Goal: Task Accomplishment & Management: Manage account settings

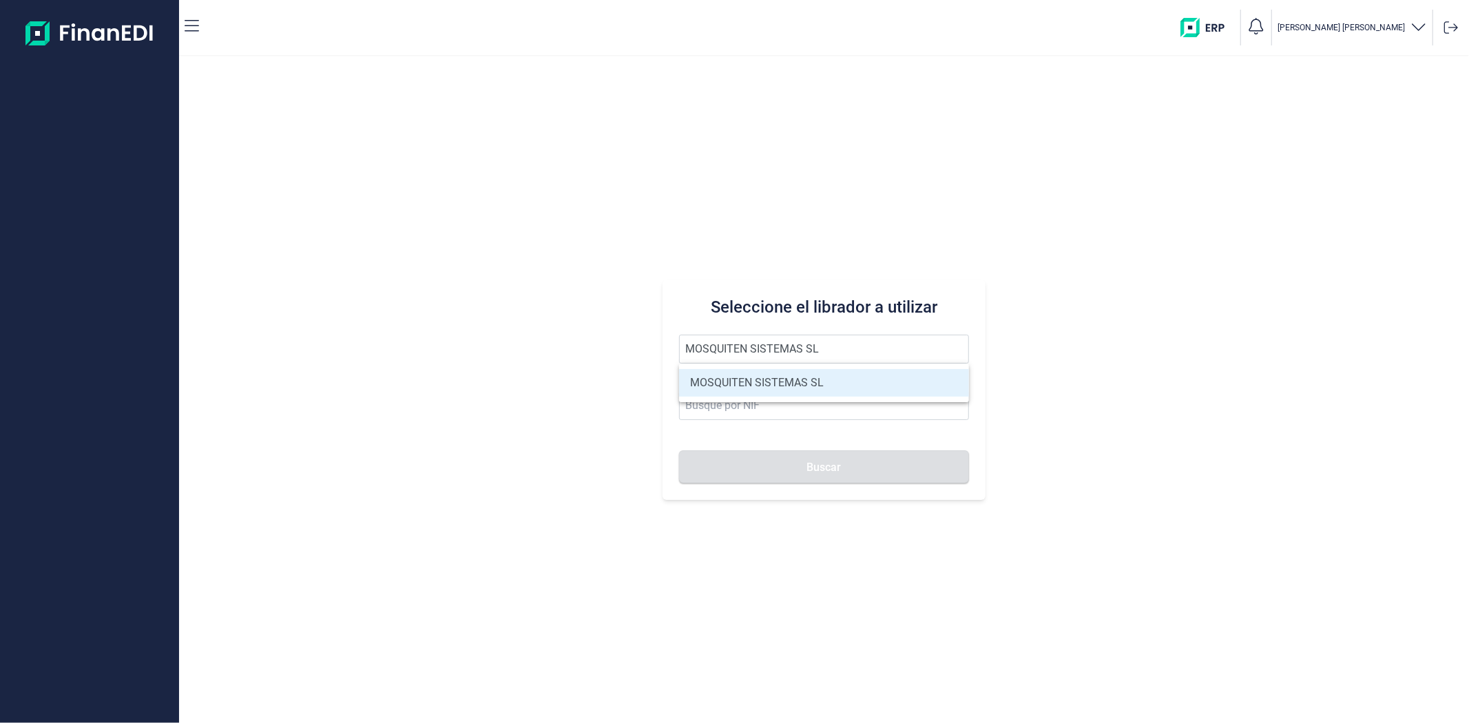
type input "MOSQUITEN SISTEMAS SL"
click at [757, 370] on li "MOSQUITEN SISTEMAS SL" at bounding box center [823, 383] width 289 height 28
type input "B90198250"
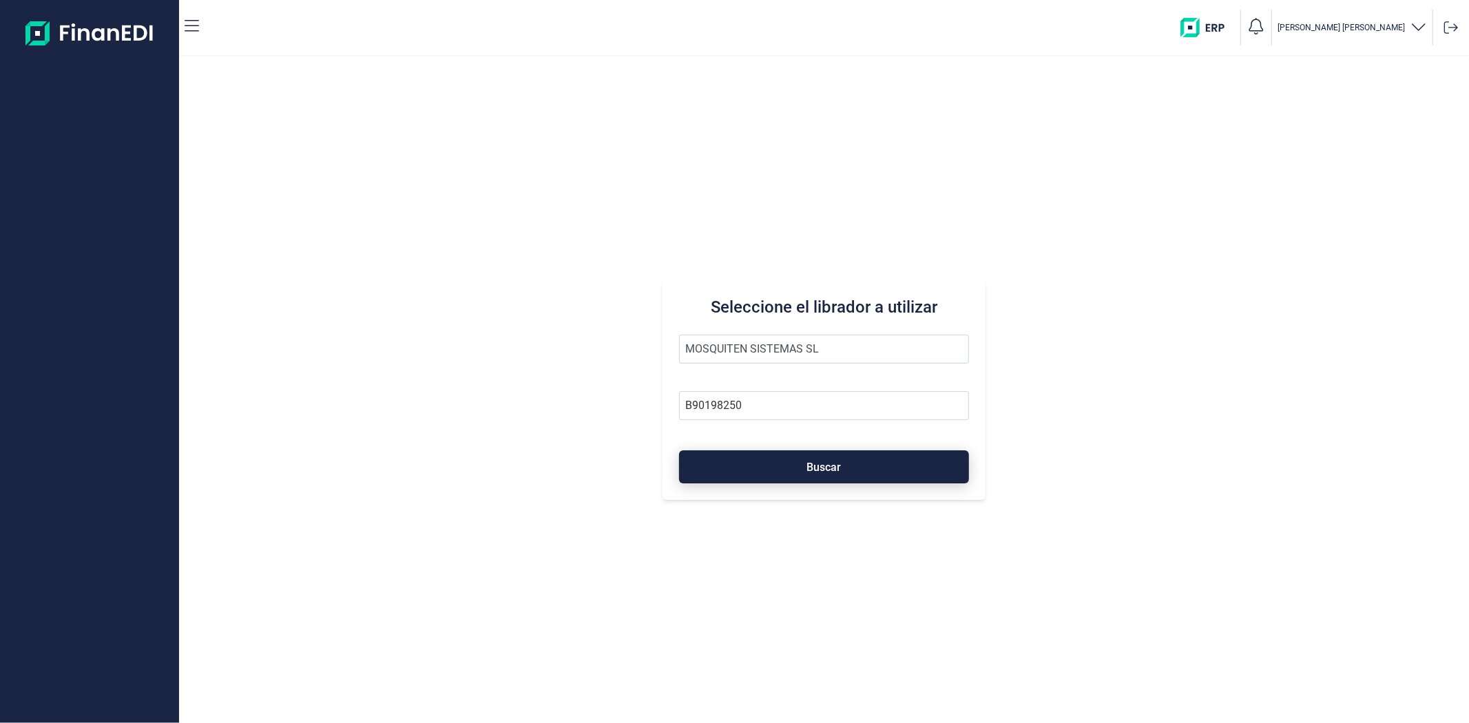
click at [753, 456] on button "Buscar" at bounding box center [823, 466] width 289 height 33
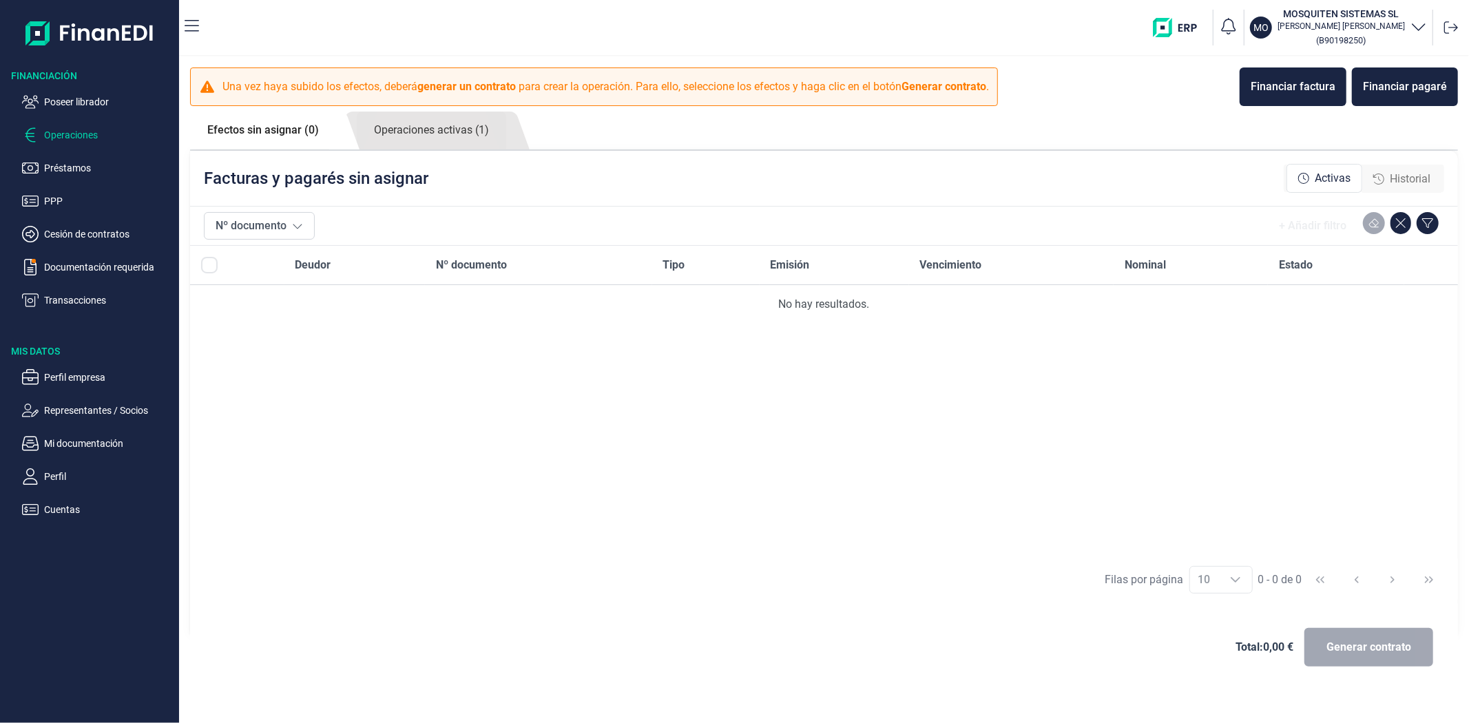
drag, startPoint x: 693, startPoint y: 432, endPoint x: 685, endPoint y: 446, distance: 15.7
click at [691, 442] on div "Deudor Nº documento Tipo Emisión Vencimiento Nominal Estado No hay resultados." at bounding box center [824, 401] width 1268 height 310
click at [929, 518] on div "Deudor Nº documento Tipo Emisión Vencimiento Nominal Estado No hay resultados." at bounding box center [824, 401] width 1268 height 310
drag, startPoint x: 382, startPoint y: 534, endPoint x: 285, endPoint y: 490, distance: 106.3
click at [375, 527] on div "Deudor Nº documento Tipo Emisión Vencimiento Nominal Estado No hay resultados." at bounding box center [824, 401] width 1268 height 310
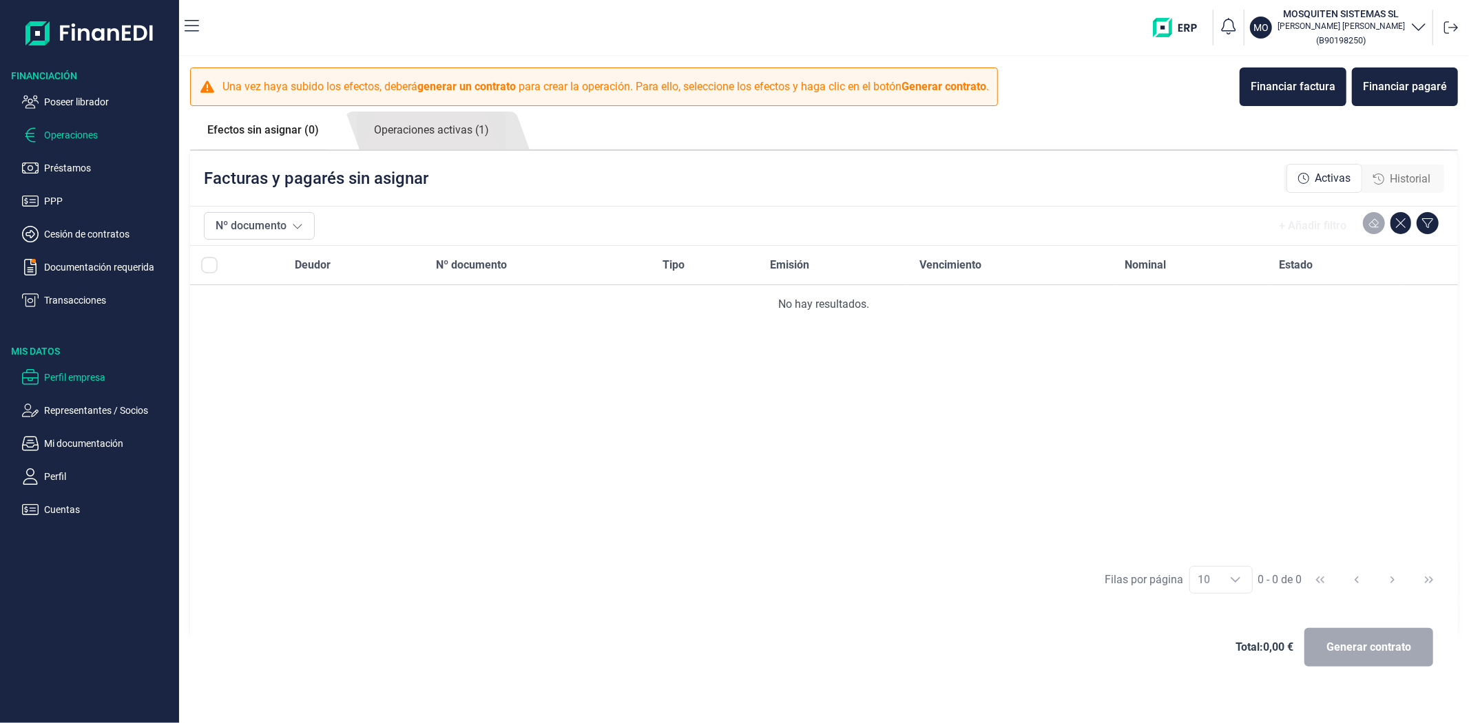
click at [84, 370] on p "Perfil empresa" at bounding box center [108, 377] width 129 height 17
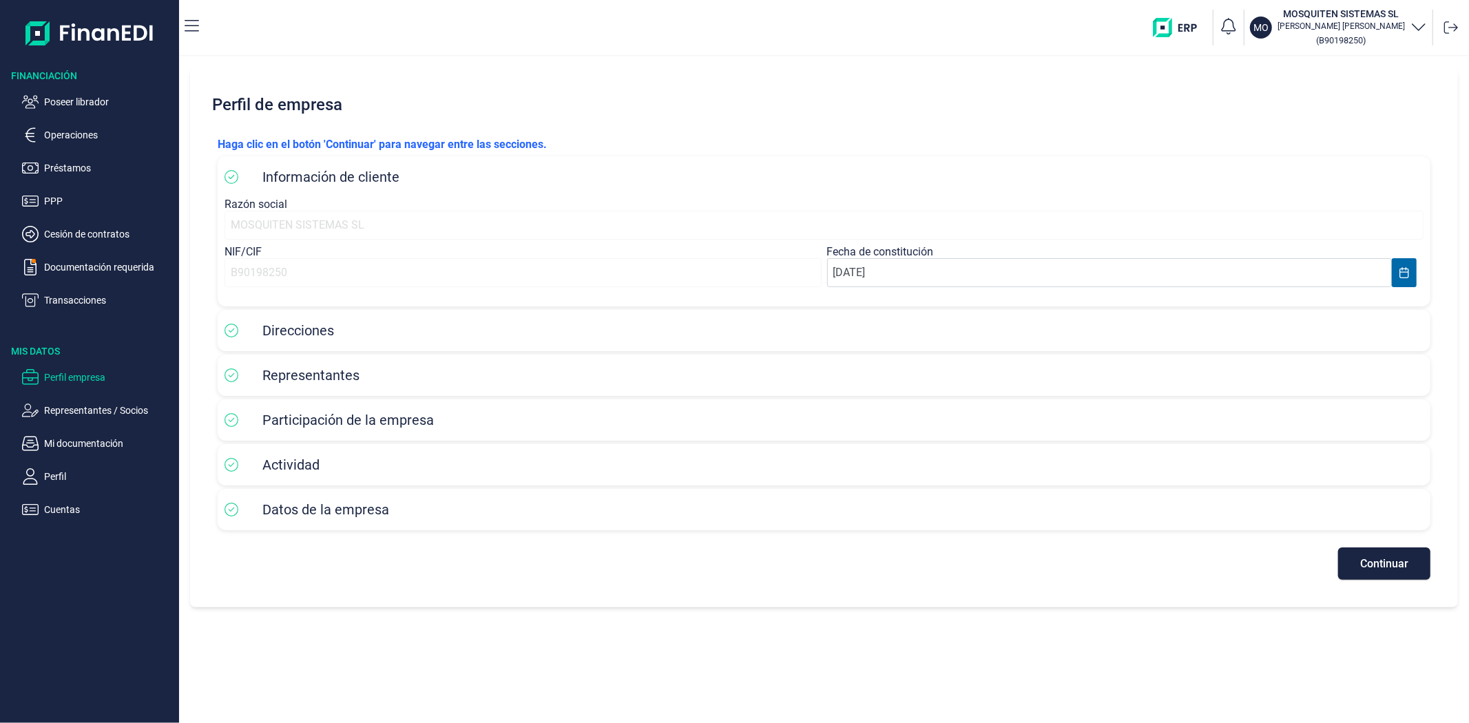
click at [1162, 196] on div "Información de cliente Razón social MOSQUITEN SISTEMAS SL NIF/CIF B90198250 Fec…" at bounding box center [824, 231] width 1212 height 150
click at [663, 115] on h2 "Perfil de empresa" at bounding box center [824, 104] width 1234 height 41
click at [1349, 574] on button "Continuar" at bounding box center [1384, 563] width 92 height 32
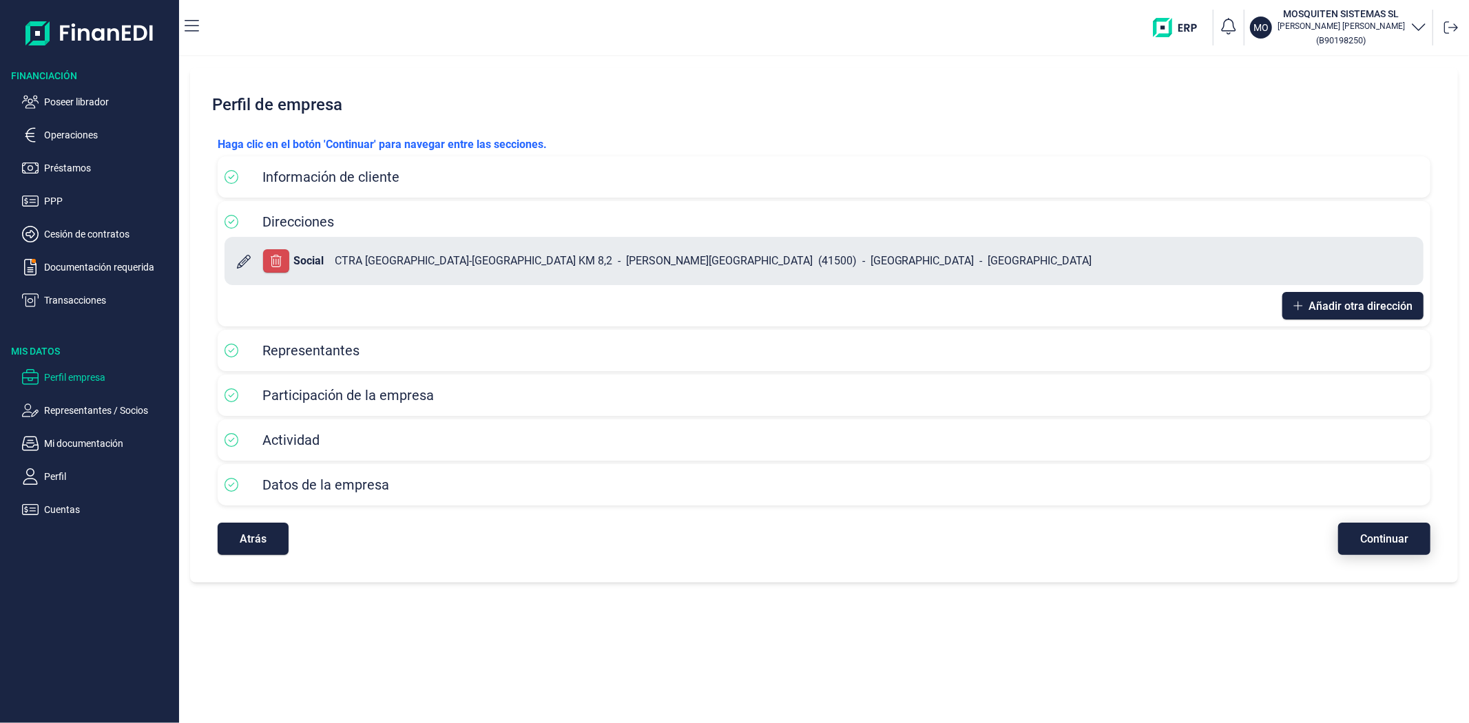
click at [1373, 544] on span "Continuar" at bounding box center [1384, 539] width 48 height 10
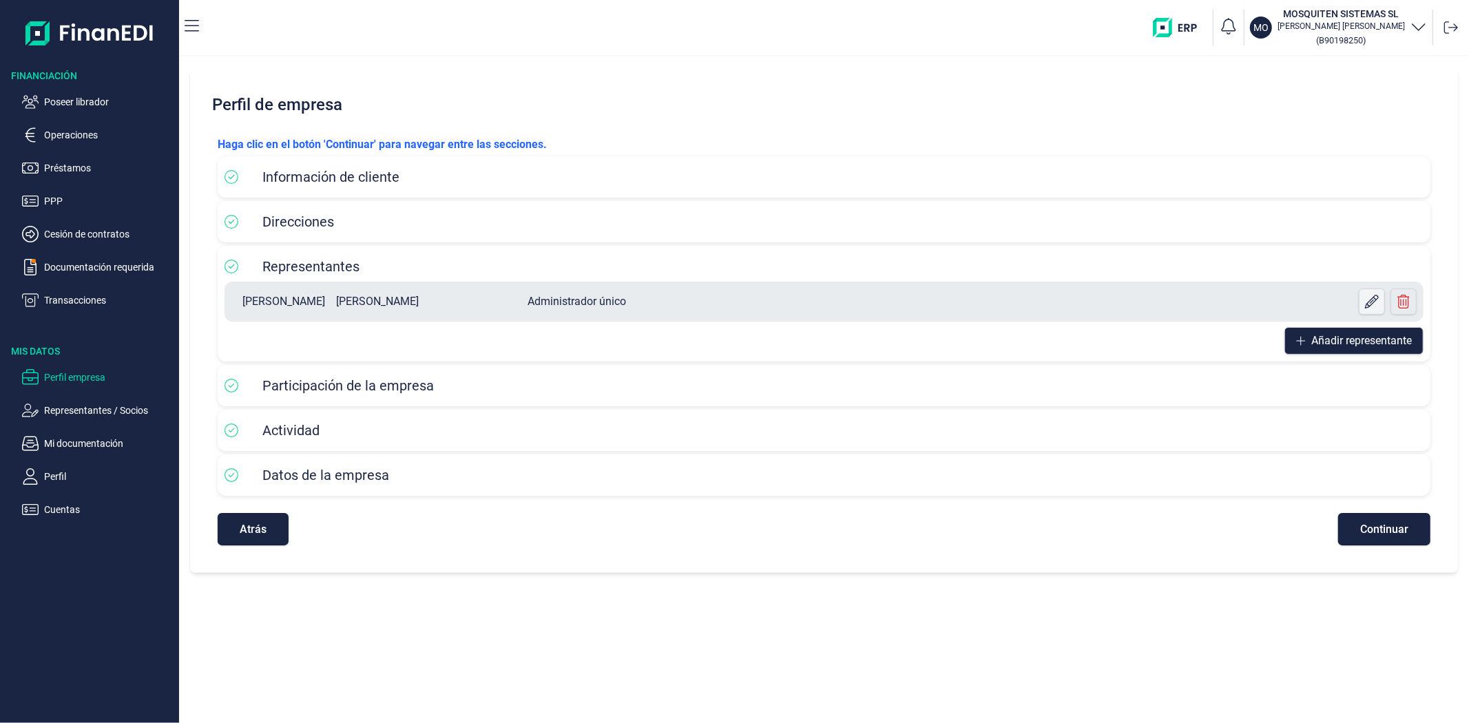
click at [1362, 305] on button at bounding box center [1371, 301] width 26 height 26
select select "ES"
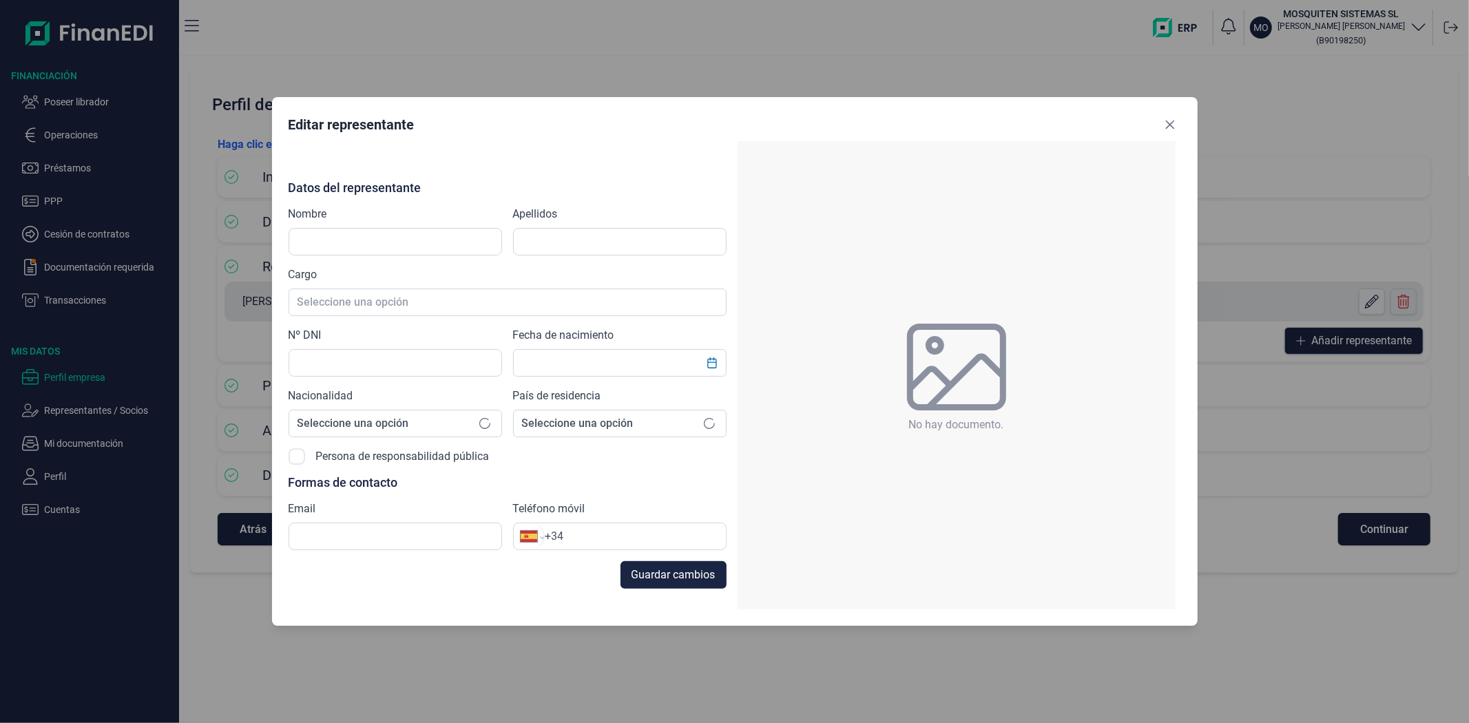
type input "[PERSON_NAME]"
type input "X1547642H"
type input "[EMAIL_ADDRESS][DOMAIN_NAME]"
type input "[PHONE_NUMBER]"
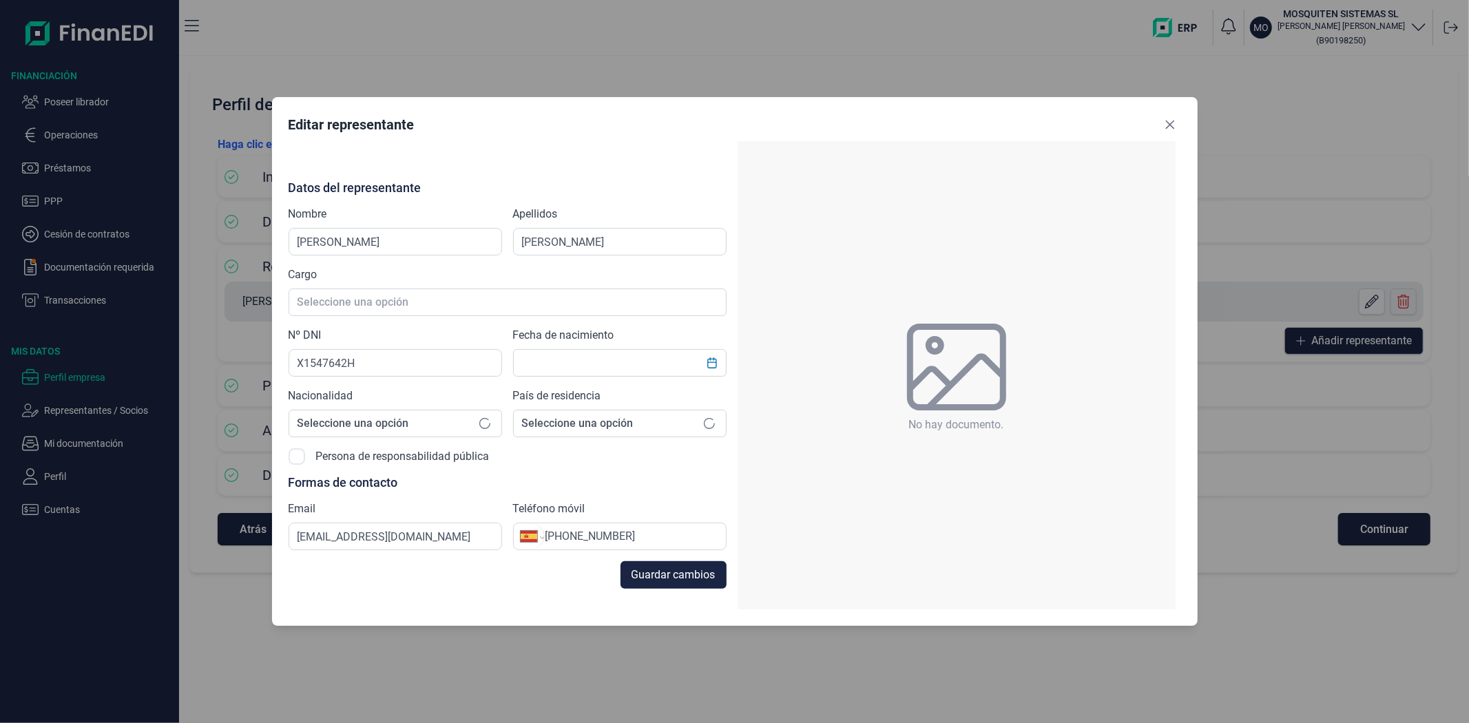
type input "[DATE]"
click at [1168, 126] on icon "Close" at bounding box center [1169, 124] width 9 height 9
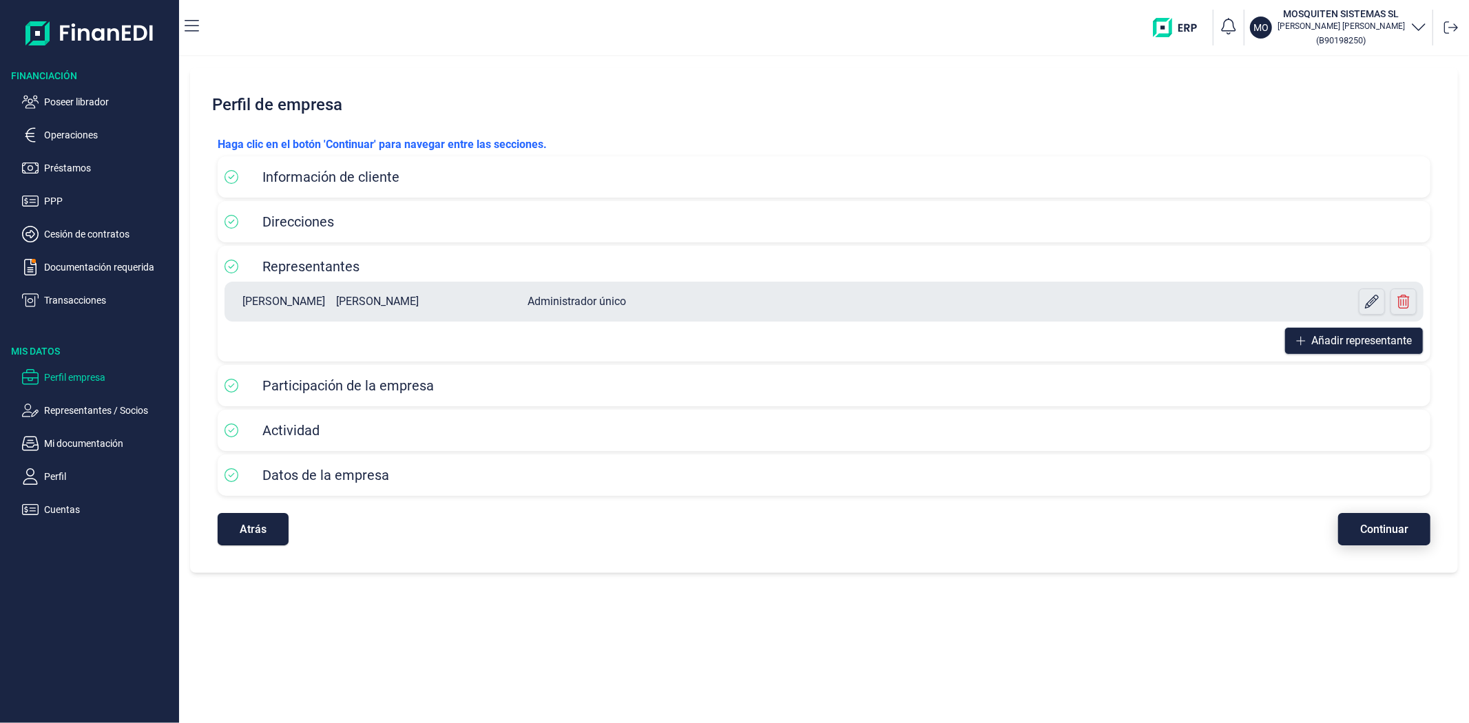
click at [1358, 529] on button "Continuar" at bounding box center [1384, 529] width 92 height 32
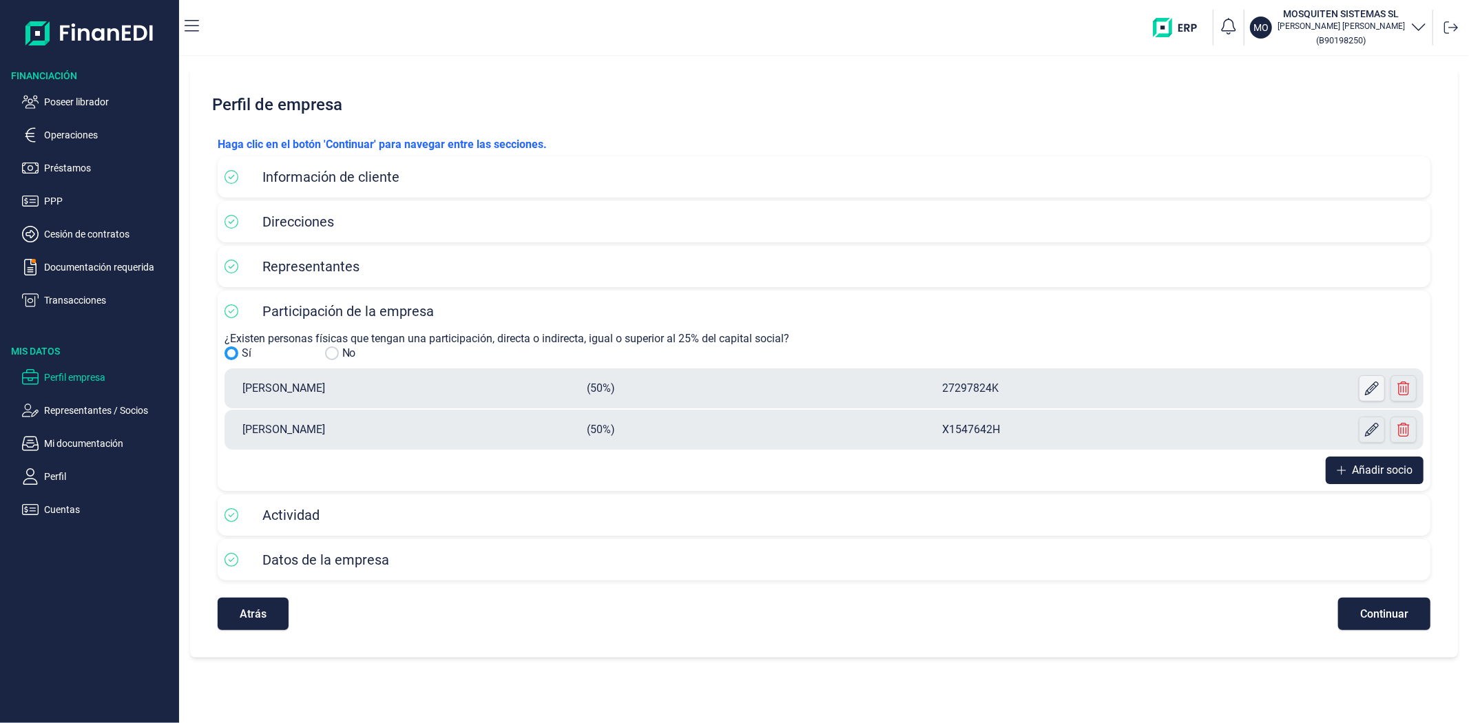
click at [1360, 392] on button at bounding box center [1371, 388] width 26 height 26
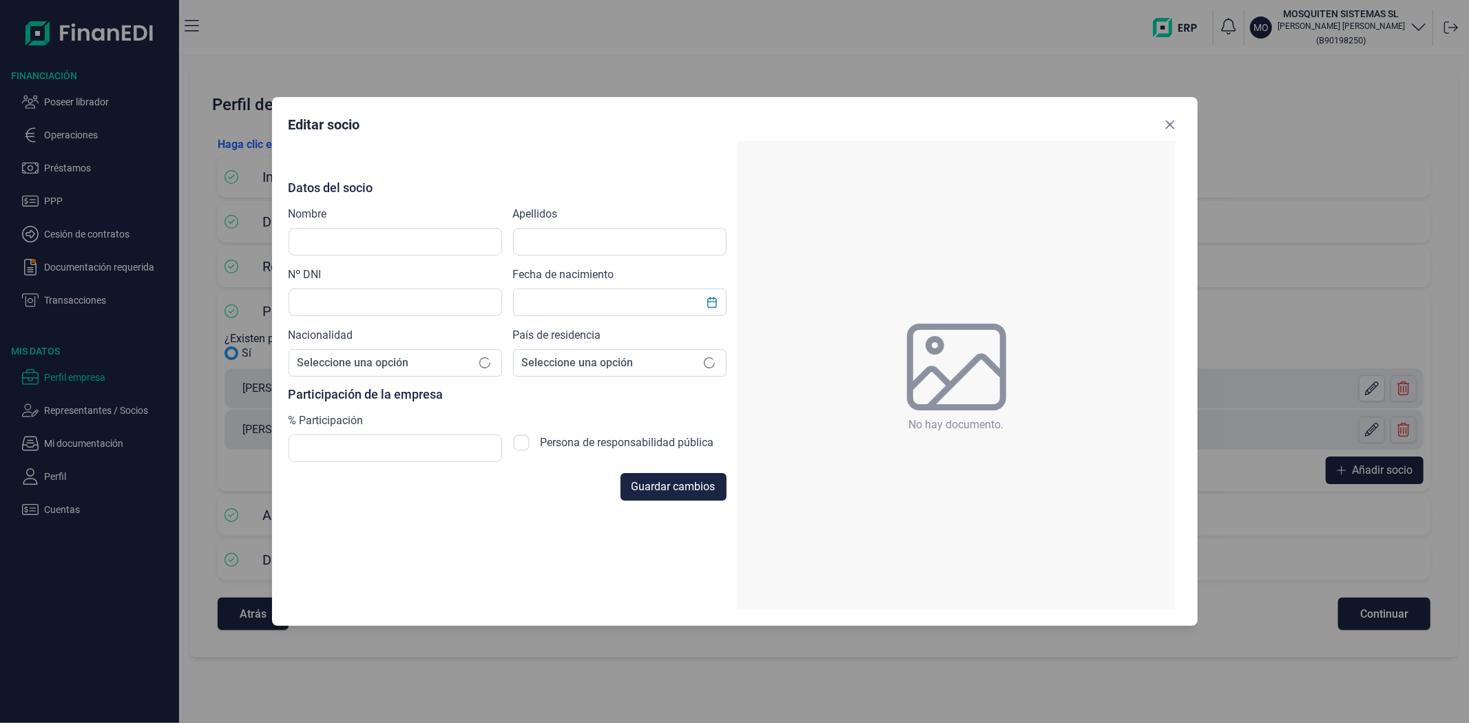
type input "[PERSON_NAME]"
type input "27297824K"
checkbox input "true"
type input "[DATE]"
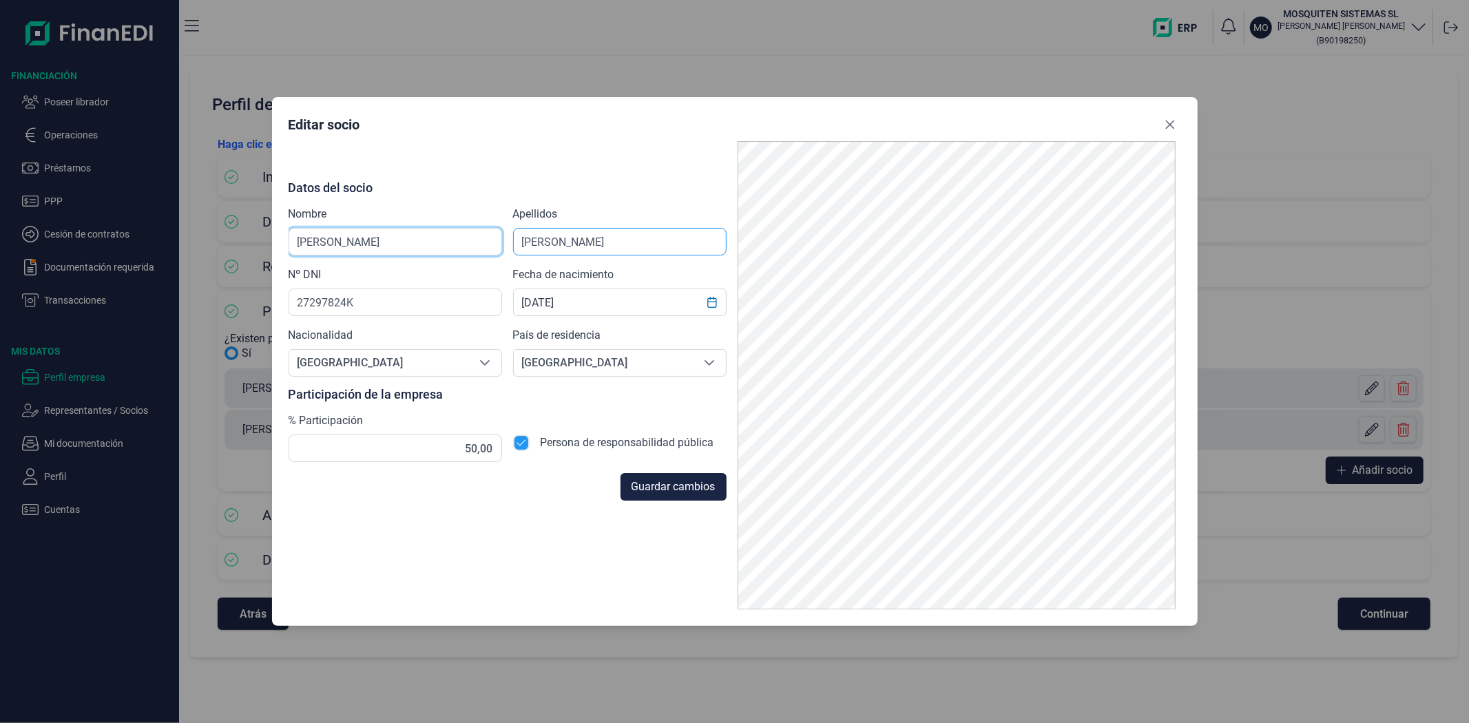
drag, startPoint x: 291, startPoint y: 249, endPoint x: 589, endPoint y: 229, distance: 298.7
click at [600, 229] on div "Datos del socio Nombre [PERSON_NAME] Apellidos [PERSON_NAME] Nº DNI 27297824K F…" at bounding box center [507, 321] width 438 height 281
drag, startPoint x: 636, startPoint y: 238, endPoint x: 296, endPoint y: 243, distance: 340.1
click at [296, 243] on div "Datos del socio Nombre [PERSON_NAME] Apellidos [PERSON_NAME] Nº DNI 27297824K F…" at bounding box center [507, 321] width 438 height 281
drag, startPoint x: 324, startPoint y: 246, endPoint x: 242, endPoint y: 251, distance: 82.0
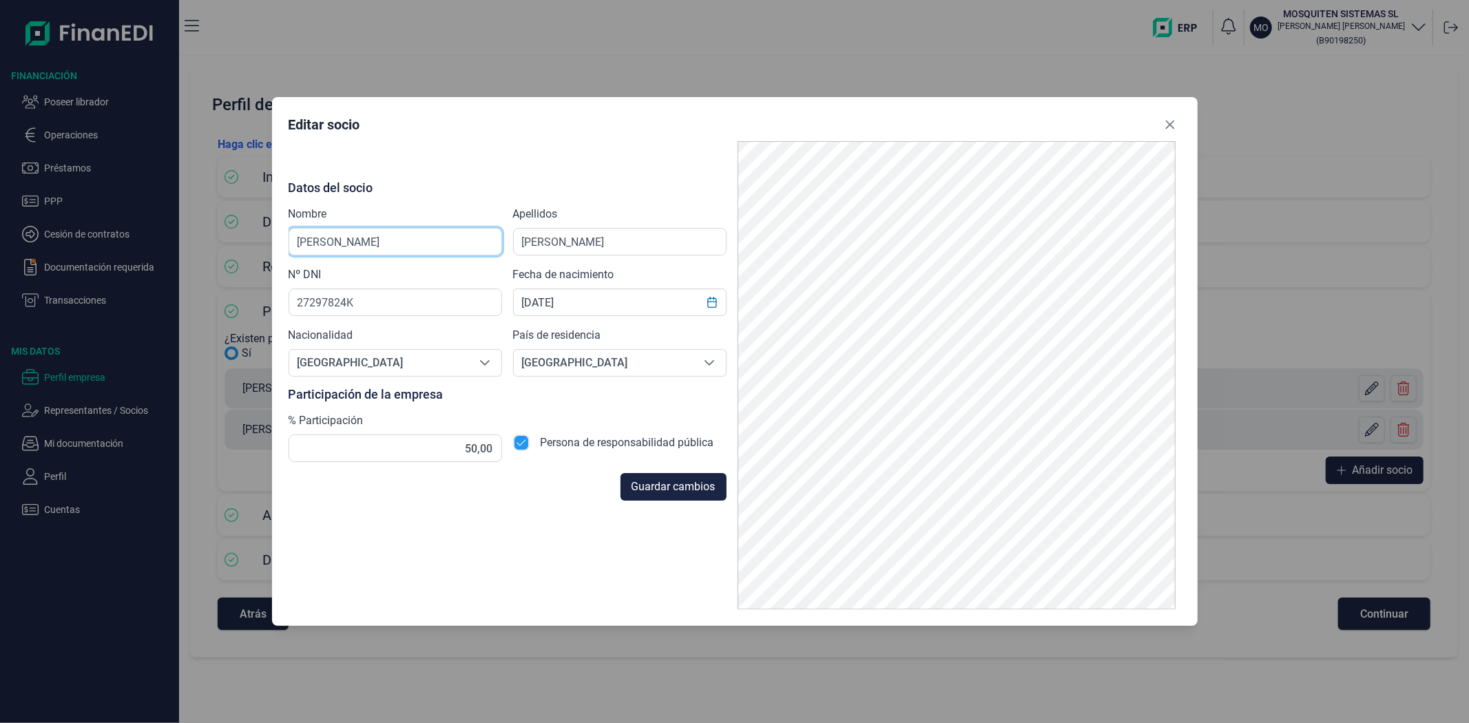
click at [242, 251] on div "Editar socio Datos del socio Nombre [PERSON_NAME] Apellidos [PERSON_NAME] Nº DN…" at bounding box center [734, 361] width 1469 height 723
click at [382, 244] on input "[PERSON_NAME]" at bounding box center [394, 242] width 213 height 28
drag, startPoint x: 339, startPoint y: 248, endPoint x: 331, endPoint y: 246, distance: 8.5
click at [262, 246] on div "Editar socio Datos del socio Nombre [PERSON_NAME] Apellidos [PERSON_NAME] Nº DN…" at bounding box center [734, 361] width 1469 height 723
click at [621, 243] on input "[PERSON_NAME]" at bounding box center [619, 242] width 213 height 28
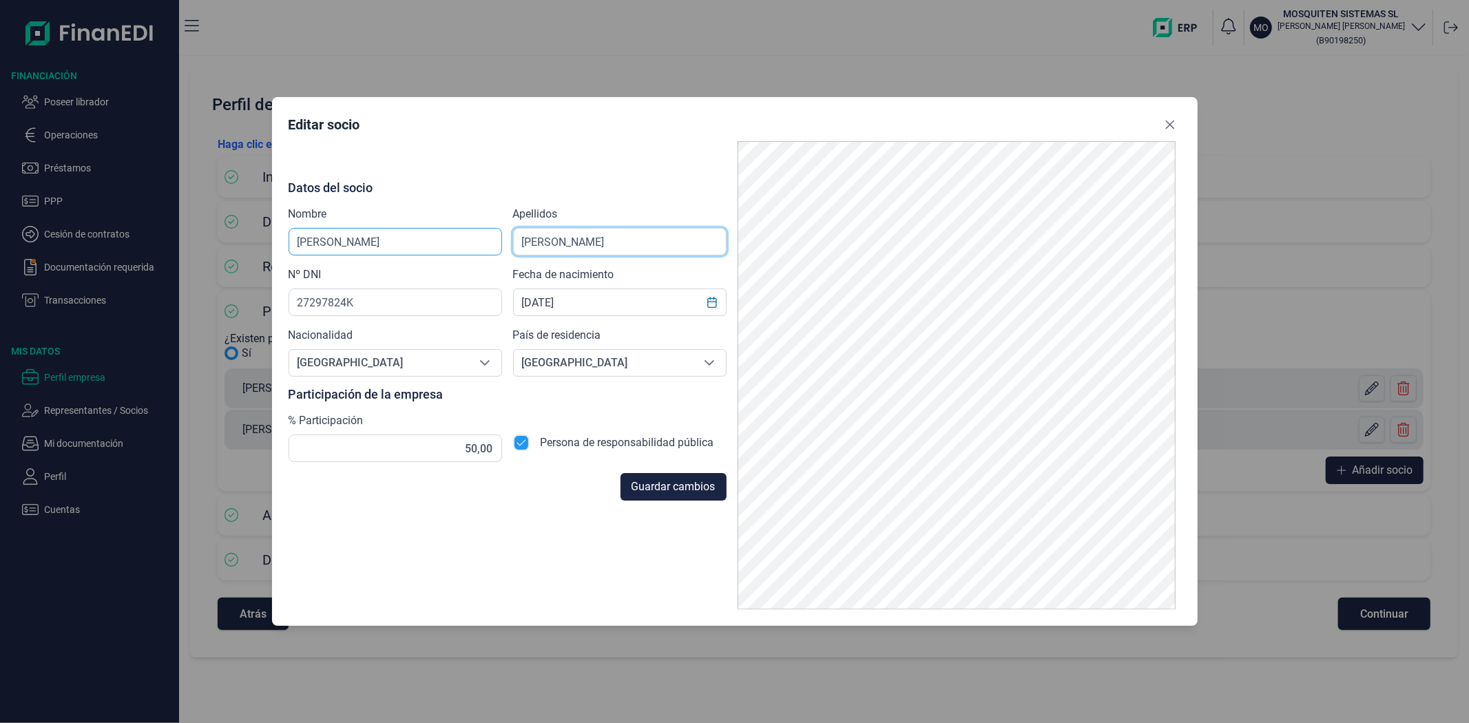
drag, startPoint x: 562, startPoint y: 237, endPoint x: 465, endPoint y: 244, distance: 97.4
click at [465, 244] on div "Datos del socio Nombre [PERSON_NAME] Apellidos [PERSON_NAME] Nº DNI 27297824K F…" at bounding box center [507, 321] width 438 height 281
click at [646, 246] on input "[PERSON_NAME]" at bounding box center [619, 242] width 213 height 28
drag, startPoint x: 649, startPoint y: 246, endPoint x: 483, endPoint y: 255, distance: 166.9
click at [472, 251] on div "Datos del socio Nombre [PERSON_NAME] Apellidos [PERSON_NAME] Nº DNI 27297824K F…" at bounding box center [507, 321] width 438 height 281
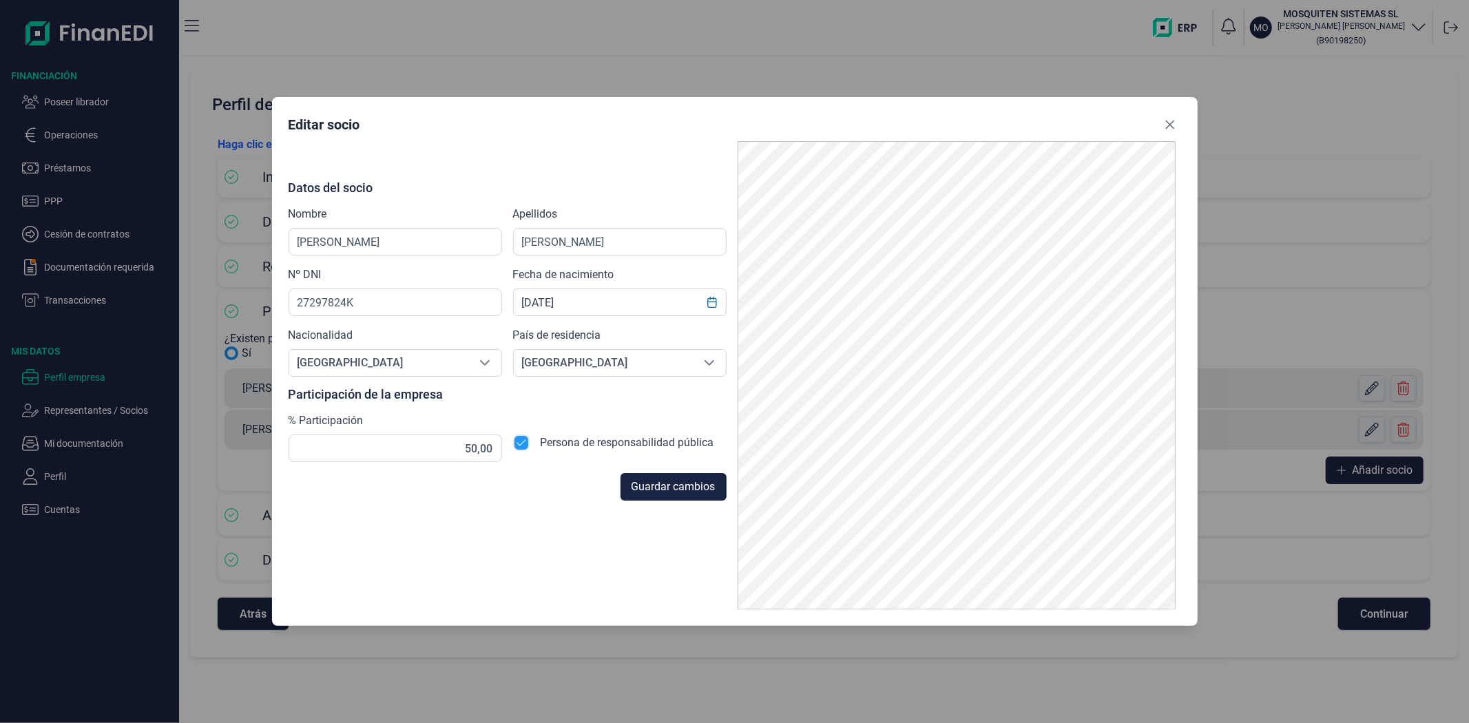
click at [590, 549] on div "Datos del socio Nombre [PERSON_NAME] Apellidos [PERSON_NAME] Nº DNI 27297824K F…" at bounding box center [734, 375] width 892 height 468
click at [430, 574] on div "Datos del socio Nombre [PERSON_NAME] Apellidos [PERSON_NAME] Nº DNI 27297824K F…" at bounding box center [734, 375] width 892 height 468
click at [519, 444] on input "checkbox" at bounding box center [521, 442] width 17 height 17
checkbox input "false"
click at [631, 487] on span "Guardar cambios" at bounding box center [673, 486] width 84 height 17
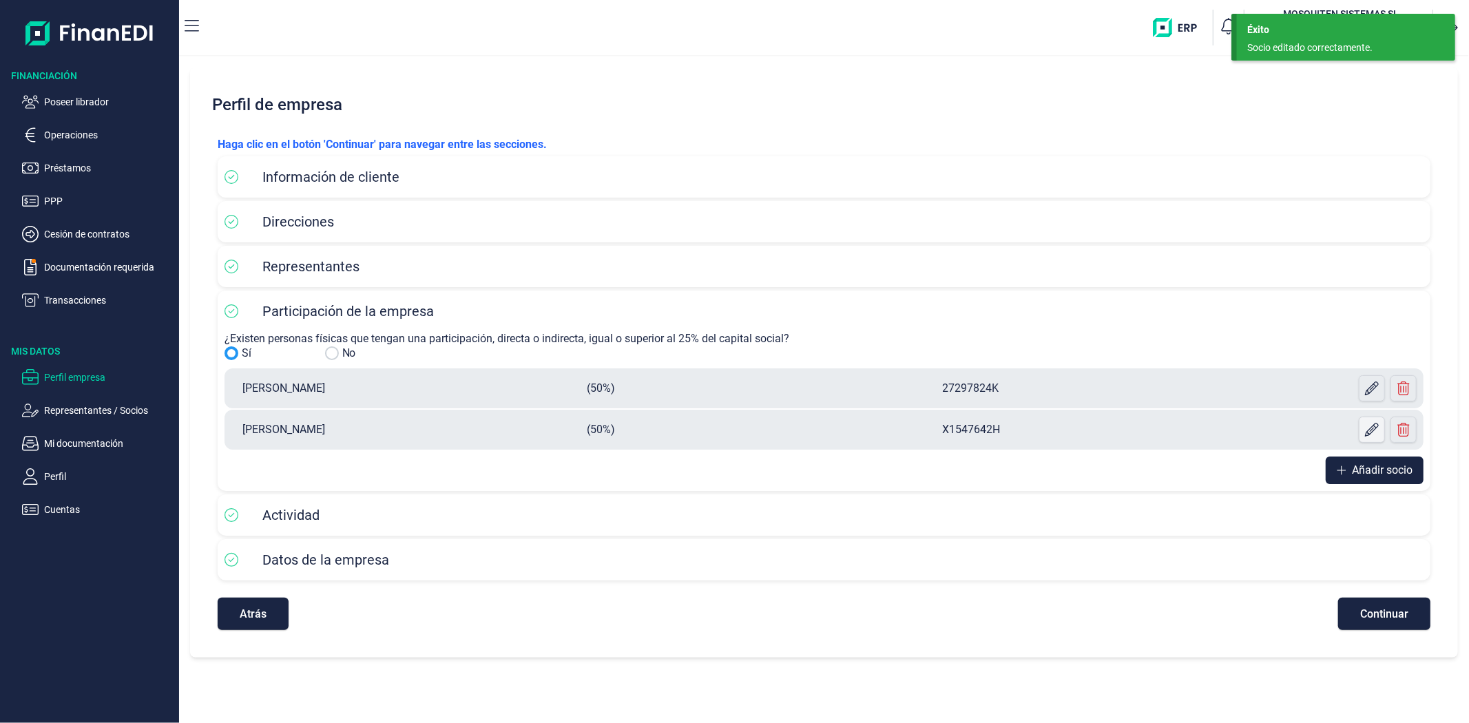
click at [1370, 424] on icon at bounding box center [1372, 430] width 14 height 14
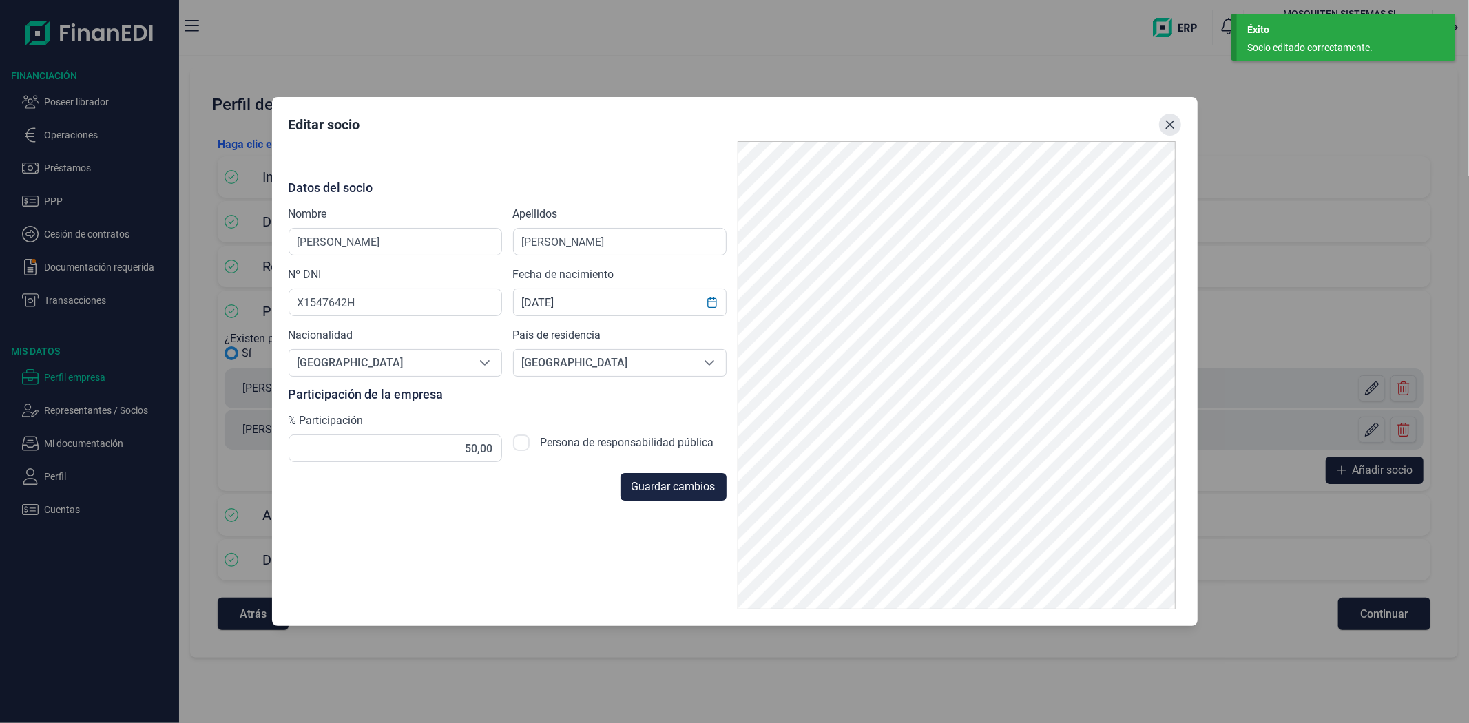
click at [1167, 125] on icon "Close" at bounding box center [1169, 124] width 11 height 11
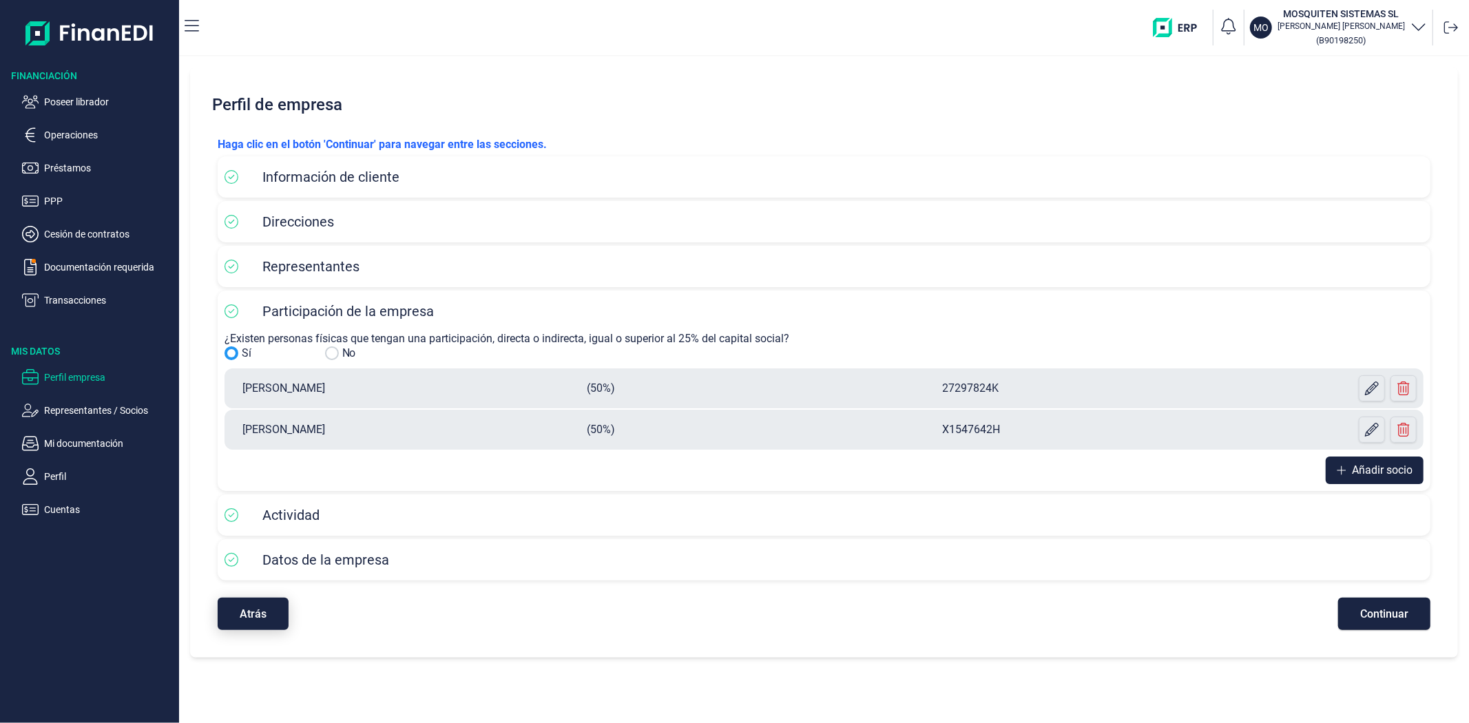
click at [241, 603] on button "Atrás" at bounding box center [253, 614] width 71 height 32
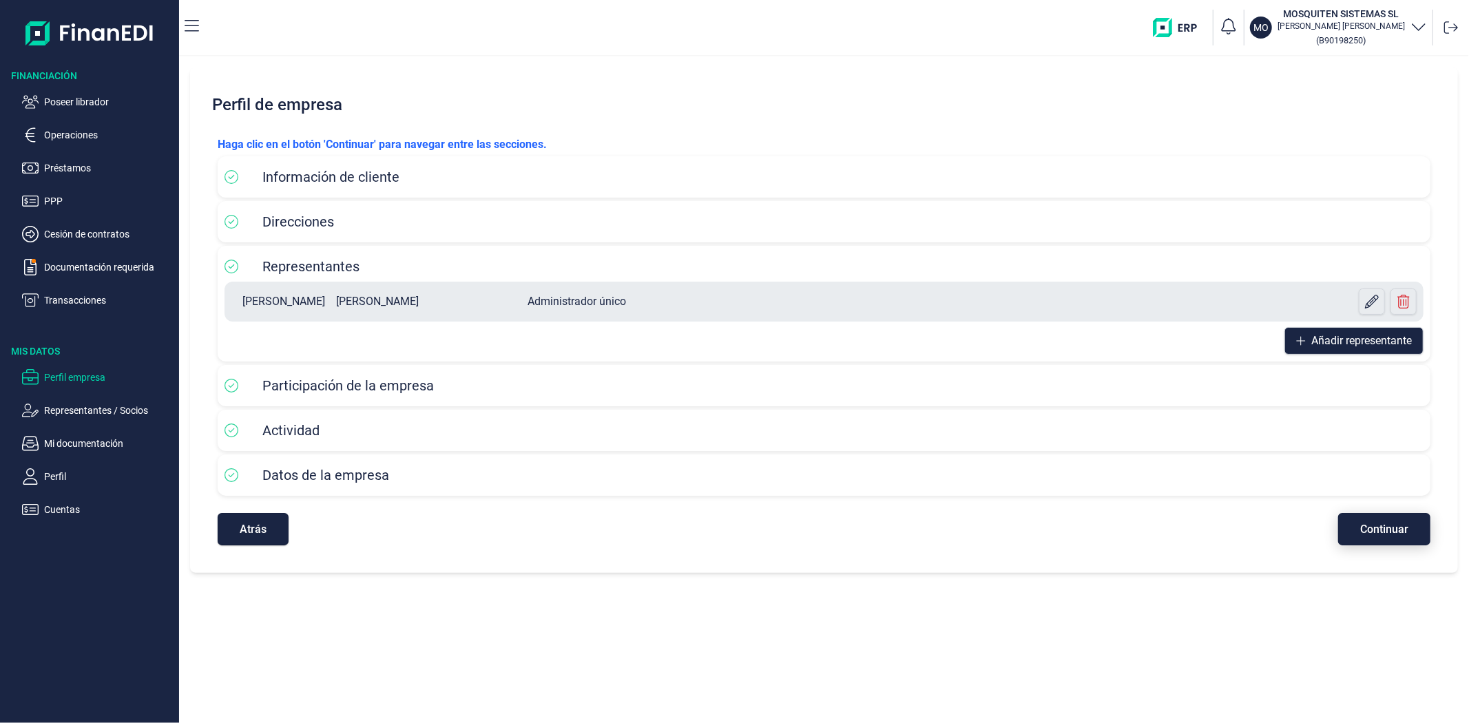
click at [1367, 534] on span "Continuar" at bounding box center [1384, 529] width 48 height 10
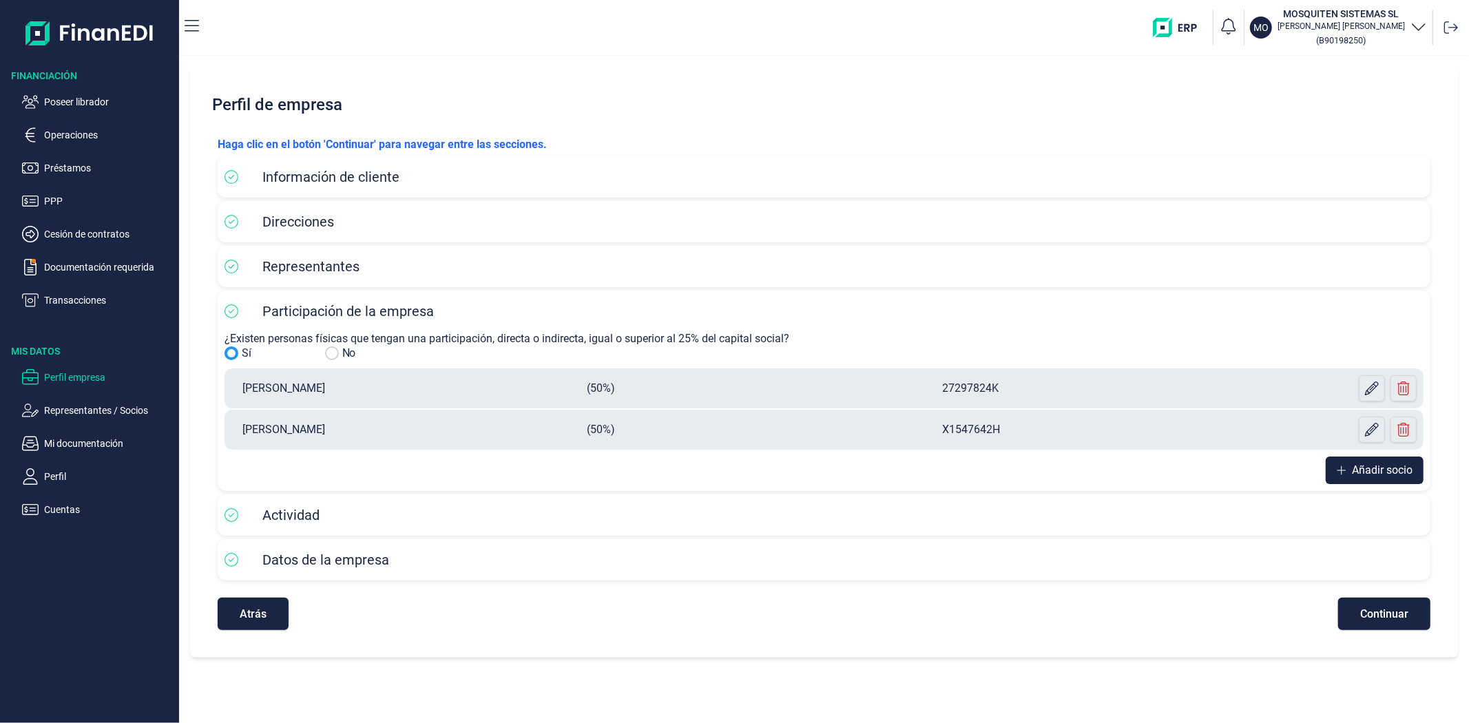
drag, startPoint x: 232, startPoint y: 392, endPoint x: 413, endPoint y: 377, distance: 181.8
click at [413, 377] on div "[PERSON_NAME] (50%) 27297824K" at bounding box center [823, 388] width 1185 height 26
copy p "[PERSON_NAME]"
click at [368, 428] on p "[PERSON_NAME]" at bounding box center [408, 429] width 355 height 17
drag, startPoint x: 372, startPoint y: 428, endPoint x: 236, endPoint y: 420, distance: 135.8
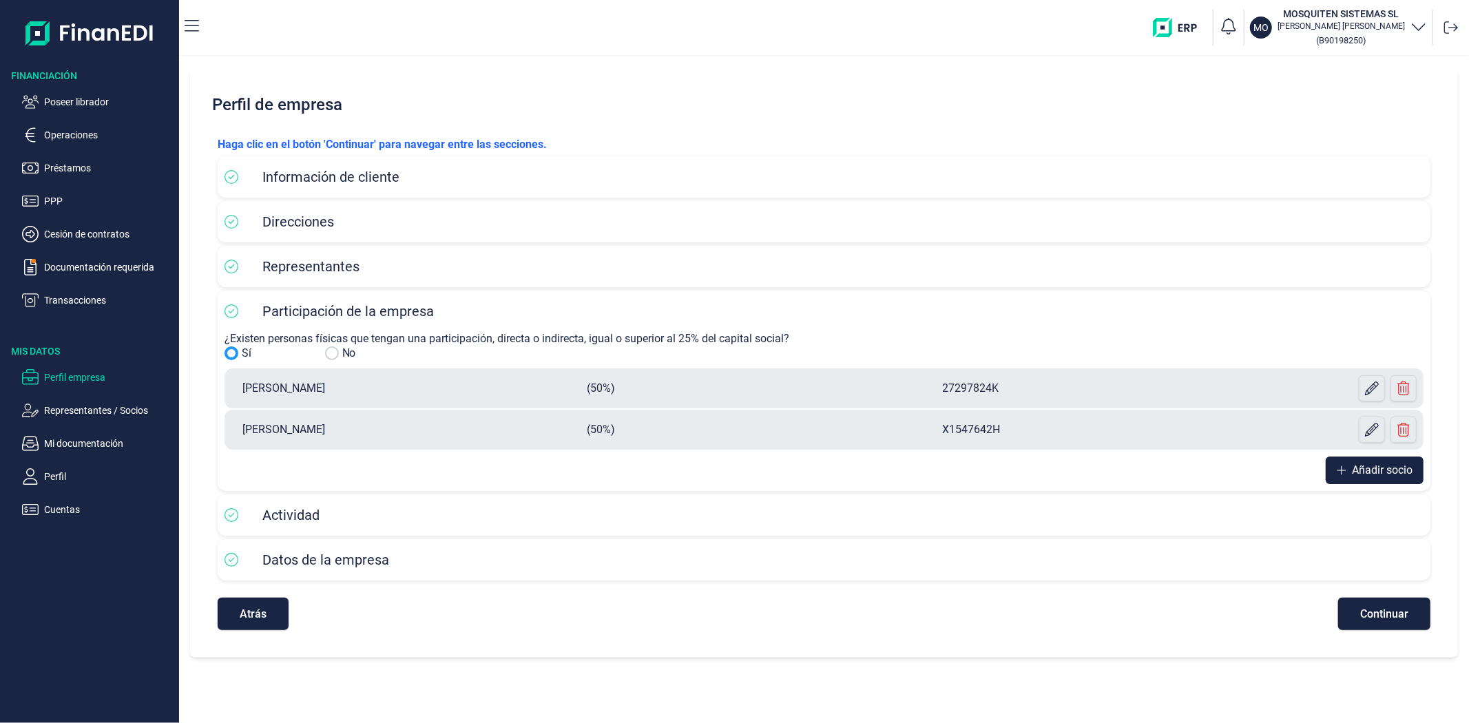
click at [236, 418] on div "[PERSON_NAME] (50%) X1547642H" at bounding box center [823, 430] width 1185 height 26
copy p "[PERSON_NAME]"
click at [60, 446] on p "Mi documentación" at bounding box center [108, 443] width 129 height 17
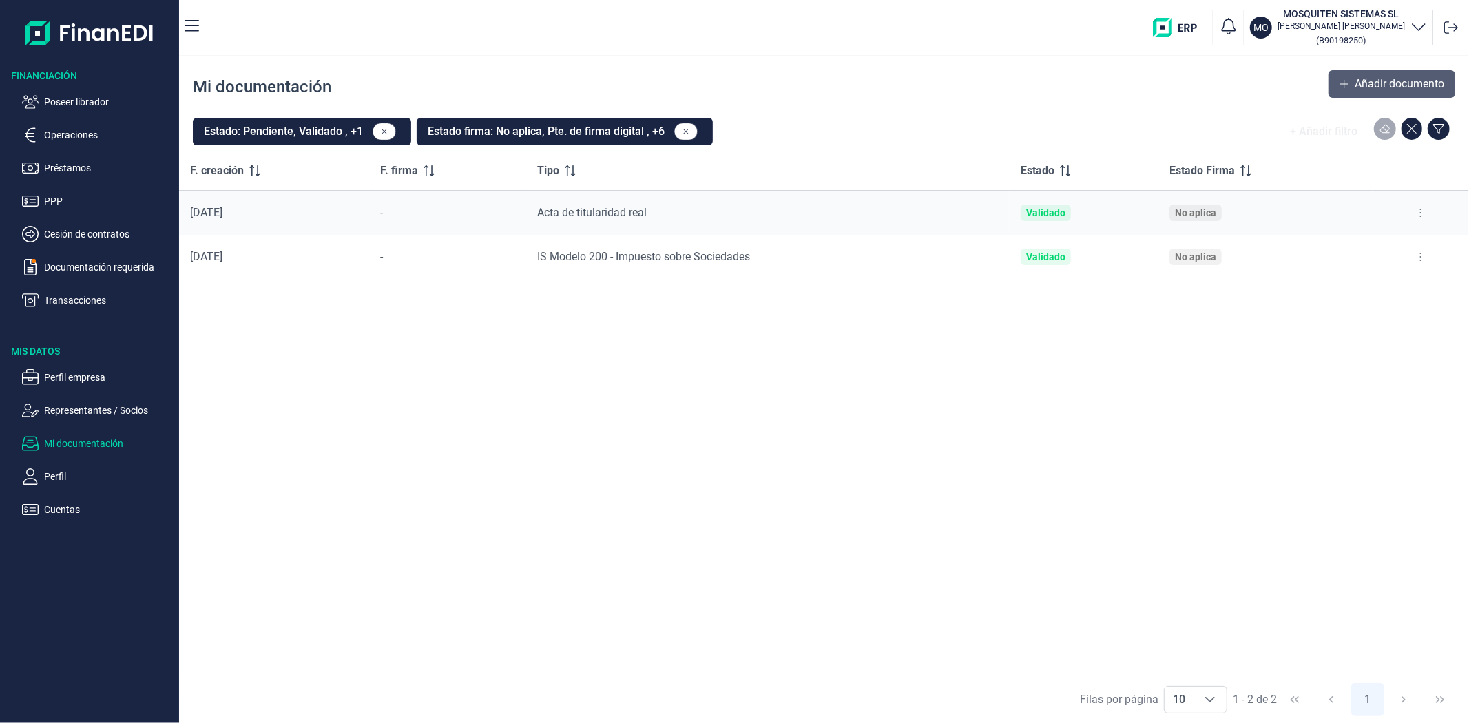
click at [1359, 70] on button "Añadir documento" at bounding box center [1391, 84] width 127 height 28
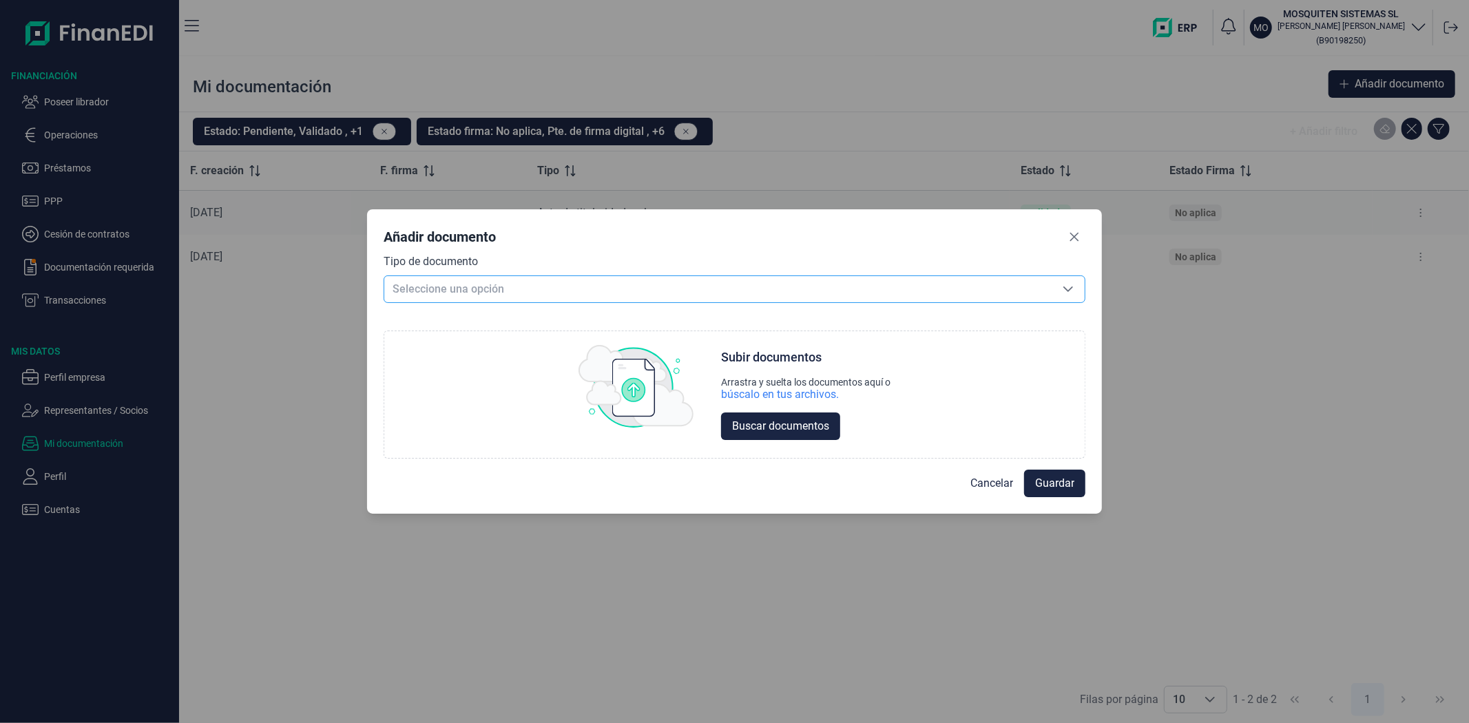
click at [598, 292] on span "Seleccione una opción" at bounding box center [717, 289] width 667 height 26
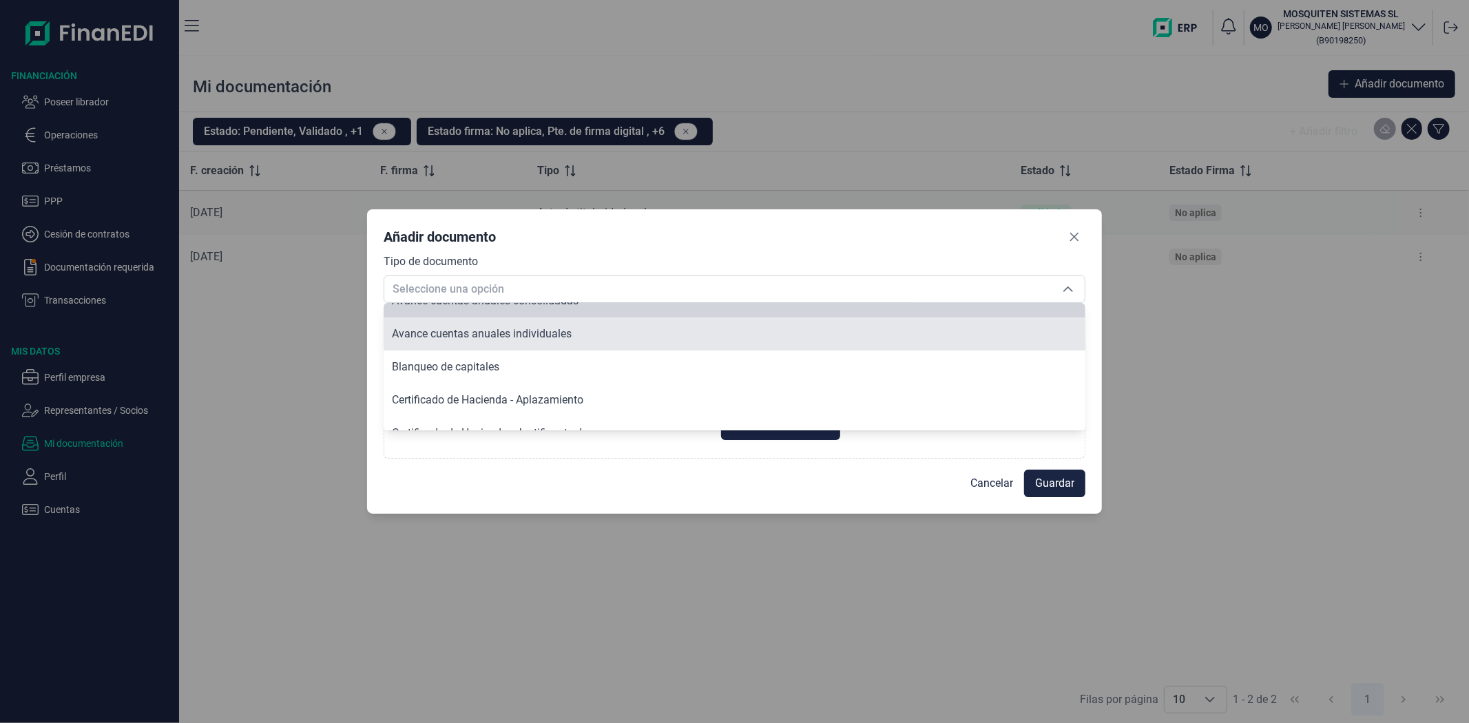
scroll to position [99, 0]
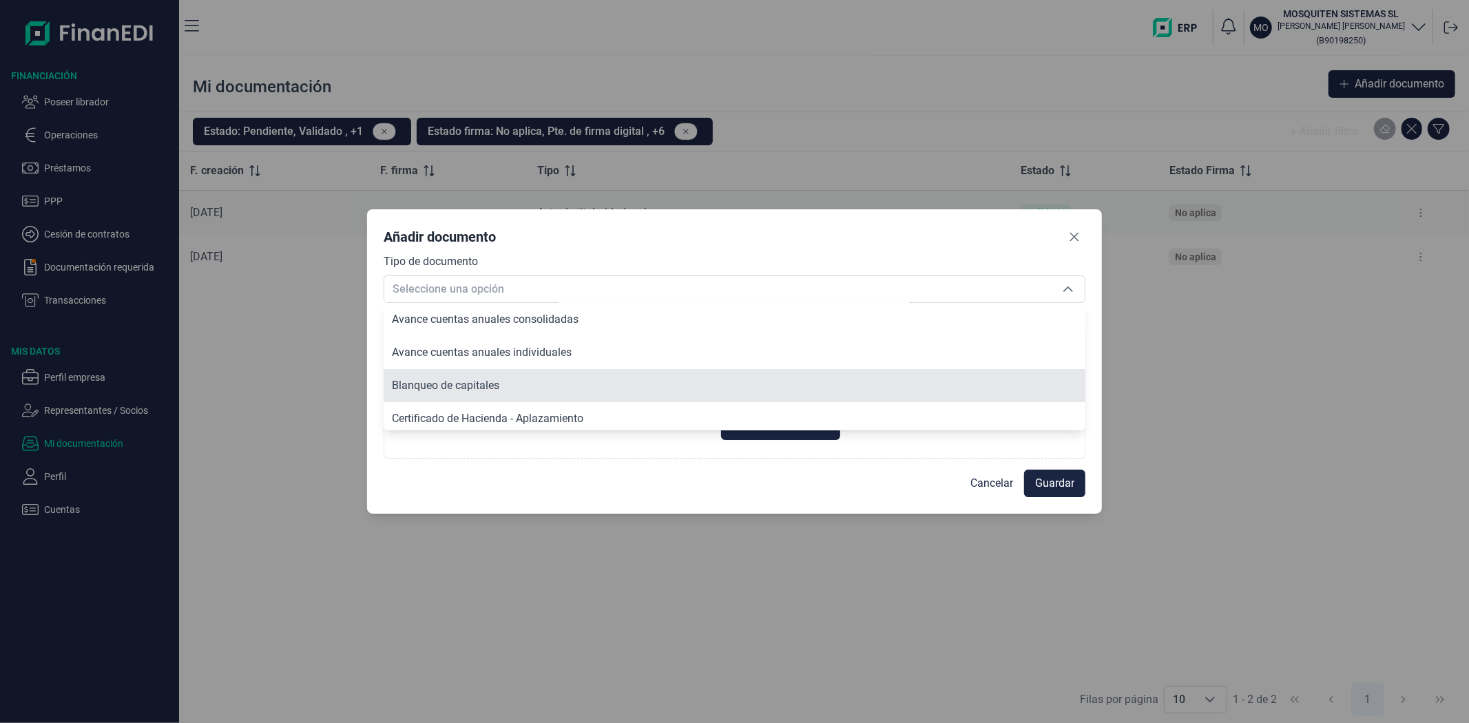
click at [485, 379] on span "Blanqueo de capitales" at bounding box center [445, 385] width 107 height 13
type input "Blanqueo de capitales"
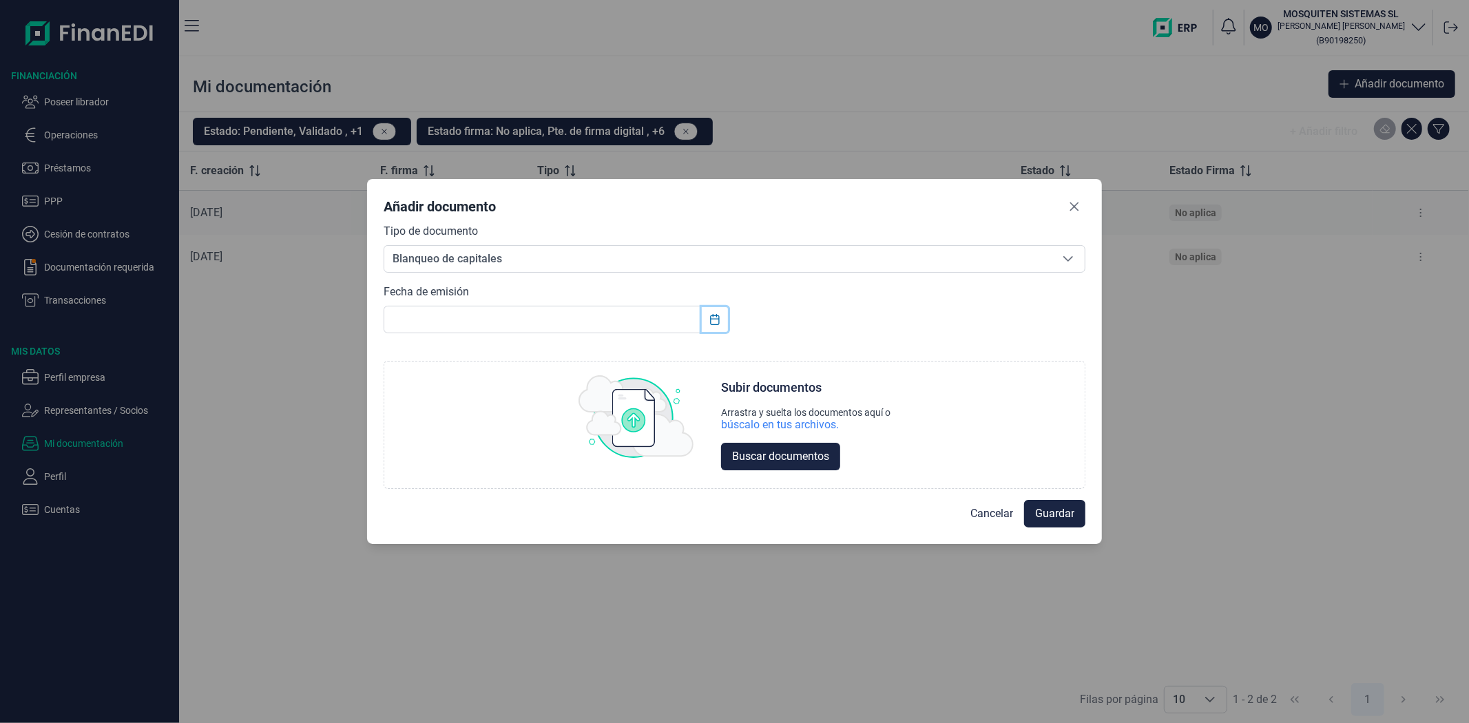
click at [713, 322] on icon "Choose Date" at bounding box center [714, 319] width 11 height 11
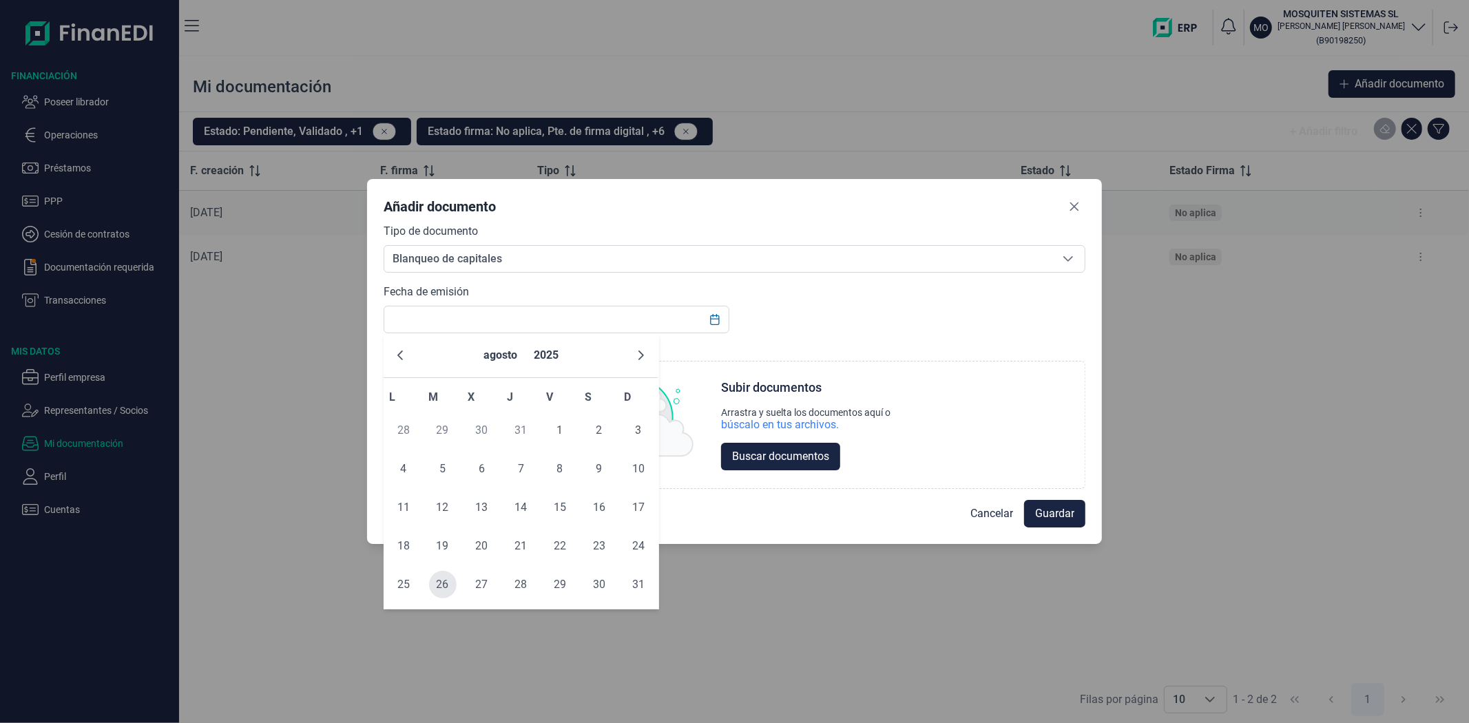
click at [441, 586] on span "26" at bounding box center [443, 585] width 28 height 28
type input "[DATE]"
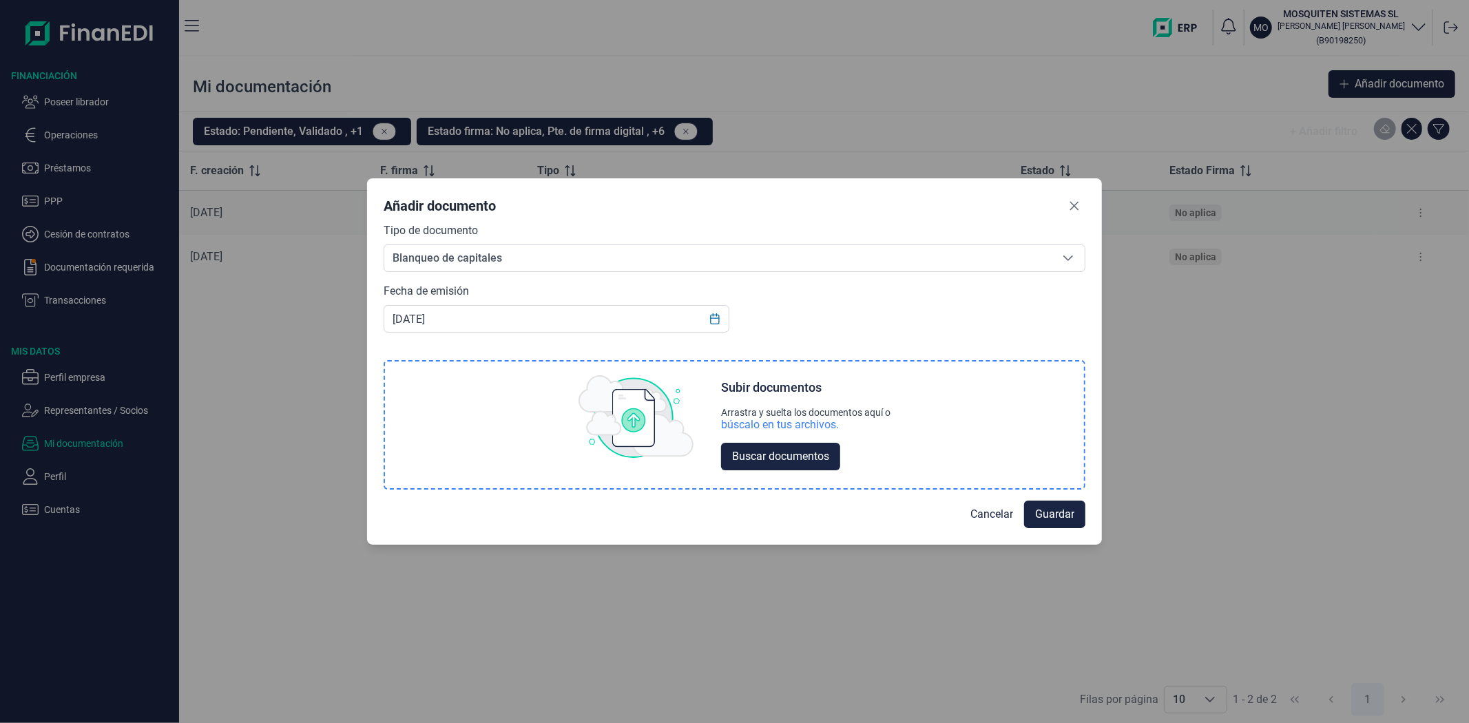
click at [787, 423] on div "búscalo en tus archivos." at bounding box center [780, 425] width 118 height 14
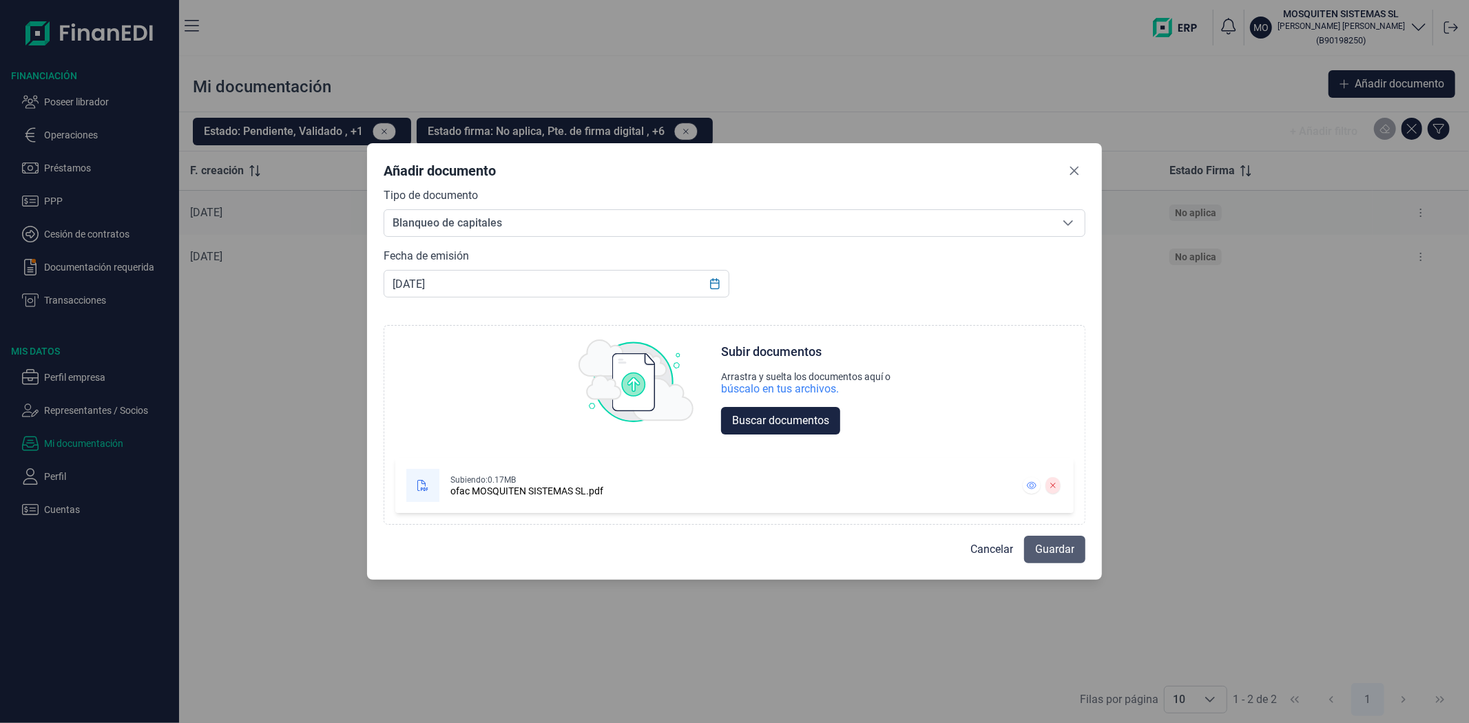
click at [1051, 548] on span "Guardar" at bounding box center [1054, 549] width 39 height 17
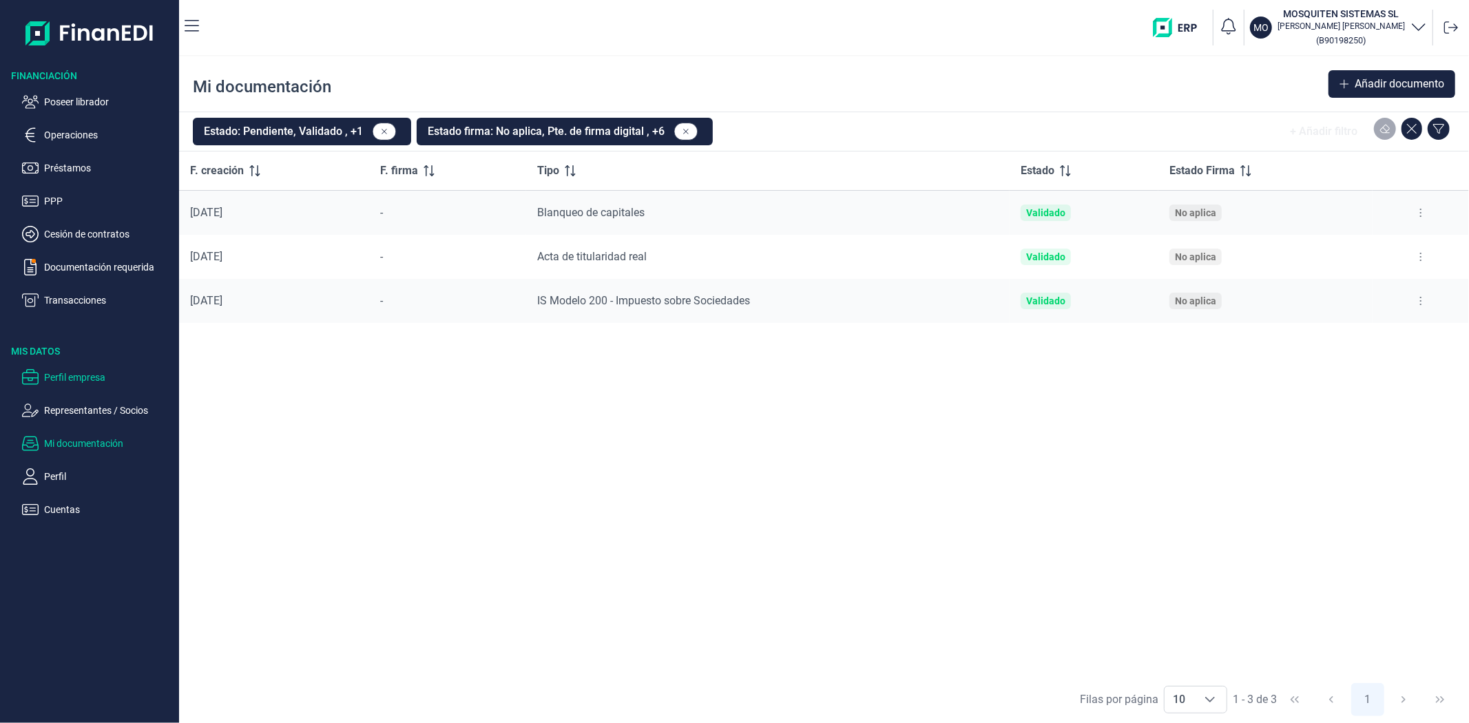
click at [84, 377] on p "Perfil empresa" at bounding box center [108, 377] width 129 height 17
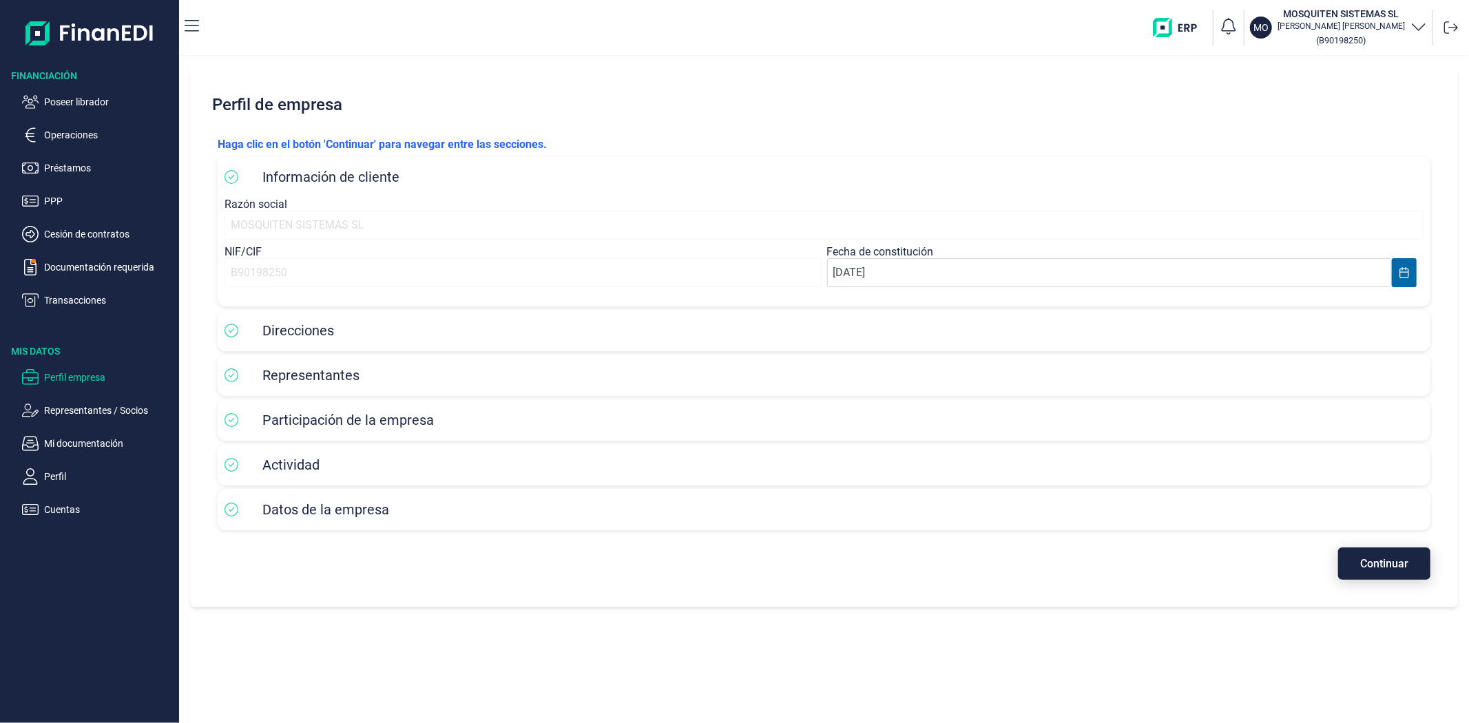
click at [1358, 562] on button "Continuar" at bounding box center [1384, 563] width 92 height 32
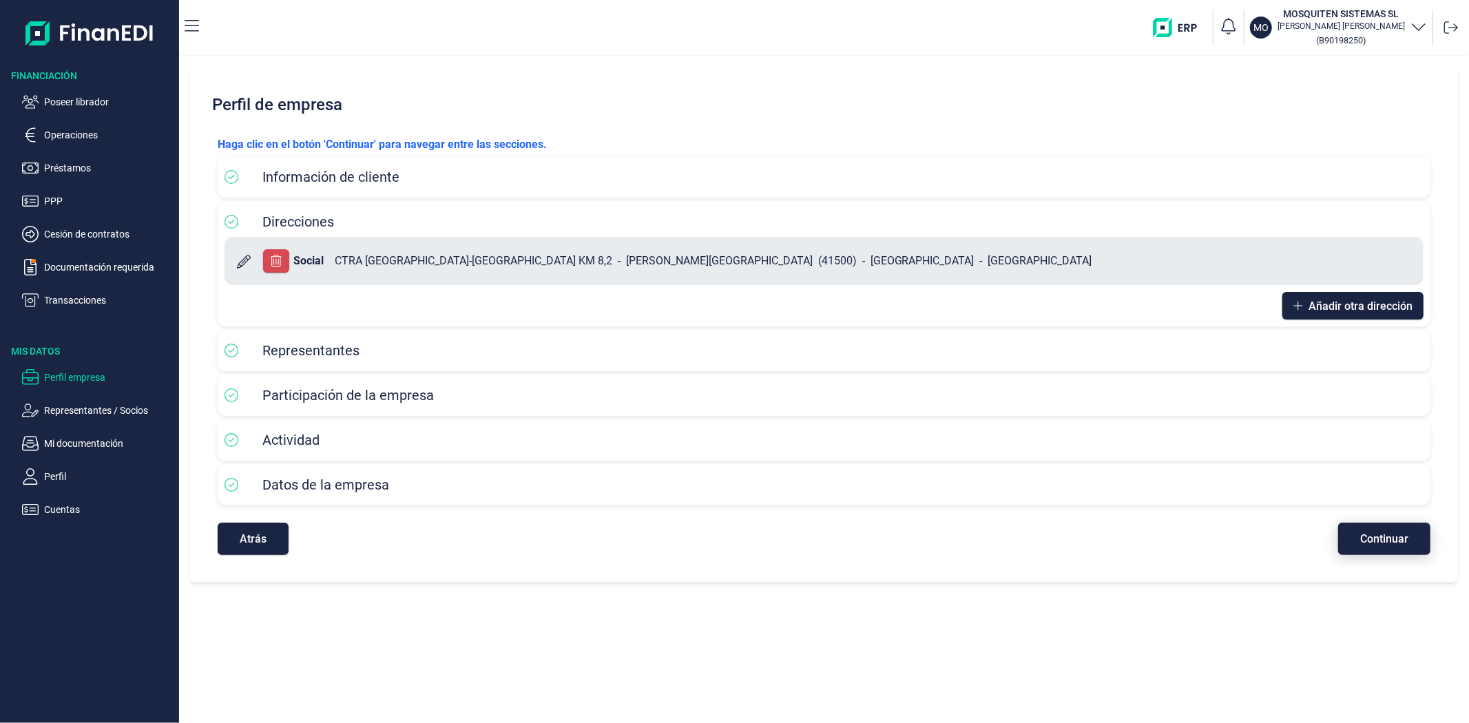
click at [1360, 538] on span "Continuar" at bounding box center [1384, 539] width 48 height 10
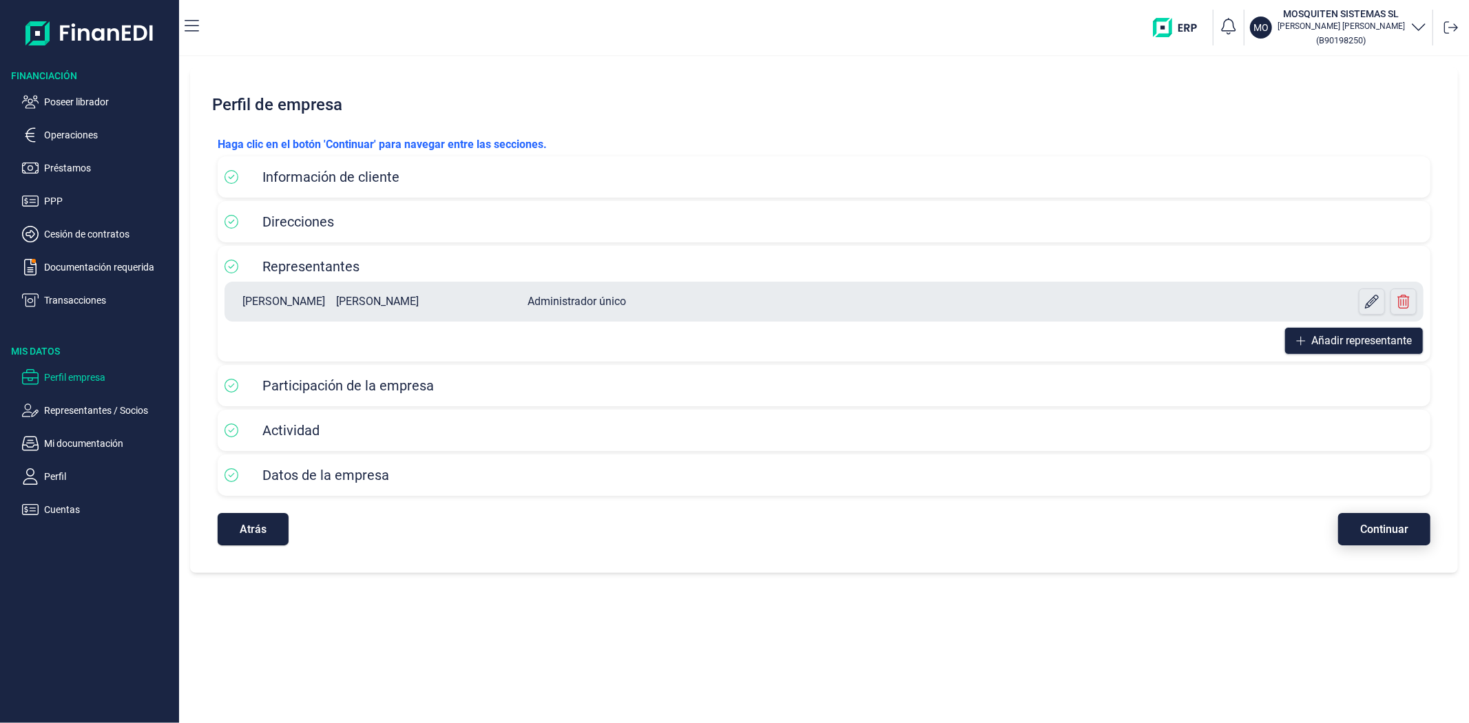
click at [1363, 536] on button "Continuar" at bounding box center [1384, 529] width 92 height 32
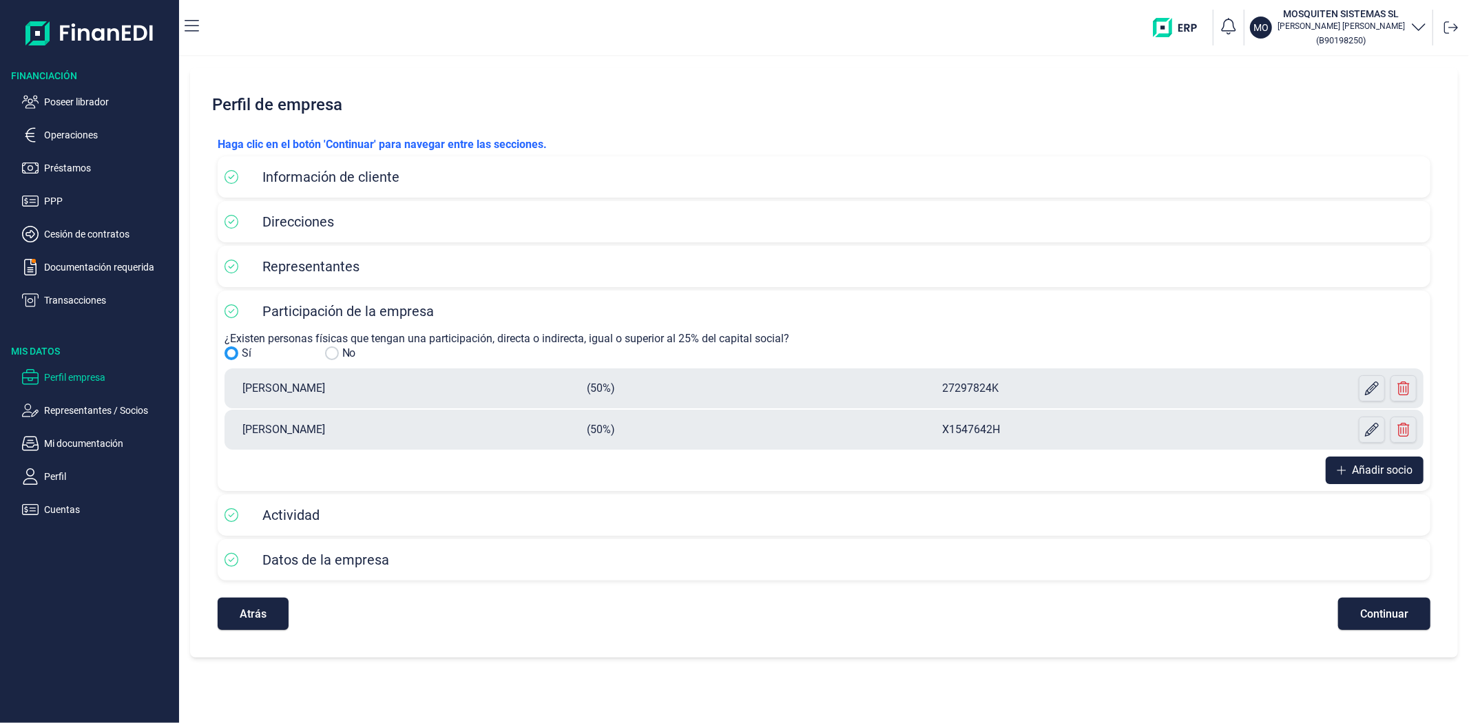
drag, startPoint x: 359, startPoint y: 430, endPoint x: 228, endPoint y: 416, distance: 132.2
click at [228, 416] on div "[PERSON_NAME] (50%) X1547642H" at bounding box center [823, 430] width 1199 height 40
copy p "[PERSON_NAME]"
click at [72, 445] on p "Mi documentación" at bounding box center [108, 443] width 129 height 17
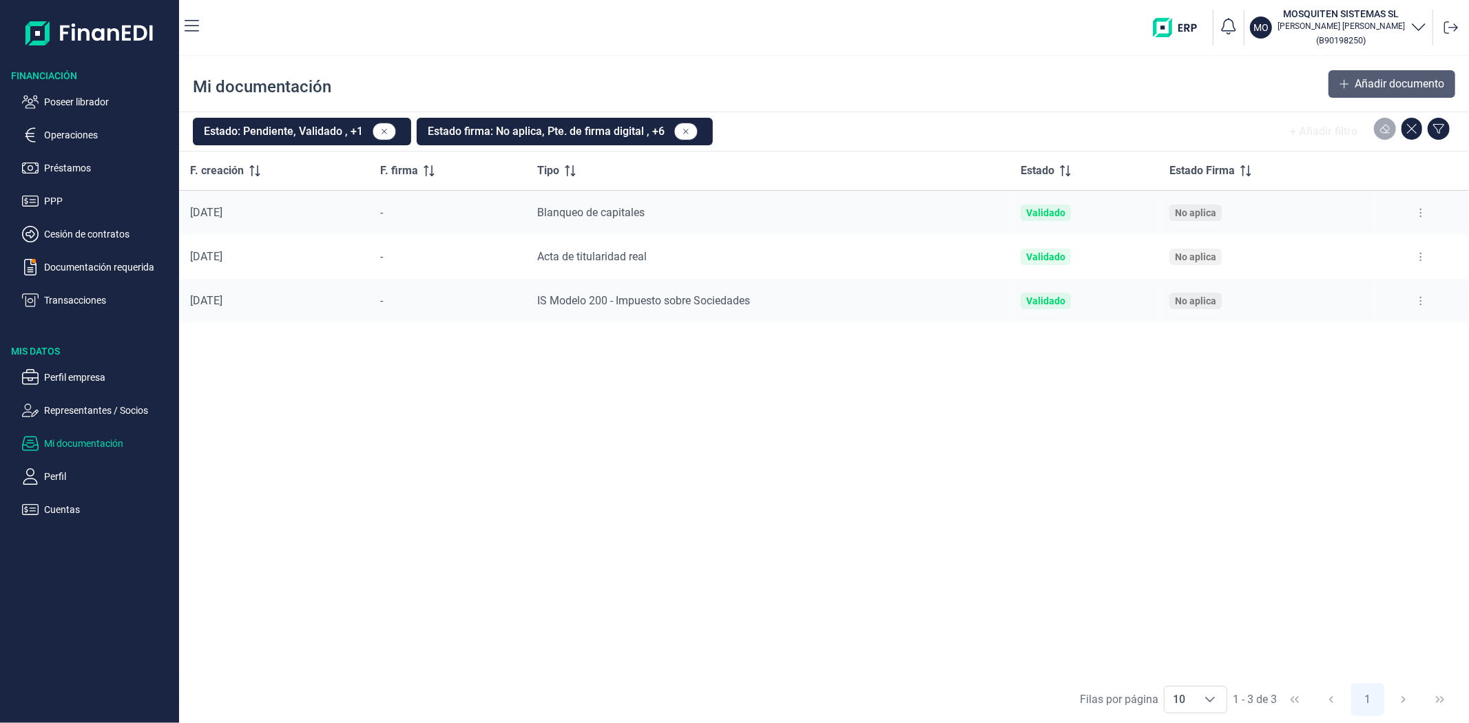
click at [1344, 94] on button "Añadir documento" at bounding box center [1391, 84] width 127 height 28
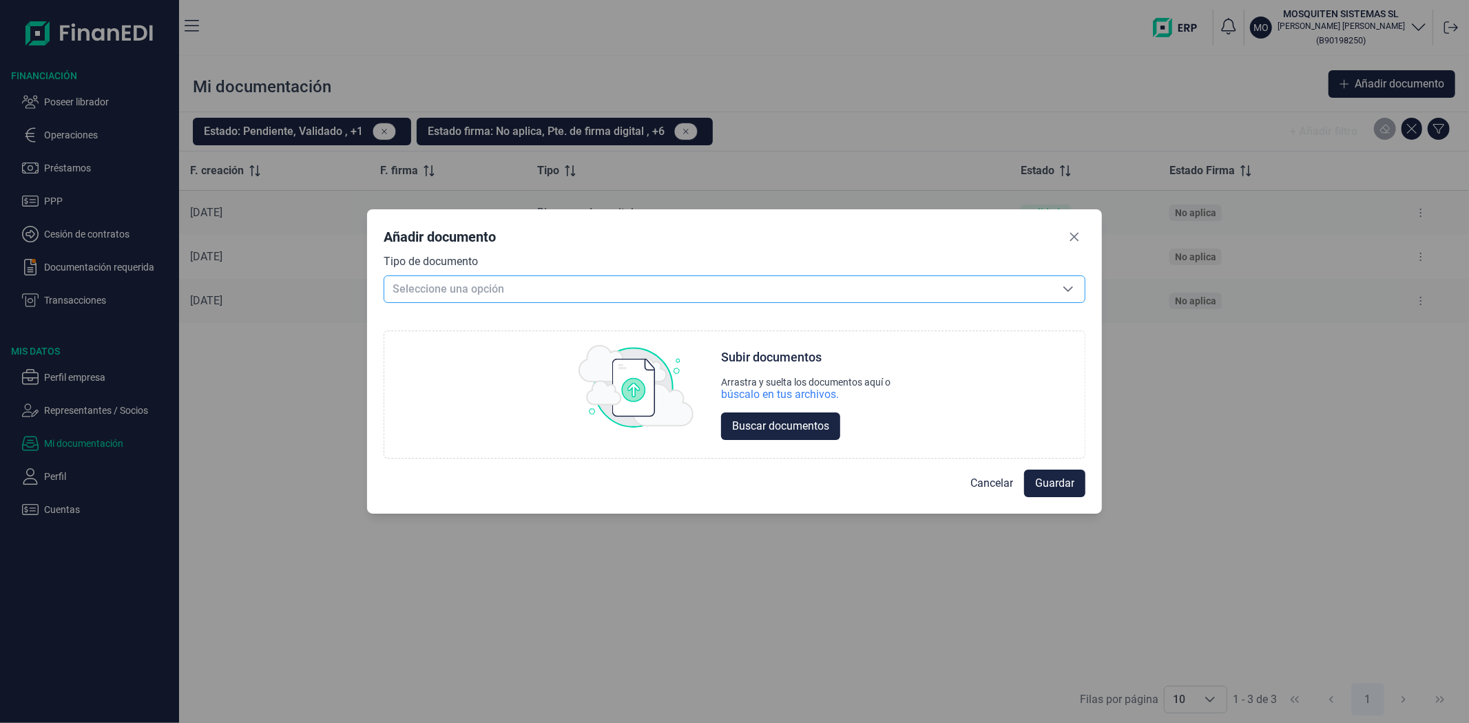
click at [558, 286] on span "Seleccione una opción" at bounding box center [717, 289] width 667 height 26
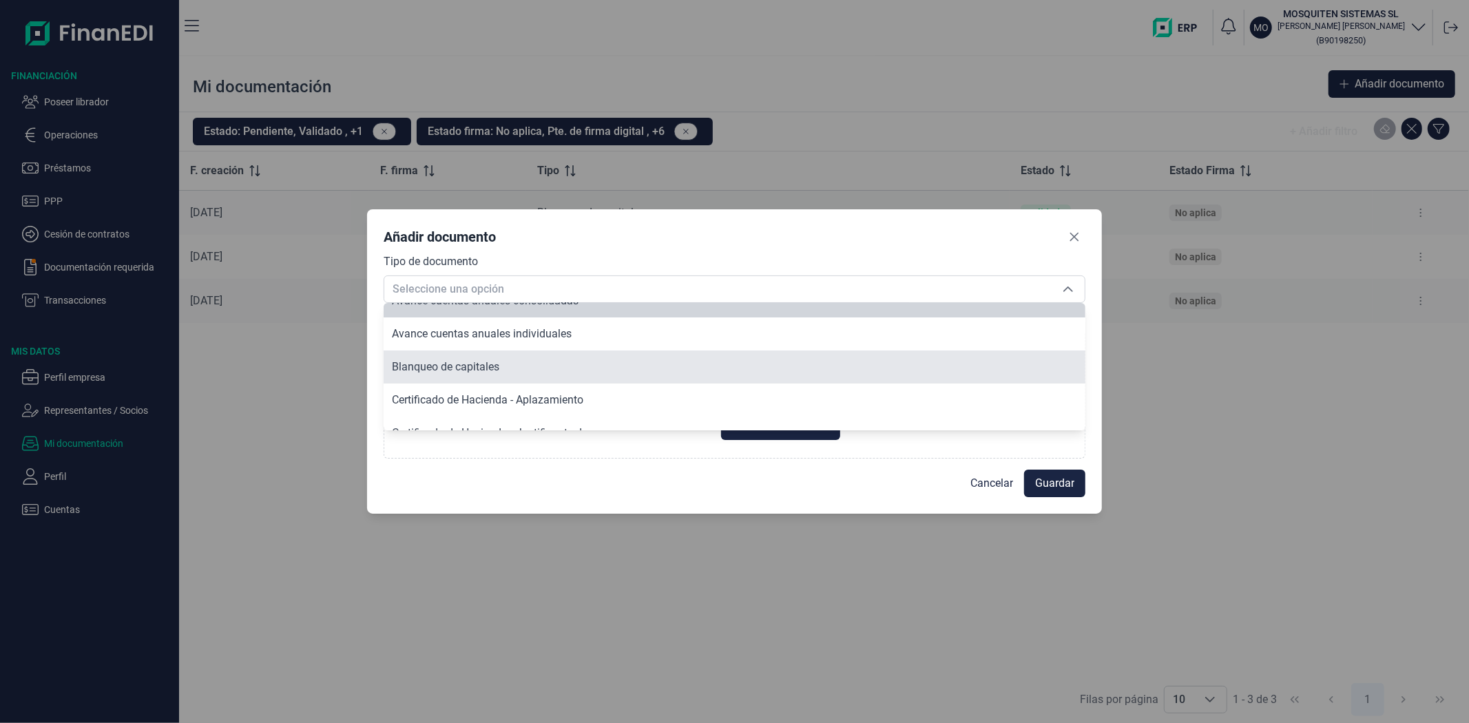
scroll to position [99, 0]
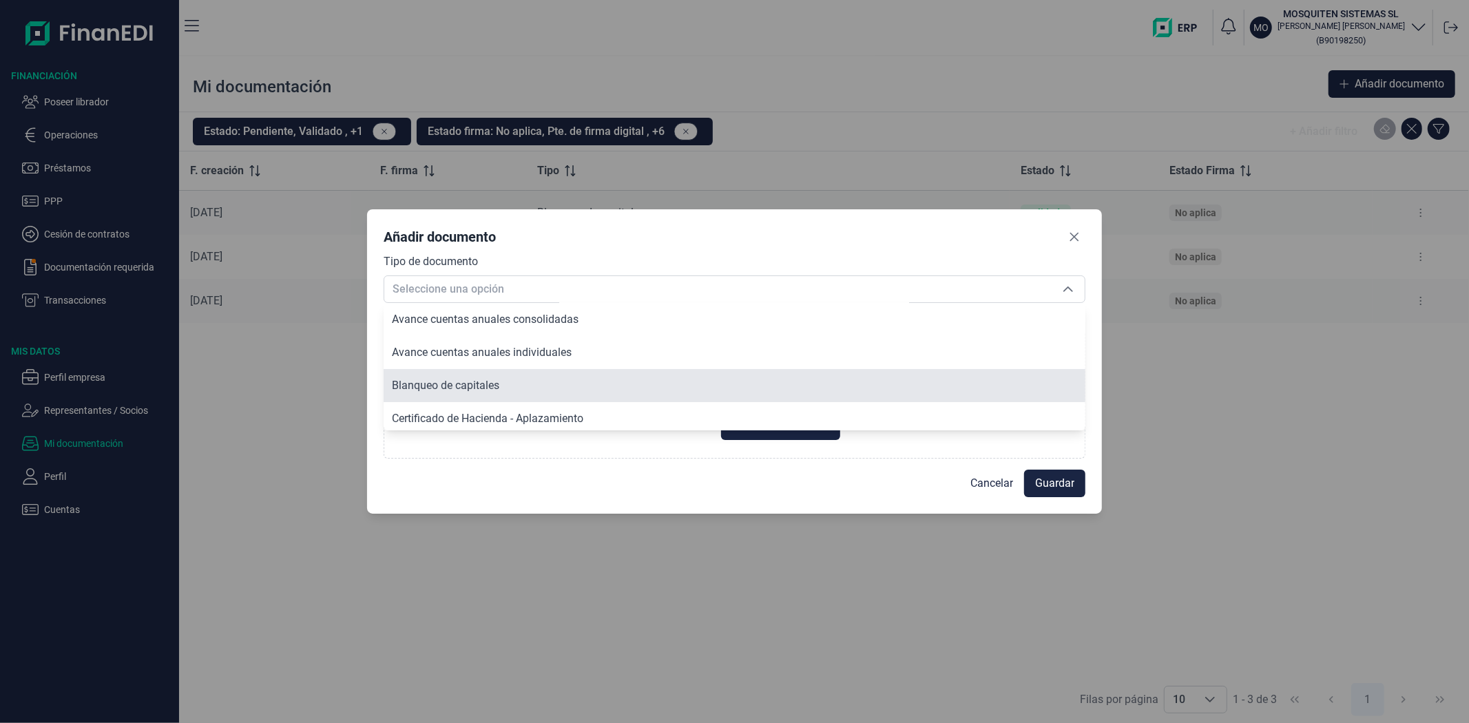
click at [520, 386] on li "Blanqueo de capitales" at bounding box center [734, 385] width 702 height 33
type input "Blanqueo de capitales"
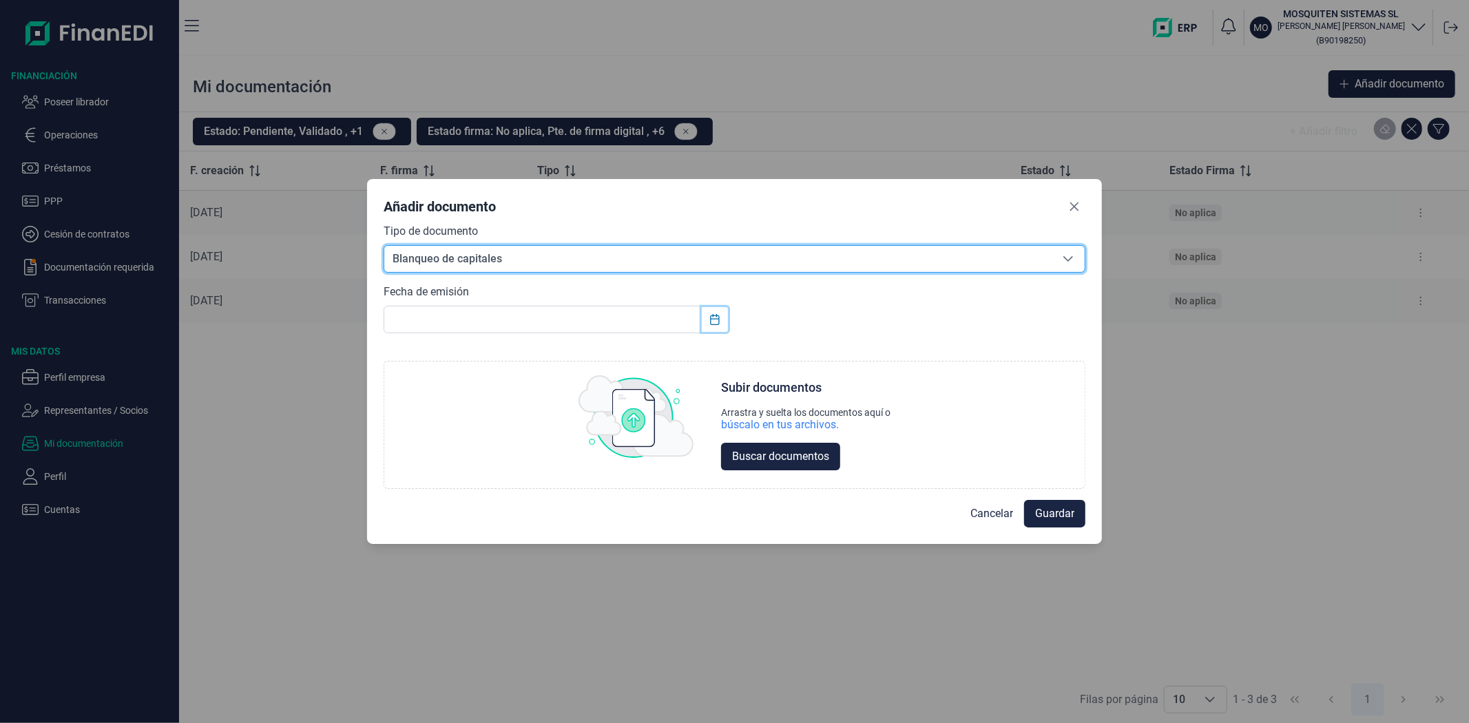
click at [710, 322] on icon "Choose Date" at bounding box center [714, 319] width 9 height 11
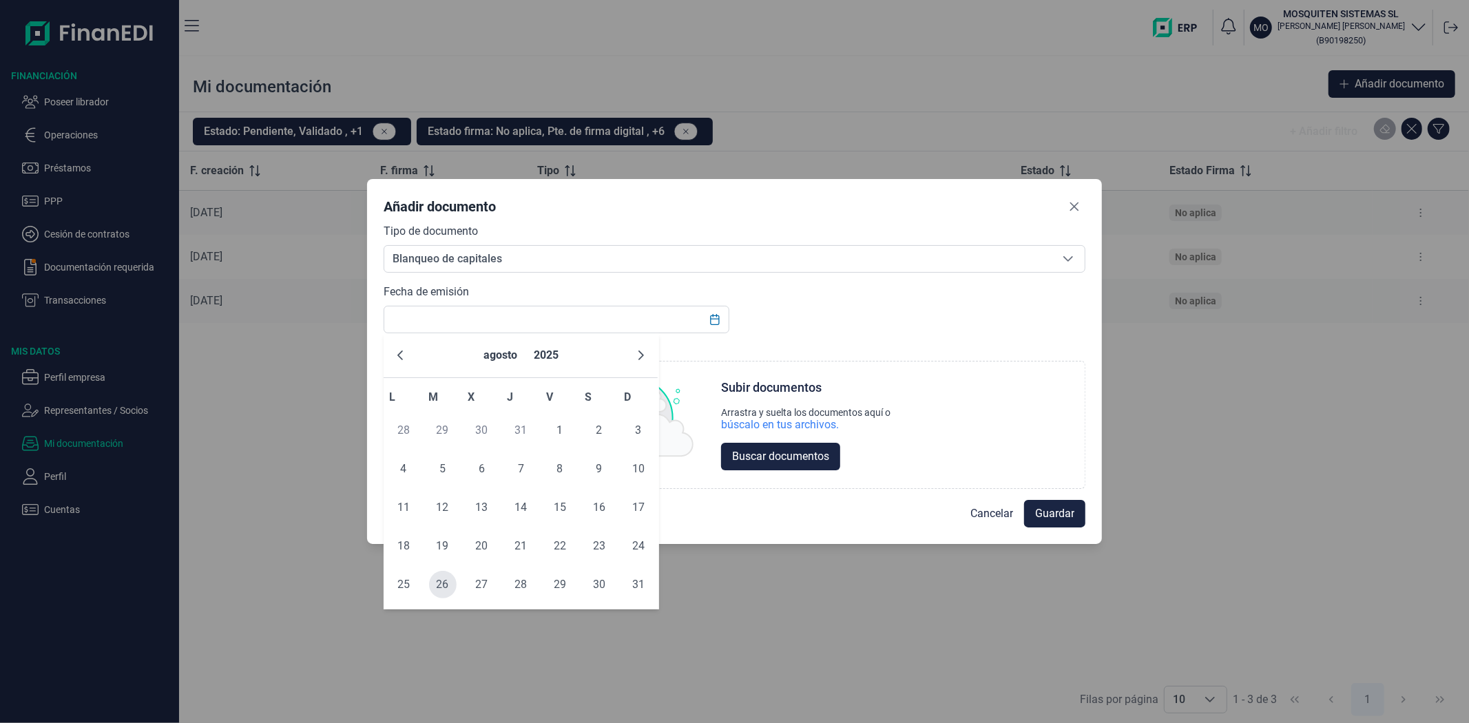
click at [441, 578] on span "26" at bounding box center [443, 585] width 28 height 28
type input "[DATE]"
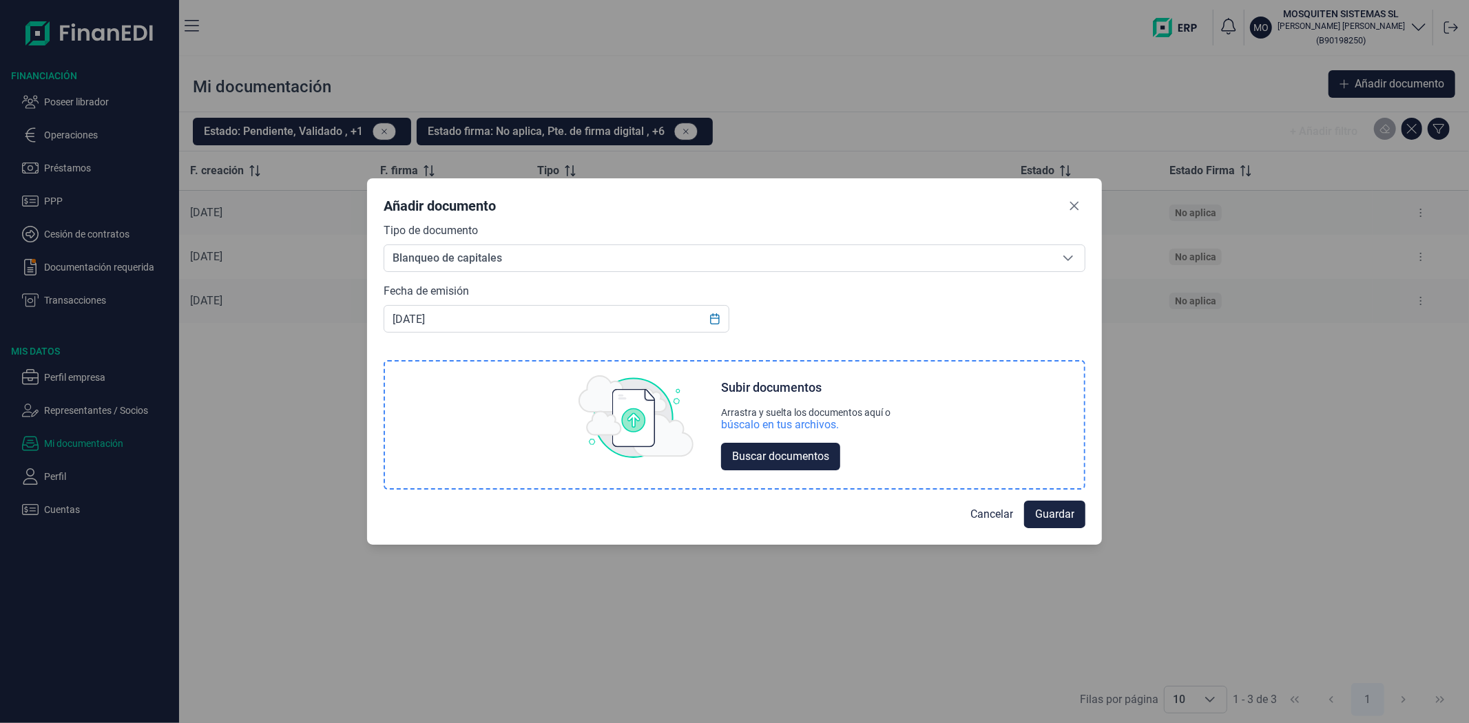
click at [742, 428] on div "búscalo en tus archivos." at bounding box center [780, 425] width 118 height 14
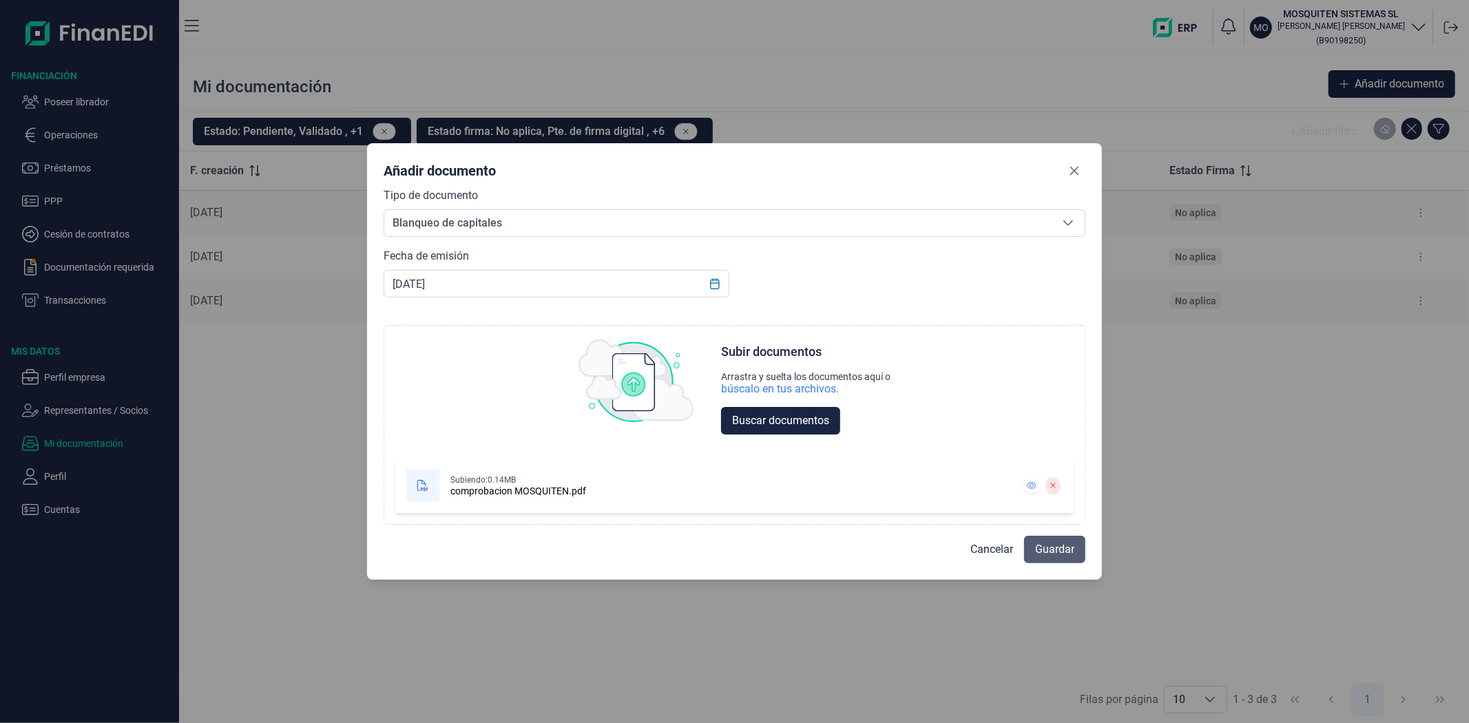
click at [1059, 542] on span "Guardar" at bounding box center [1054, 549] width 39 height 17
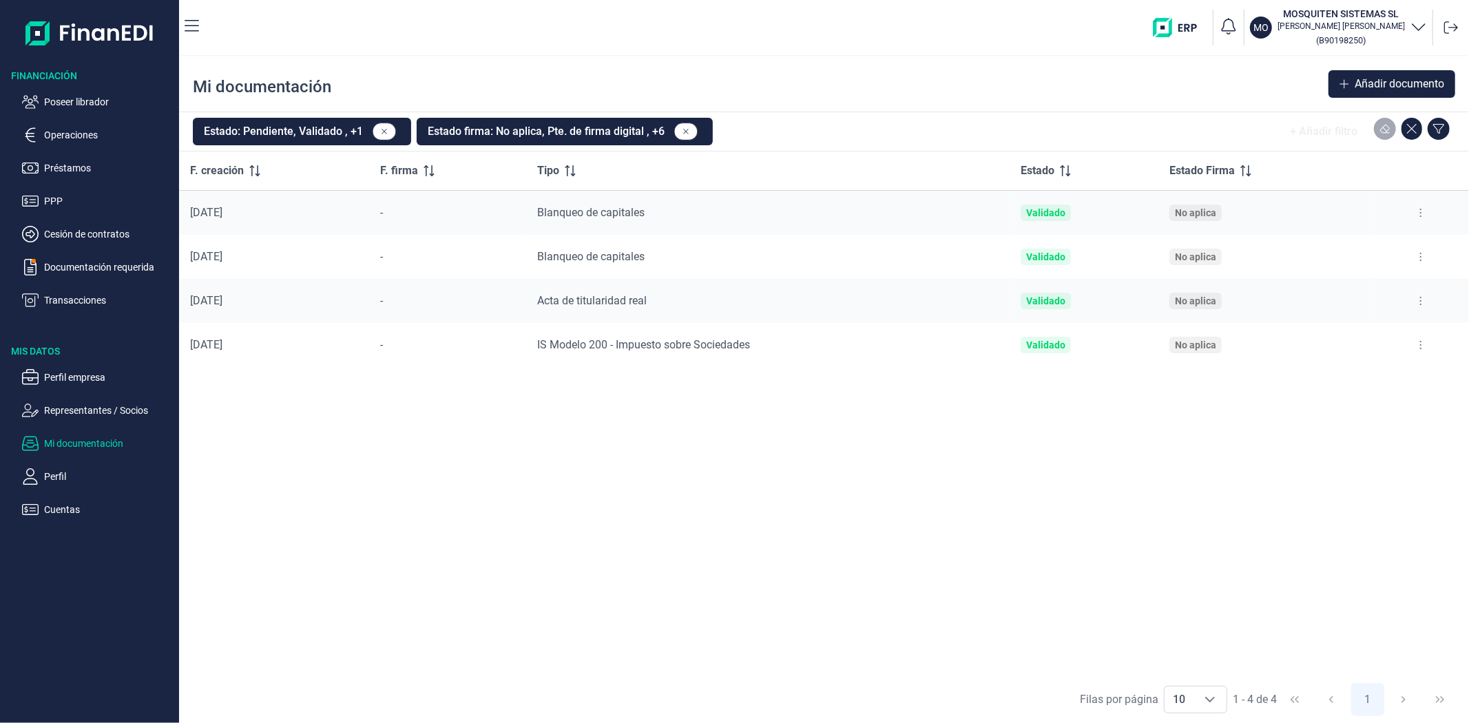
click at [580, 630] on div "F. creación F. firma Tipo Estado Estado Firma [DATE] - Blanqueo de capitales Va…" at bounding box center [824, 413] width 1290 height 524
click at [577, 582] on div "F. creación F. firma Tipo Estado Estado Firma [DATE] - Blanqueo de capitales Va…" at bounding box center [824, 413] width 1290 height 524
click at [921, 48] on div "MO MOSQUITEN SISTEMAS SL [PERSON_NAME] ( B90198250 )" at bounding box center [836, 28] width 1253 height 44
click at [852, 56] on div "Mi documentación Añadir documento" at bounding box center [824, 83] width 1290 height 55
click at [832, 539] on div "F. creación F. firma Tipo Estado Estado Firma [DATE] - Blanqueo de capitales Va…" at bounding box center [824, 413] width 1290 height 524
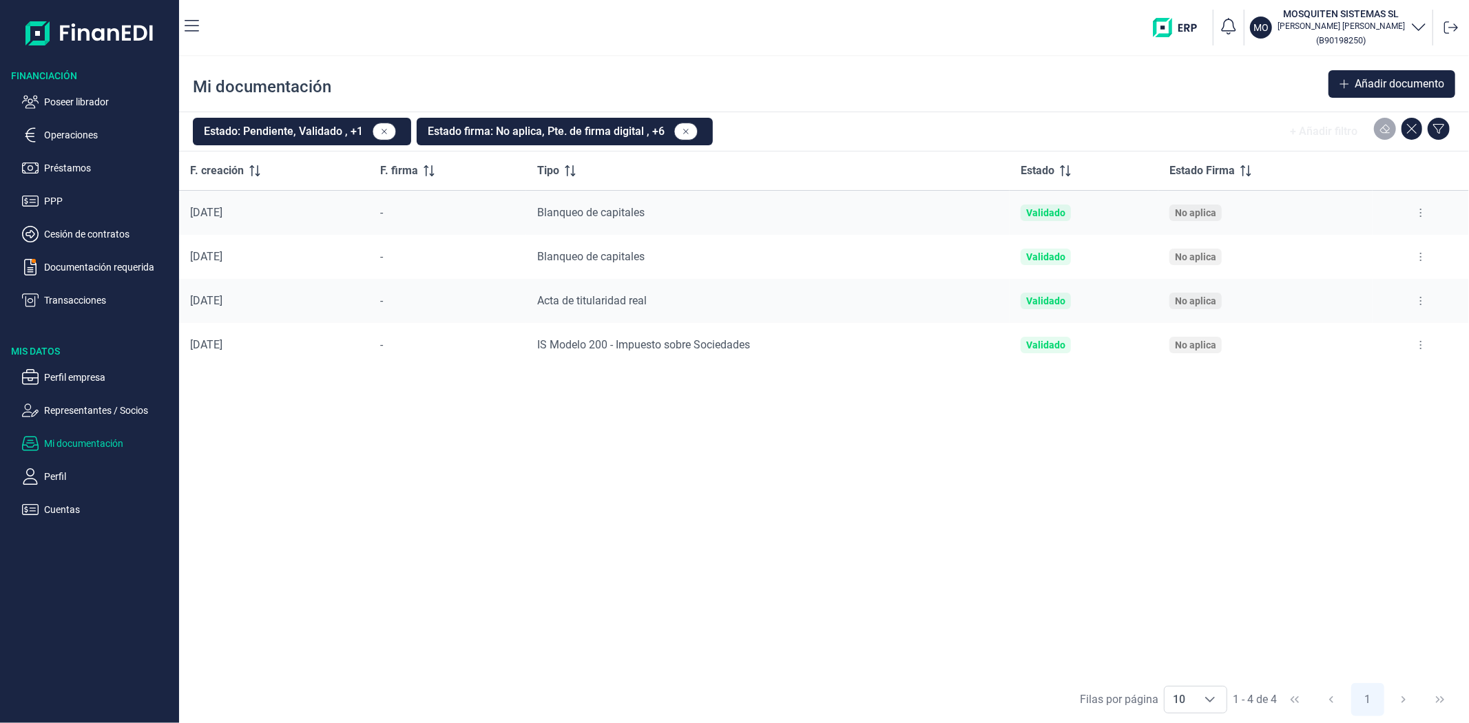
click at [711, 480] on div "F. creación F. firma Tipo Estado Estado Firma [DATE] - Blanqueo de capitales Va…" at bounding box center [824, 413] width 1290 height 524
click at [406, 503] on div "F. creación F. firma Tipo Estado Estado Firma [DATE] - Blanqueo de capitales Va…" at bounding box center [824, 413] width 1290 height 524
click at [77, 386] on ul "Perfil empresa Representantes / Socios Mi documentación Perfil Cuentas" at bounding box center [89, 438] width 179 height 160
click at [74, 380] on p "Perfil empresa" at bounding box center [108, 377] width 129 height 17
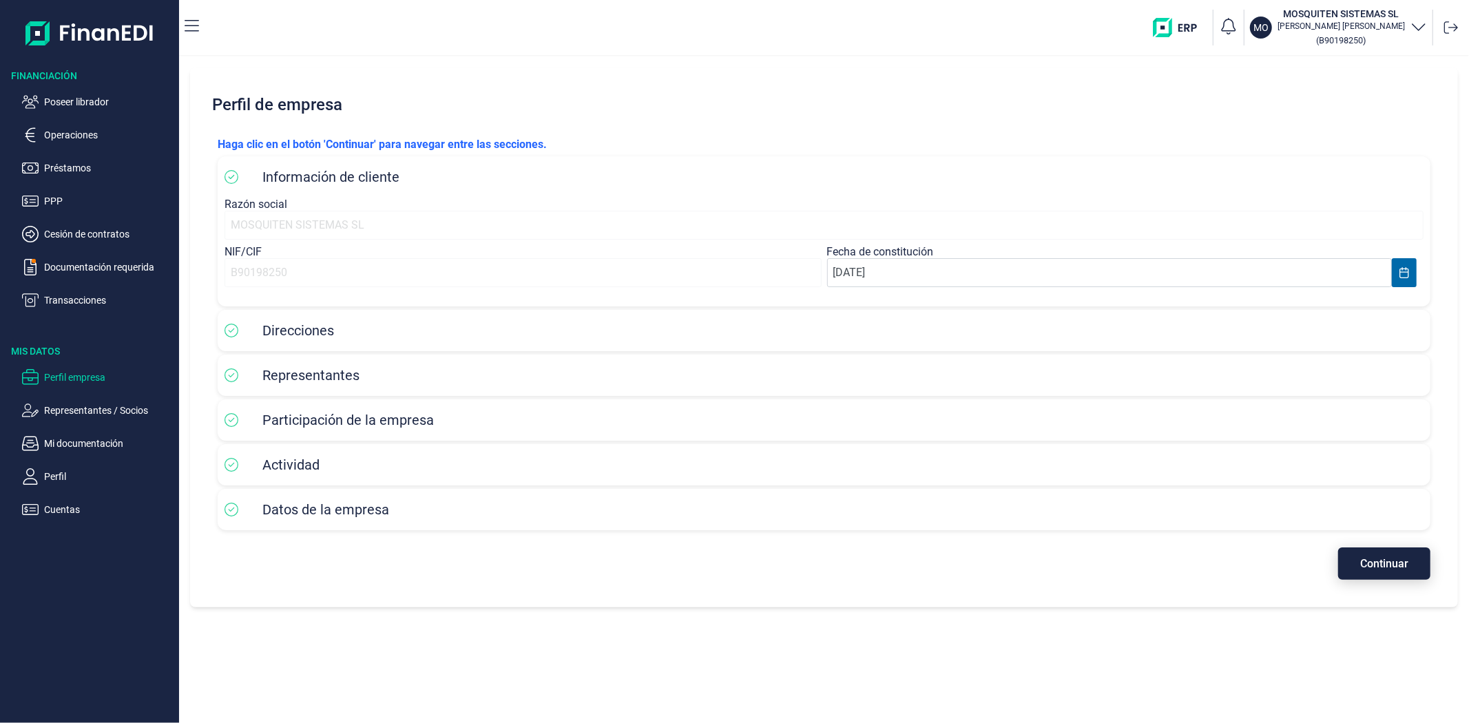
click at [1373, 569] on span "Continuar" at bounding box center [1384, 563] width 48 height 10
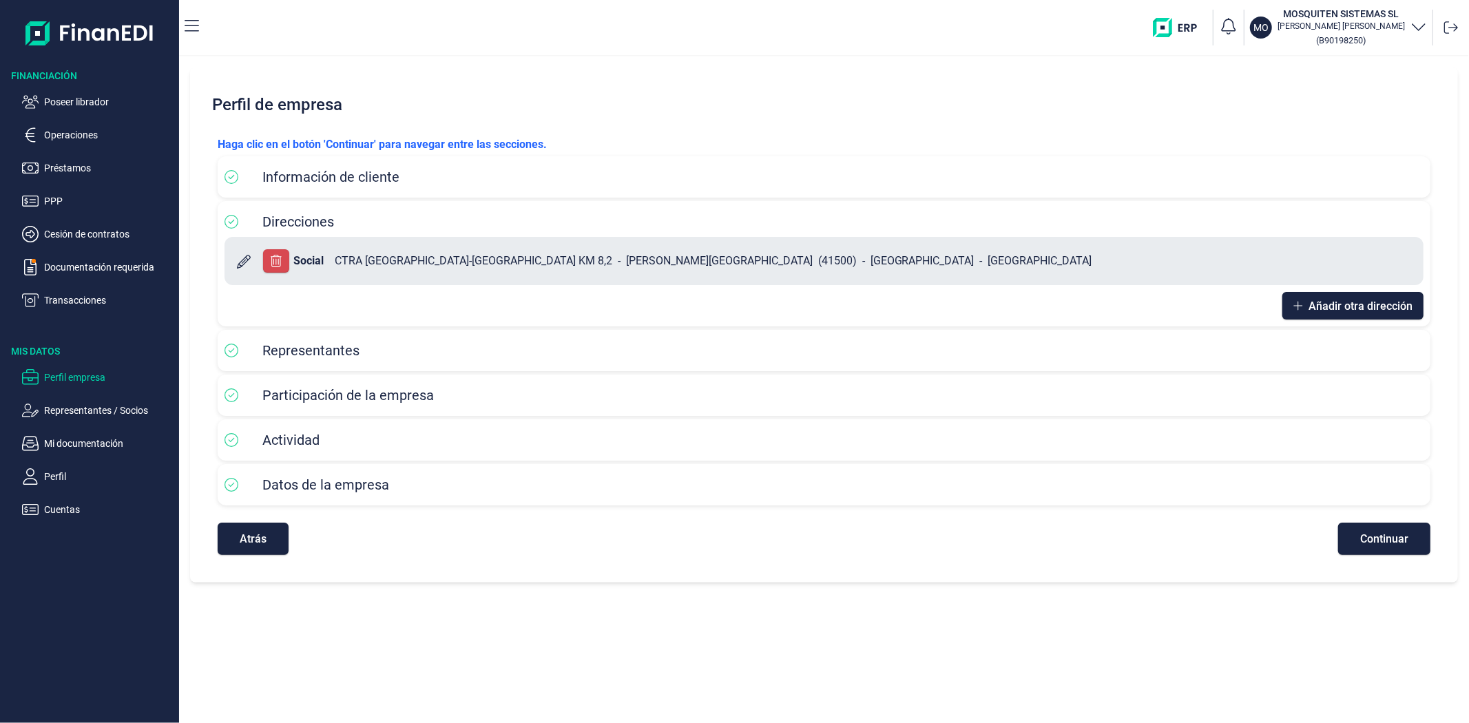
click at [1370, 562] on div "Haga clic en el botón 'Continuar' para navegar entre las secciones. Información…" at bounding box center [824, 345] width 1234 height 441
click at [1368, 549] on button "Continuar" at bounding box center [1384, 539] width 92 height 32
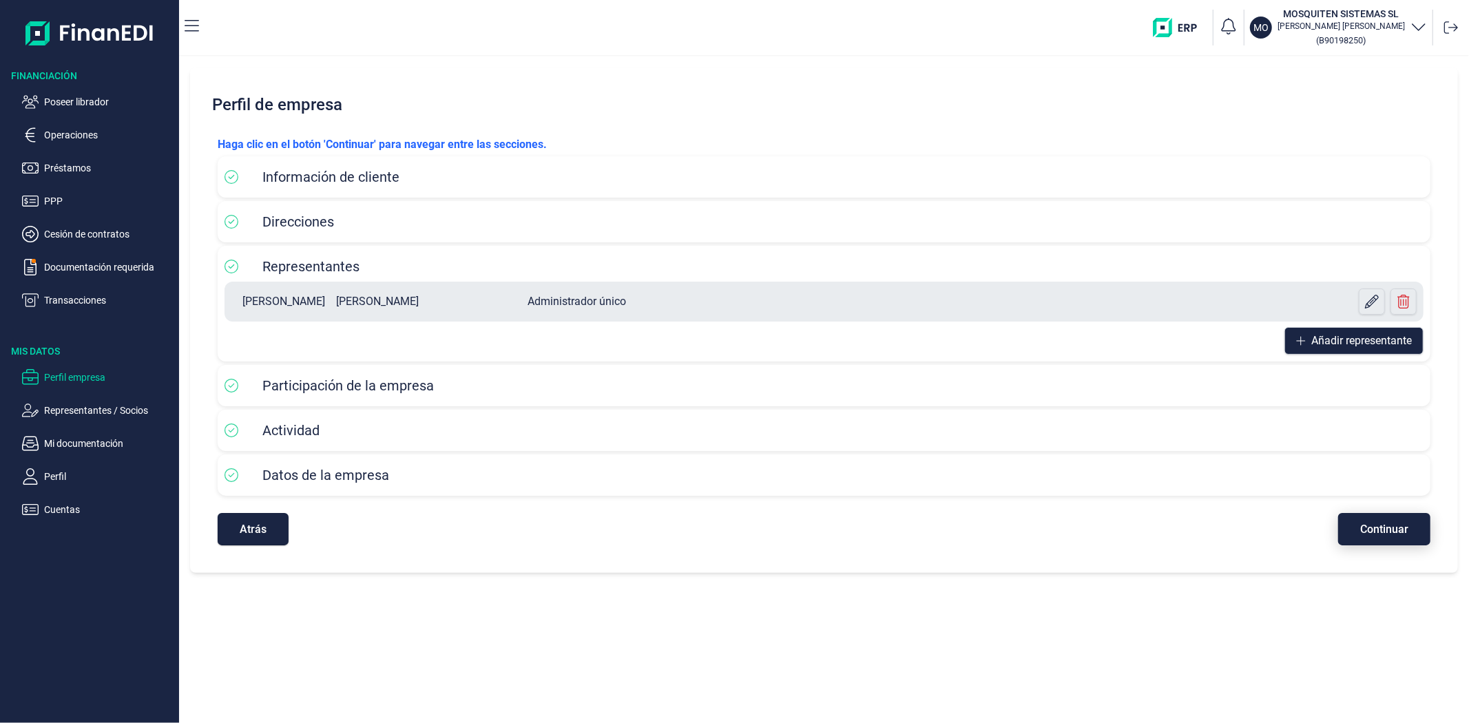
click at [1369, 532] on span "Continuar" at bounding box center [1384, 529] width 48 height 10
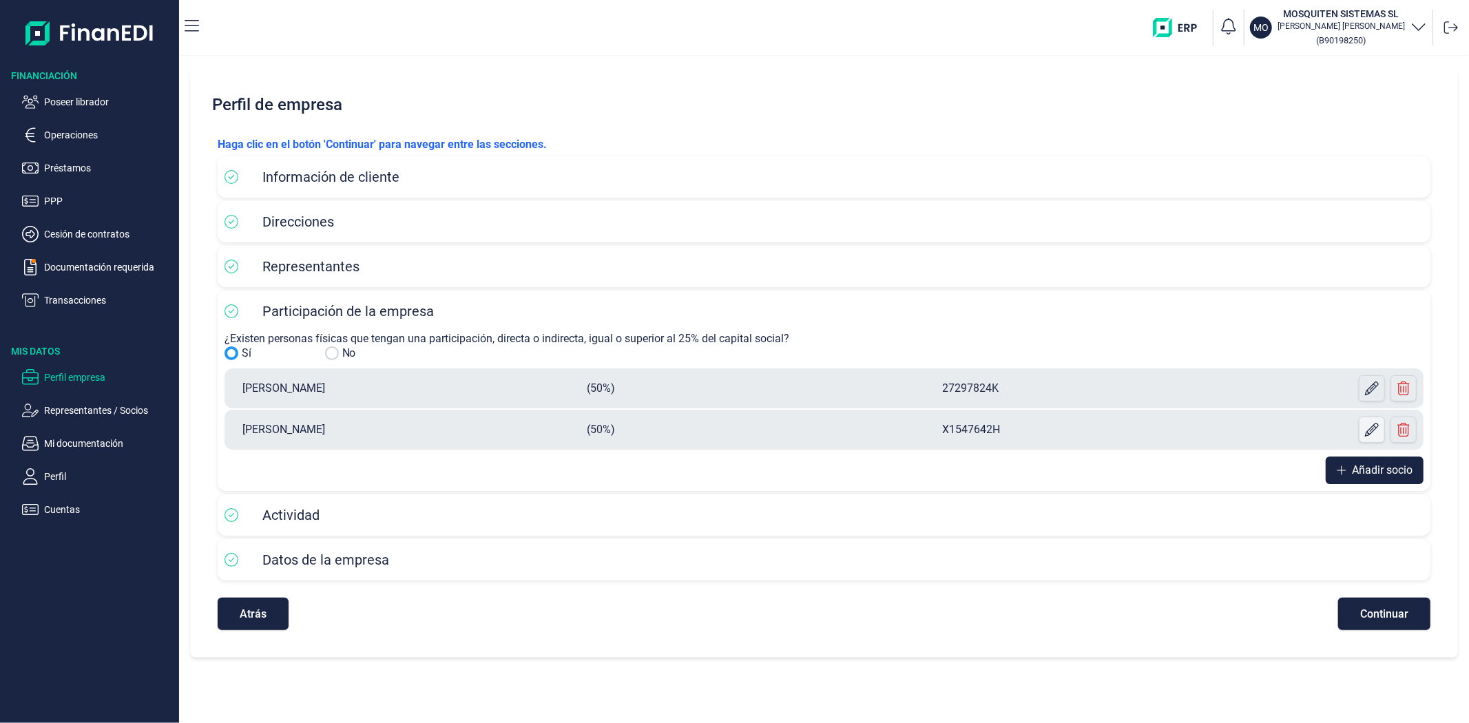
click at [1365, 434] on icon at bounding box center [1372, 430] width 14 height 14
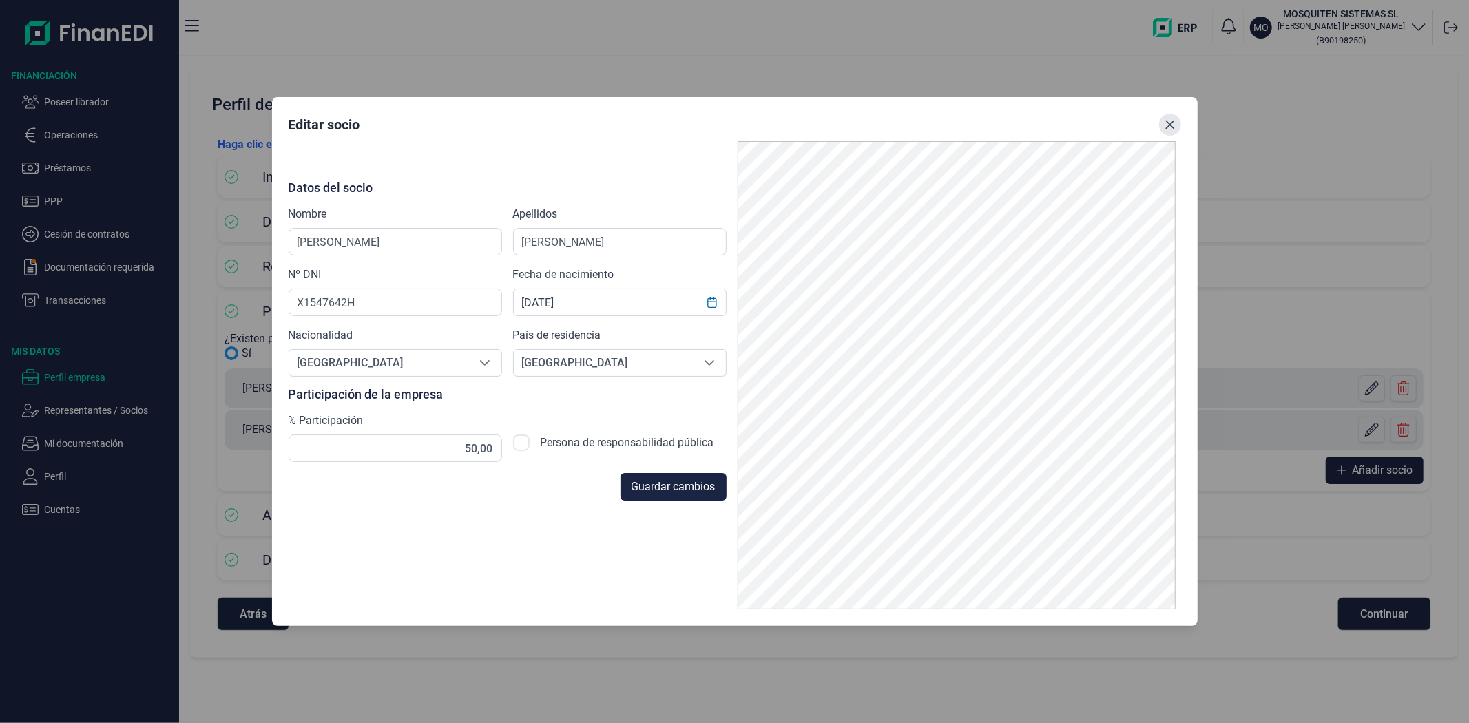
click at [1160, 132] on button "Close" at bounding box center [1170, 125] width 22 height 22
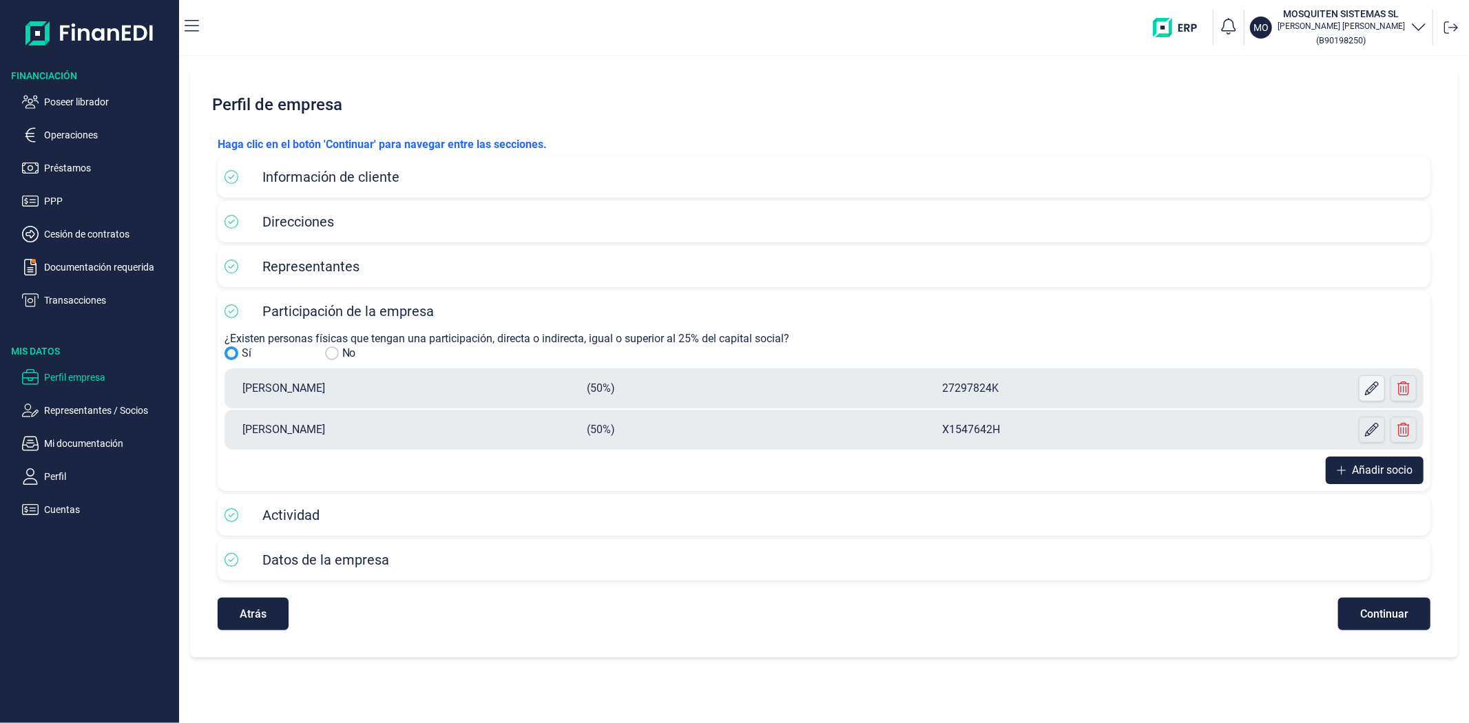
click at [1360, 387] on button at bounding box center [1371, 388] width 26 height 26
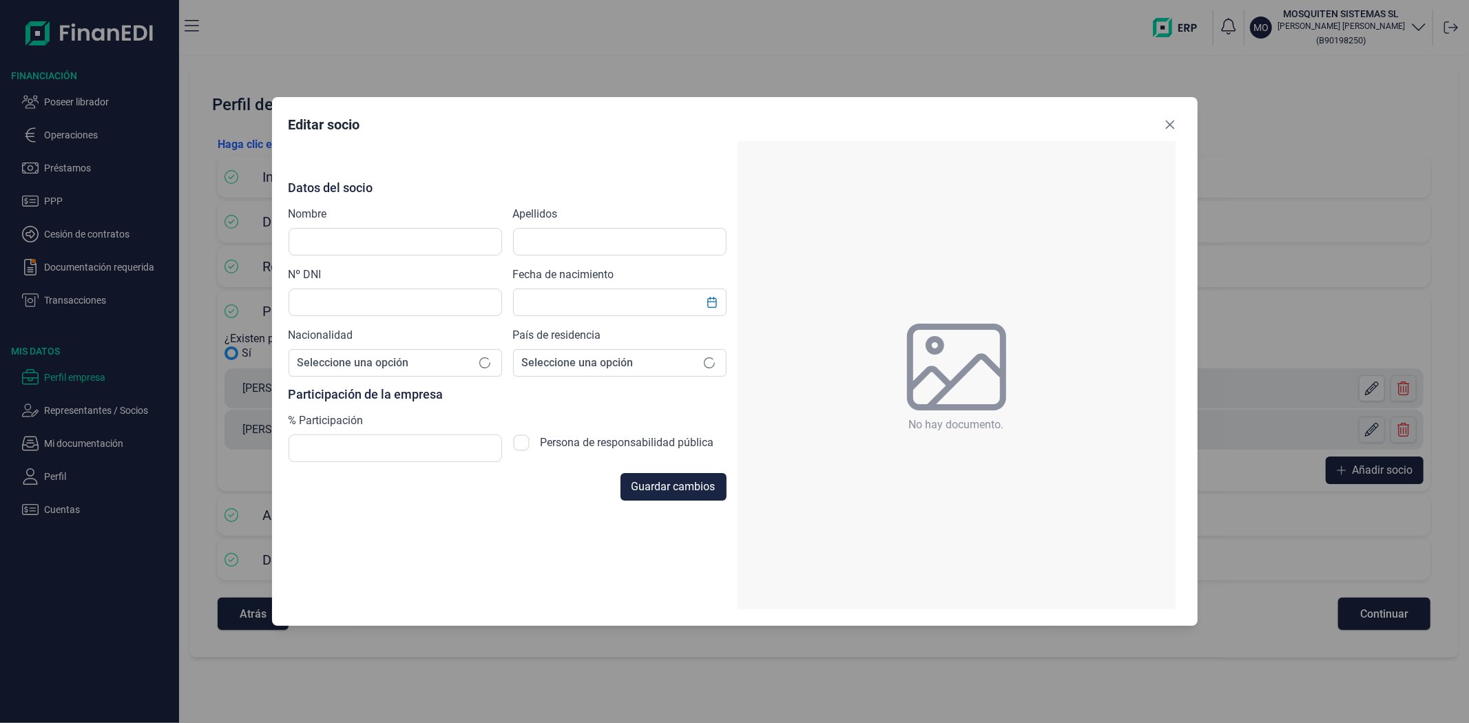
type input "[PERSON_NAME]"
type input "27297824K"
type input "[DATE]"
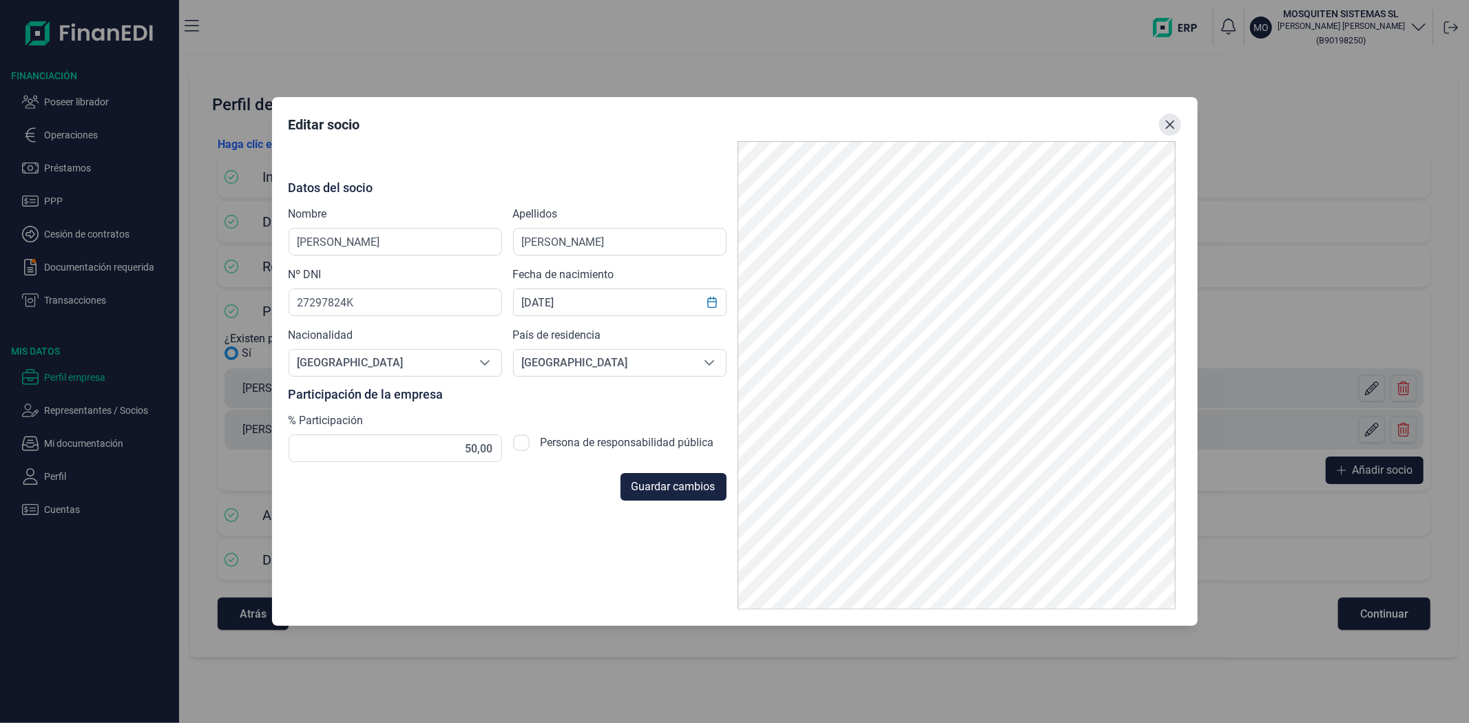
click at [1168, 124] on icon "Close" at bounding box center [1169, 124] width 9 height 9
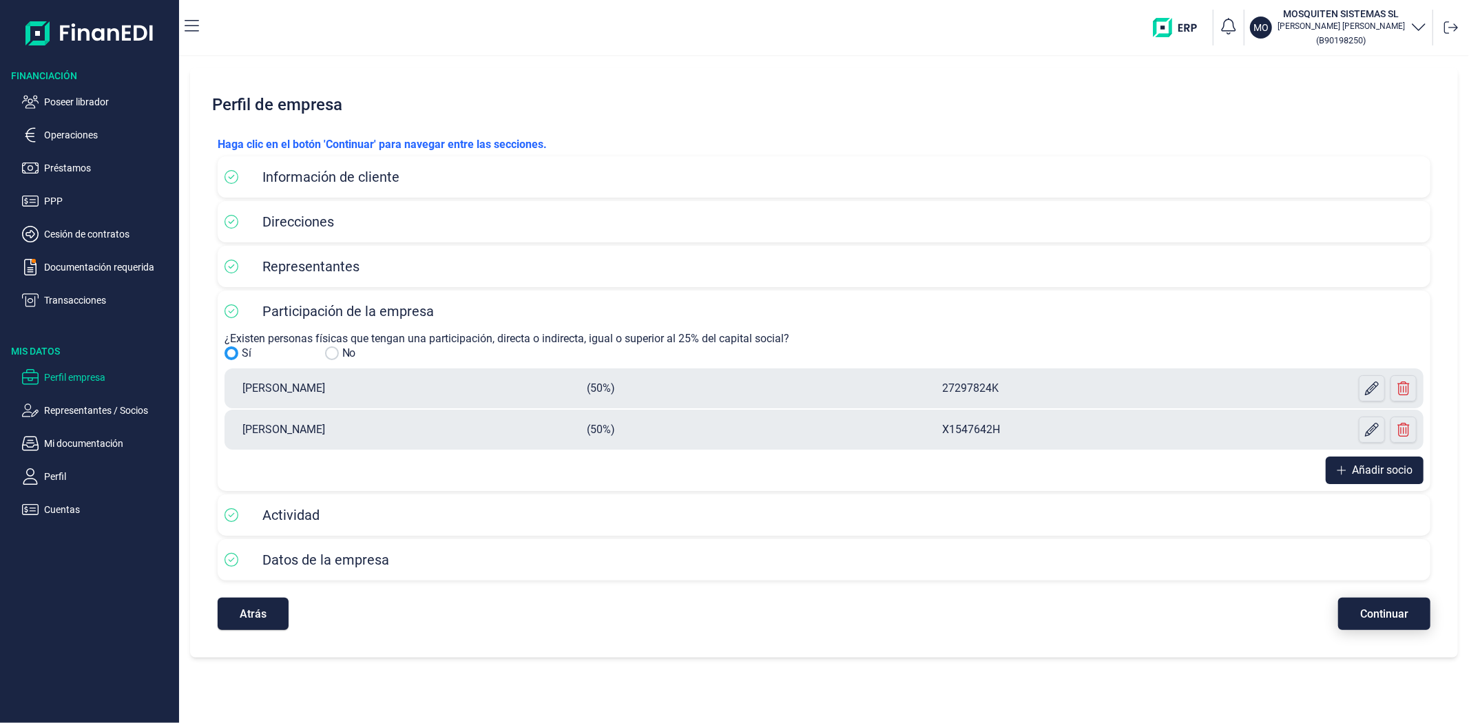
click at [1375, 616] on span "Continuar" at bounding box center [1384, 614] width 48 height 10
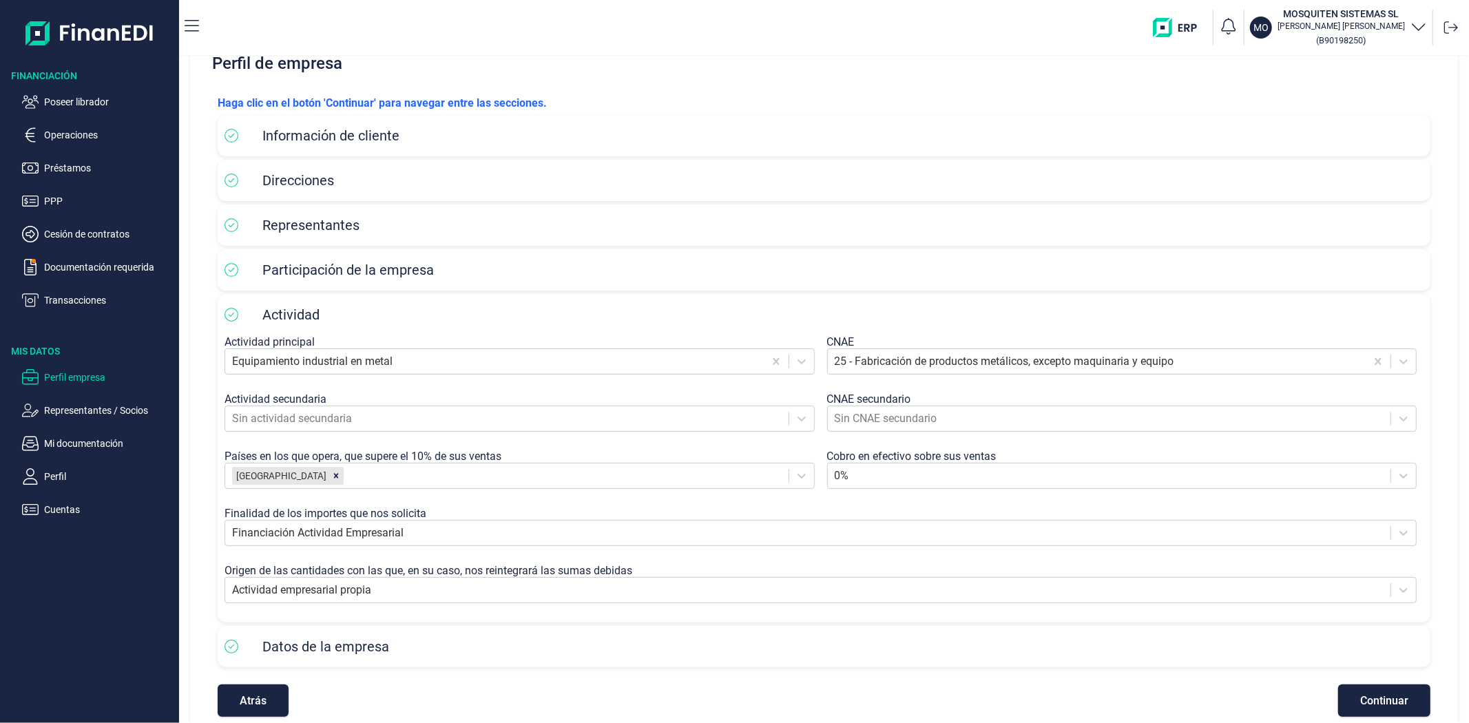
scroll to position [63, 0]
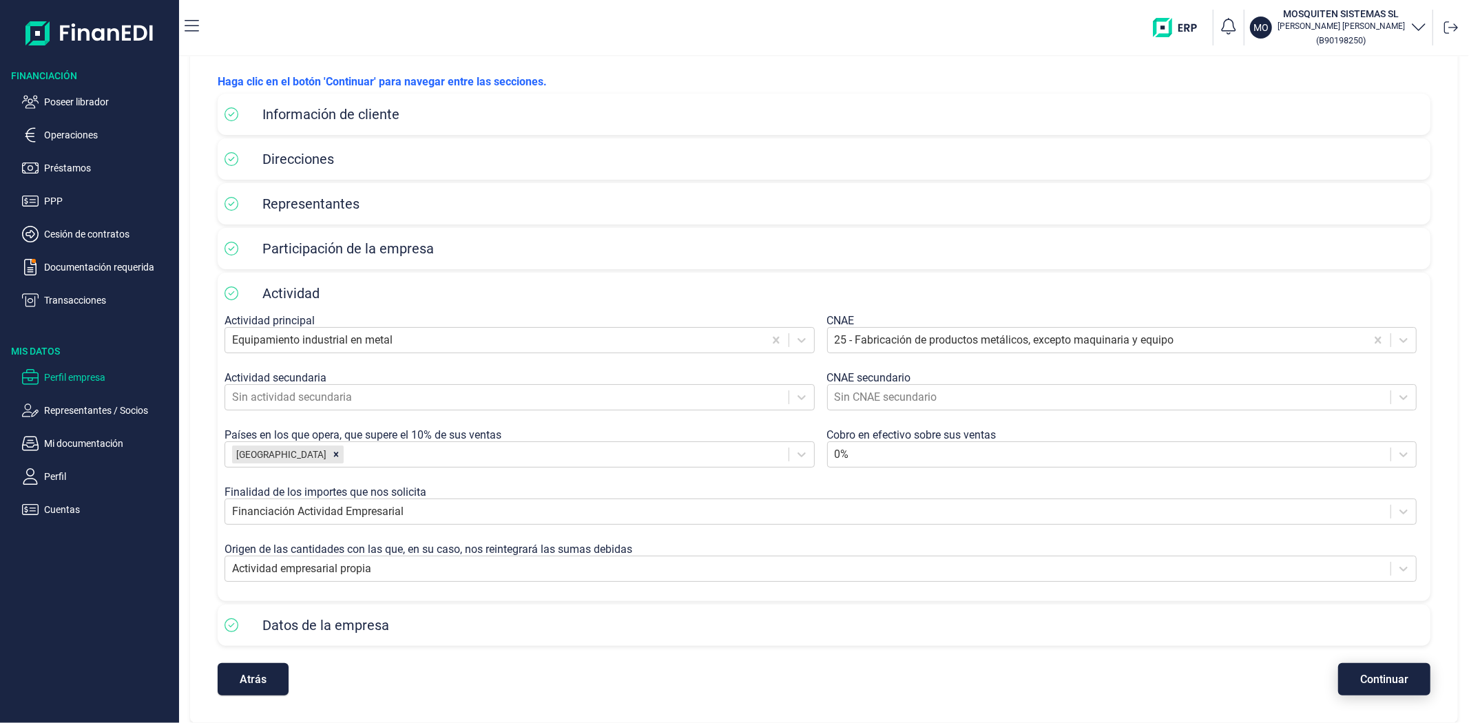
click at [1369, 675] on span "Continuar" at bounding box center [1384, 679] width 48 height 10
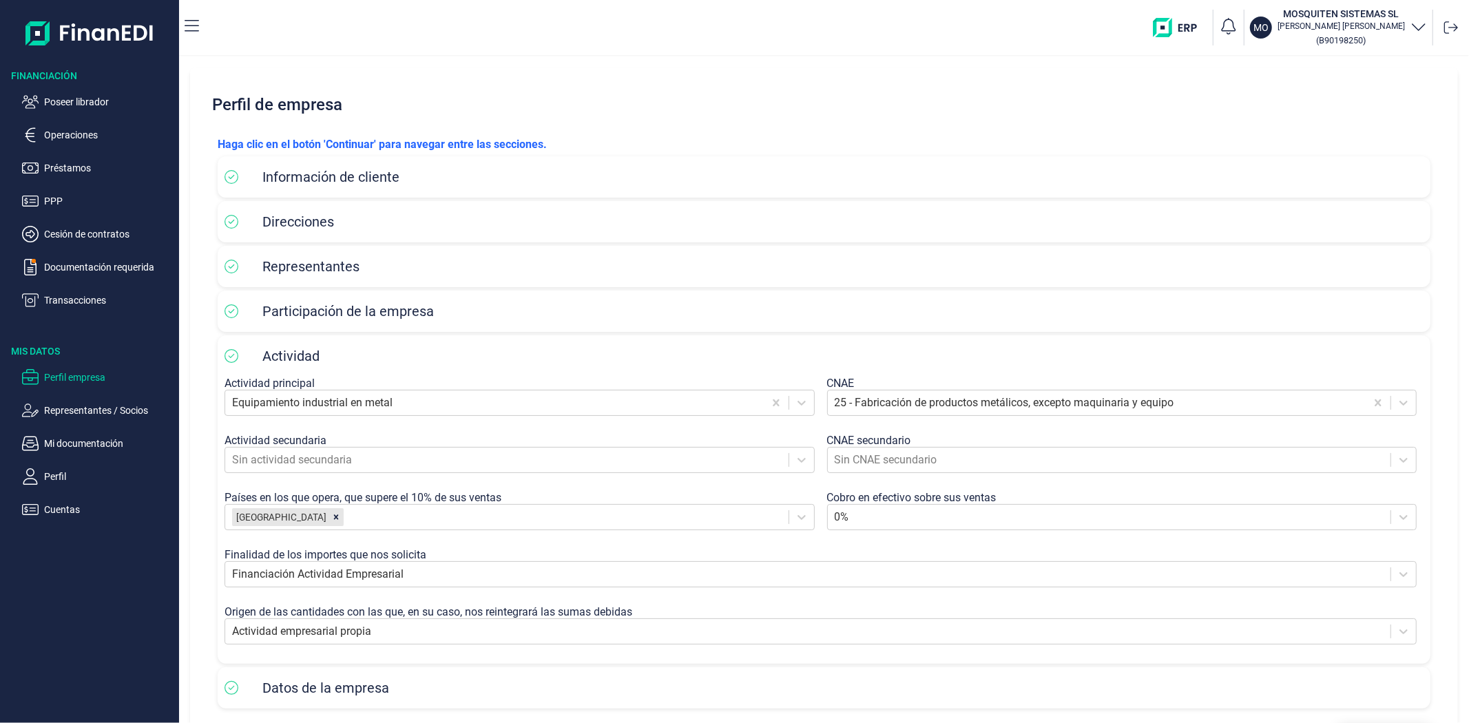
select select "ES"
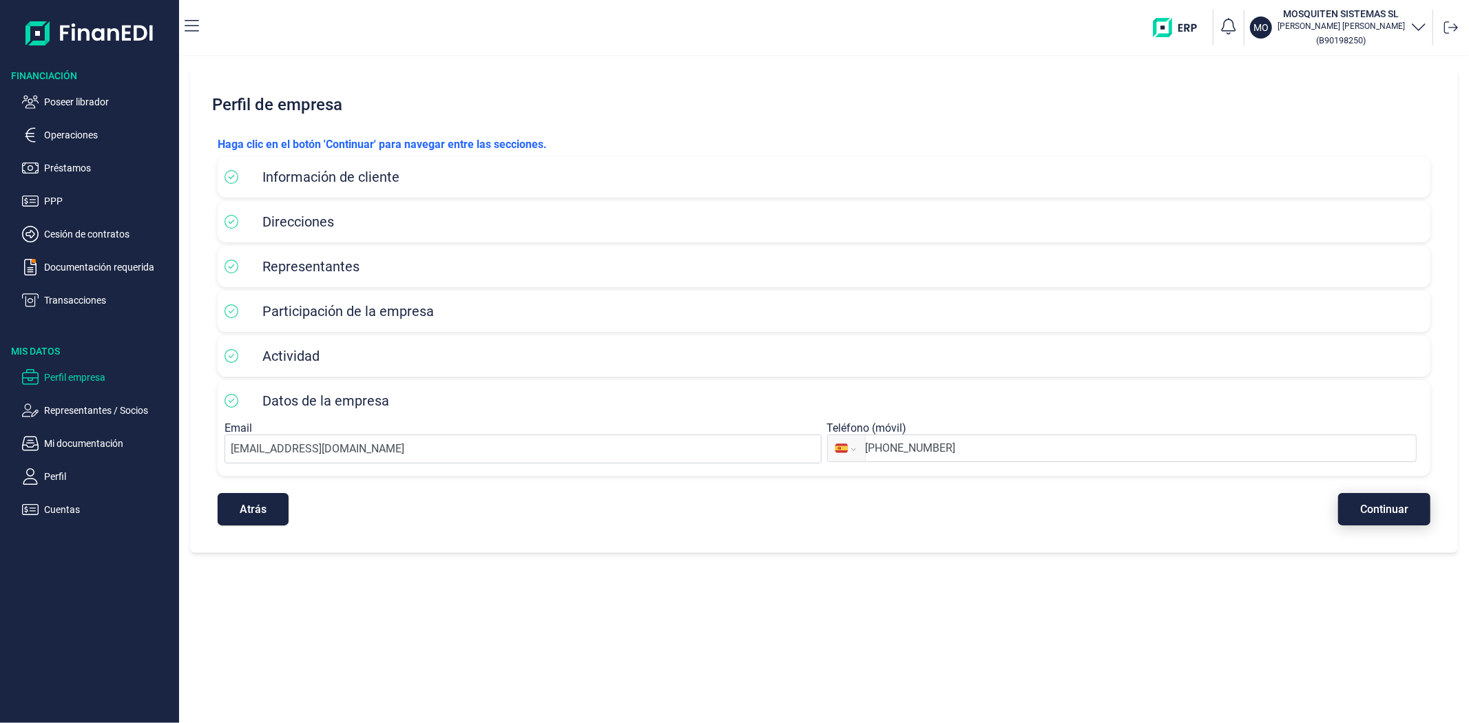
click at [1371, 510] on span "Continuar" at bounding box center [1384, 509] width 48 height 10
select select "ES"
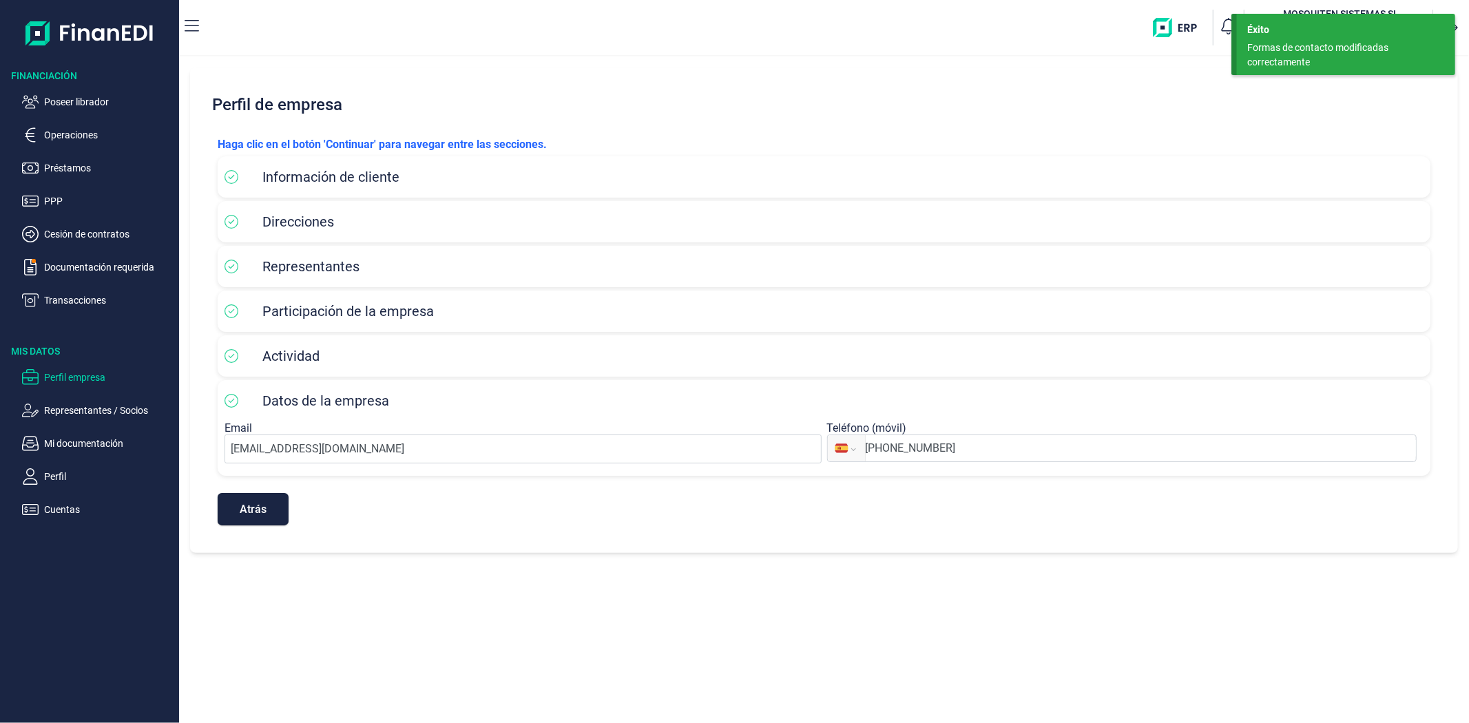
click at [1300, 48] on div "Formas de contacto modificadas correctamente" at bounding box center [1340, 55] width 187 height 29
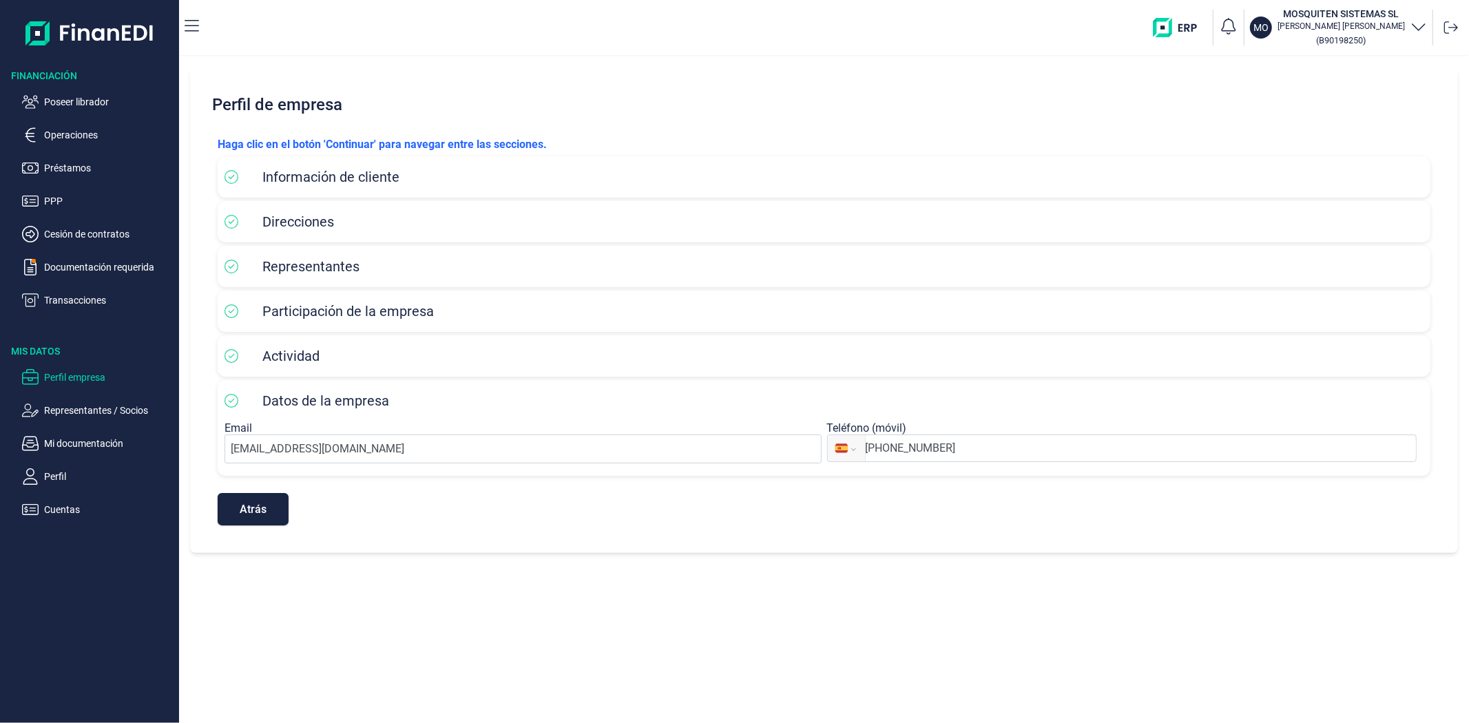
click at [1173, 123] on h2 "Perfil de empresa" at bounding box center [824, 104] width 1234 height 41
click at [1414, 23] on icon "button" at bounding box center [1418, 26] width 17 height 17
drag, startPoint x: 1347, startPoint y: 87, endPoint x: 1161, endPoint y: 97, distance: 185.5
click at [1161, 97] on div "Selecciona tu empresa MO MOSQUITEN SISTEMAS SL [PERSON_NAME]" at bounding box center [1272, 91] width 308 height 81
copy div "MOSQUITEN SISTEMAS SL"
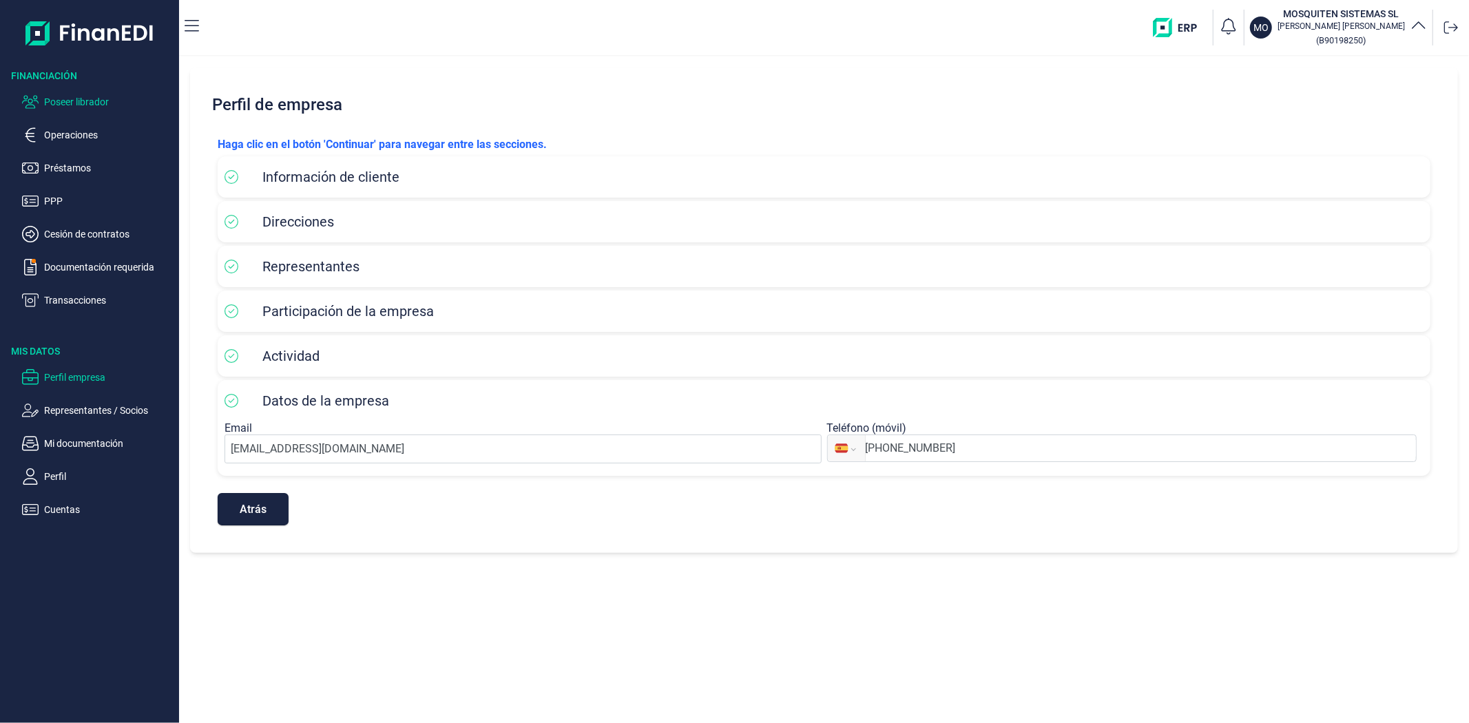
click at [59, 105] on p "Poseer librador" at bounding box center [108, 102] width 129 height 17
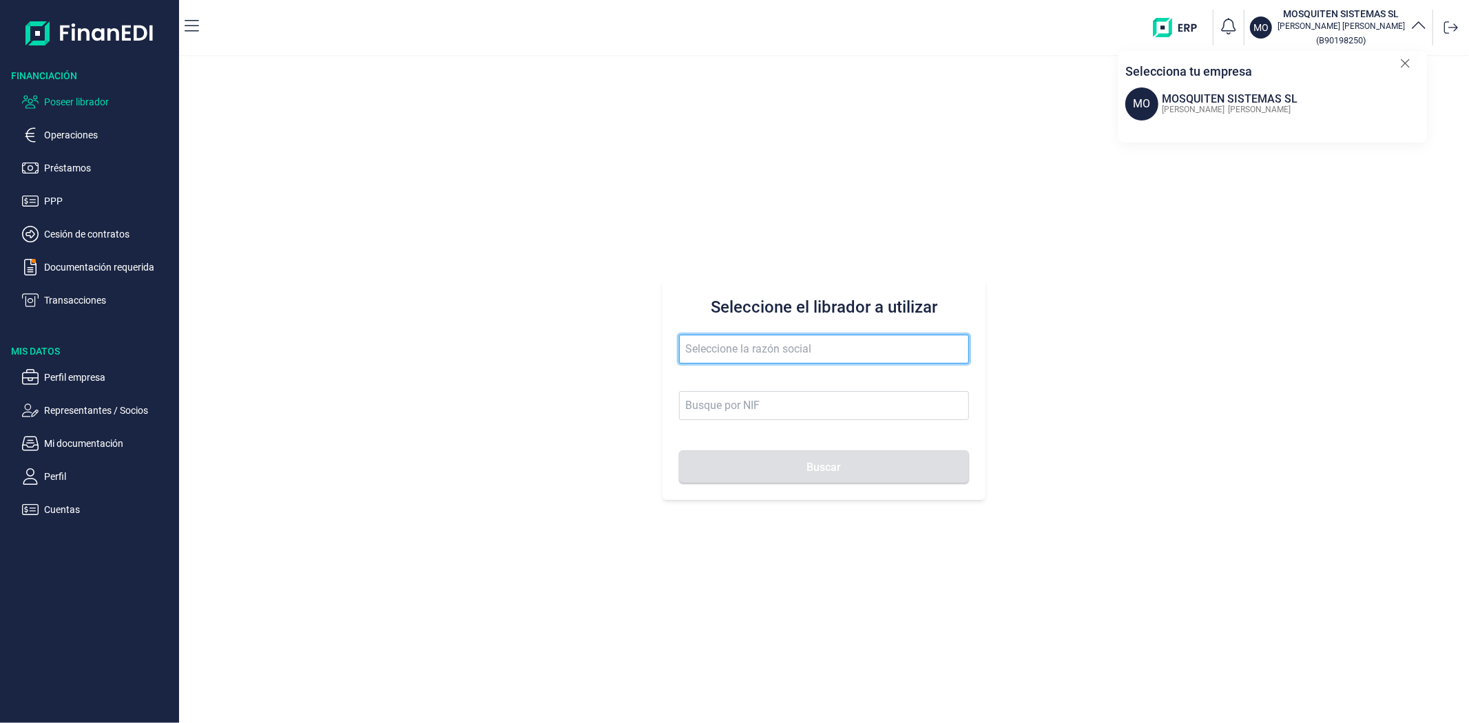
click at [706, 355] on input "text" at bounding box center [823, 349] width 289 height 29
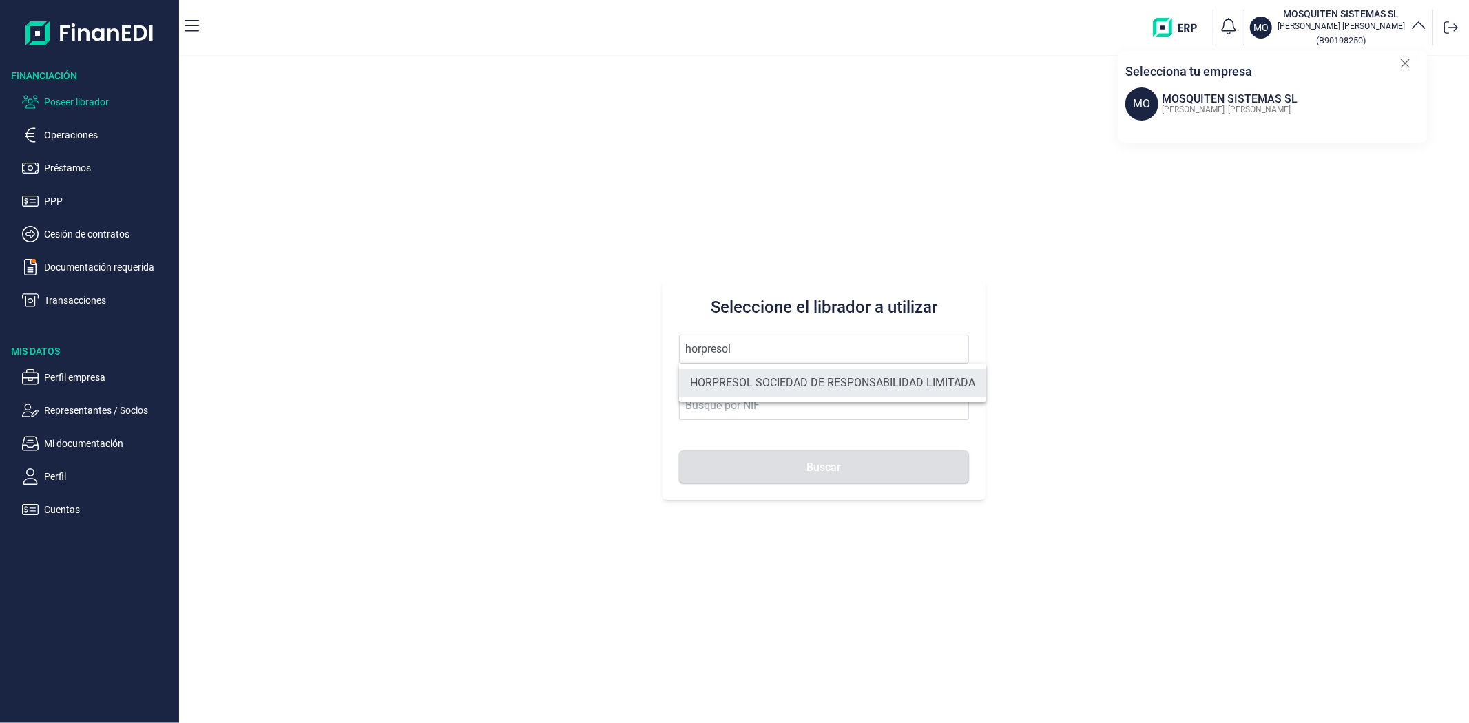
click at [740, 384] on li "HORPRESOL SOCIEDAD DE RESPONSABILIDAD LIMITADA" at bounding box center [832, 383] width 307 height 28
type input "HORPRESOL SOCIEDAD DE RESPONSABILIDAD LIMITADA"
type input "B04685541"
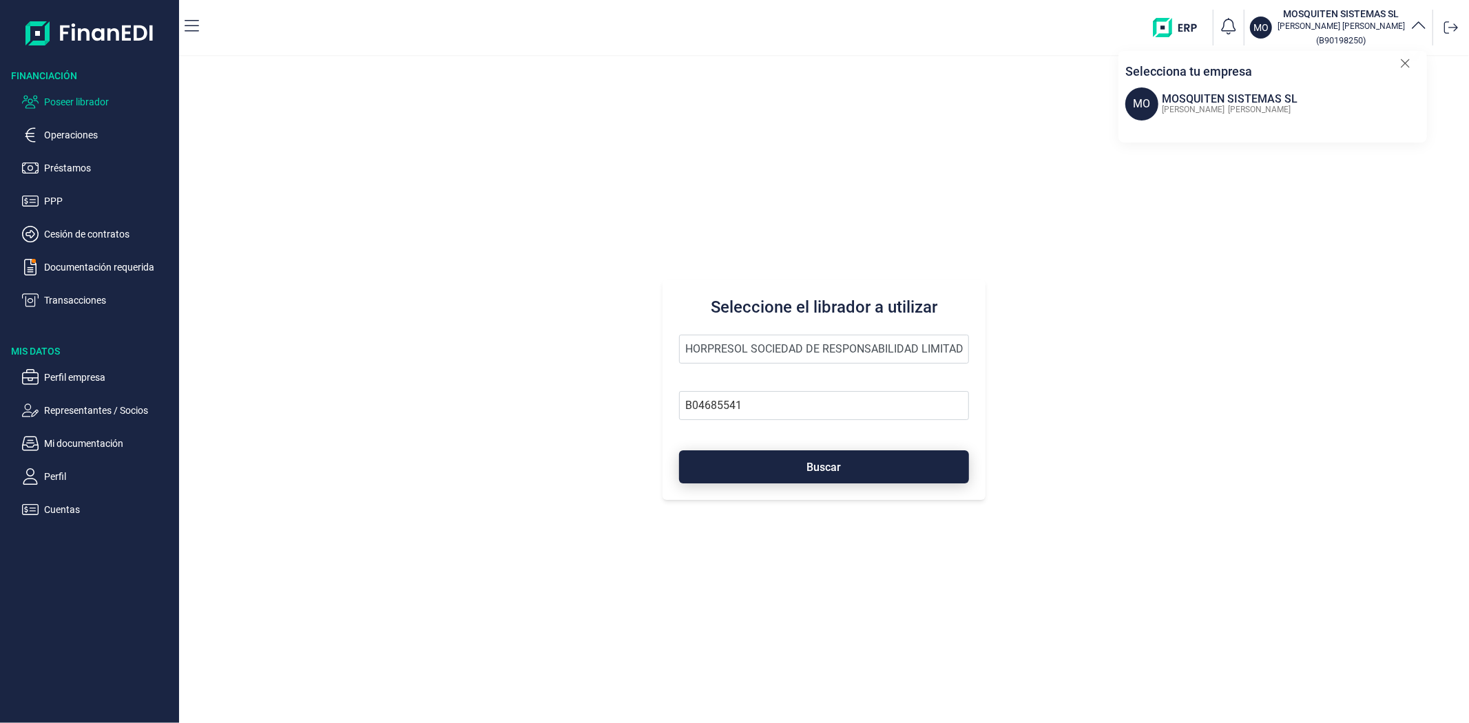
click at [741, 461] on button "Buscar" at bounding box center [823, 466] width 289 height 33
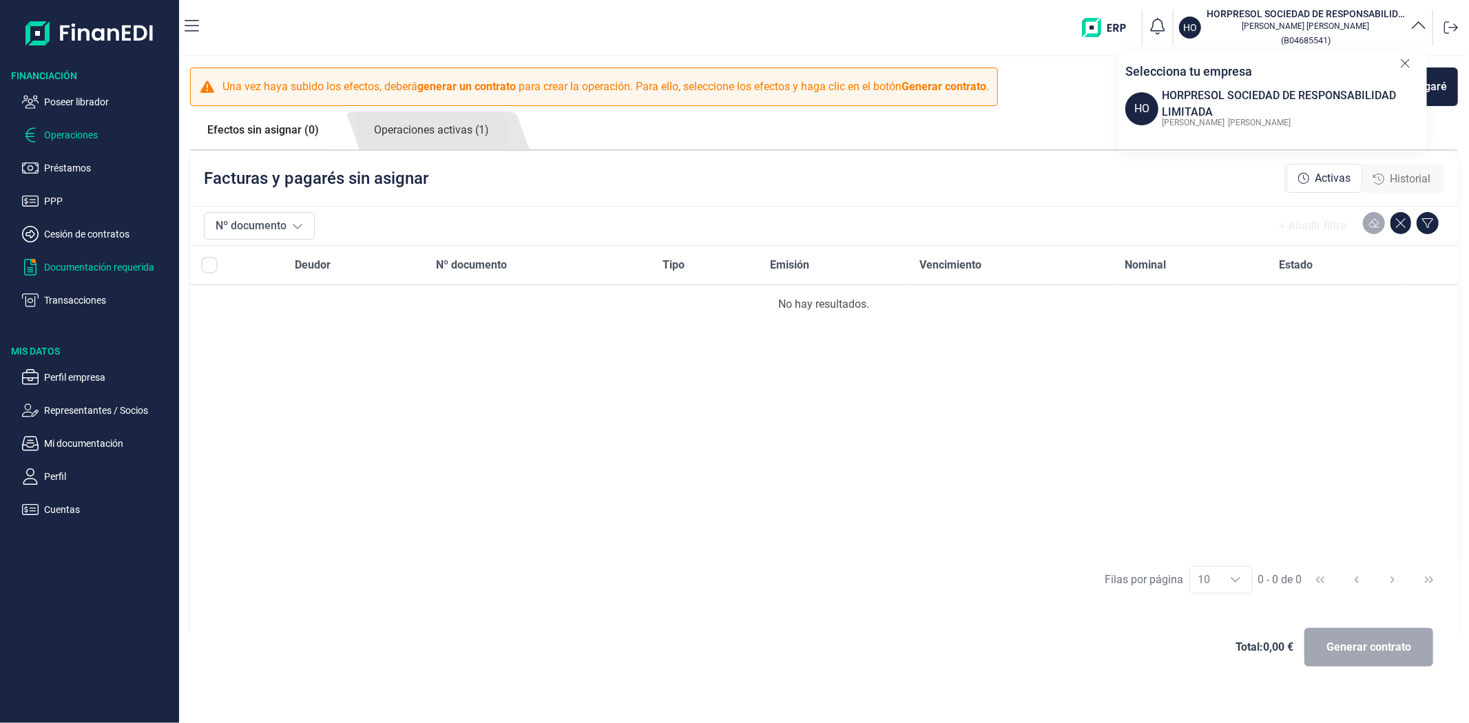
click at [70, 274] on p "Documentación requerida" at bounding box center [108, 267] width 129 height 17
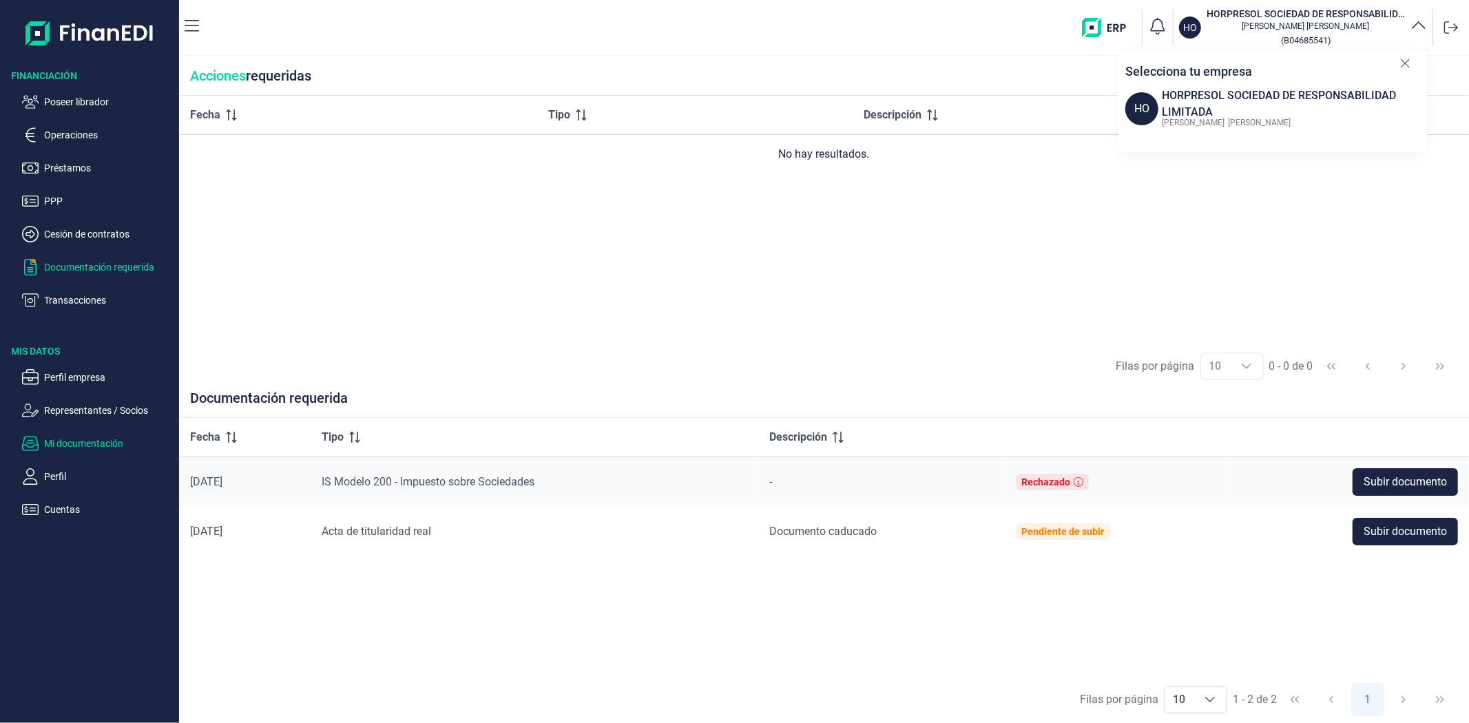
click at [44, 443] on p "Mi documentación" at bounding box center [108, 443] width 129 height 17
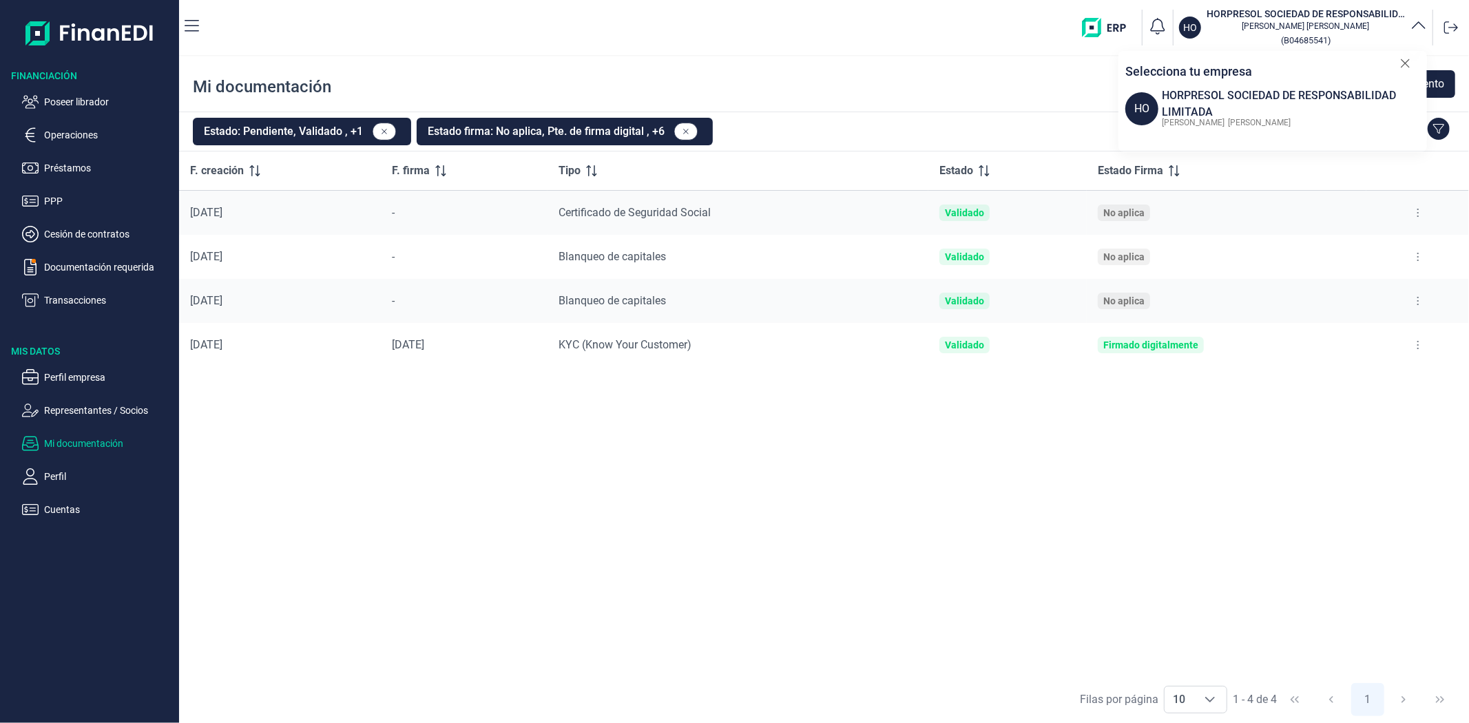
click at [965, 452] on div "F. creación F. firma Tipo Estado Estado Firma [DATE] - Certificado de Seguridad…" at bounding box center [824, 413] width 1290 height 524
